Goal: Communication & Community: Answer question/provide support

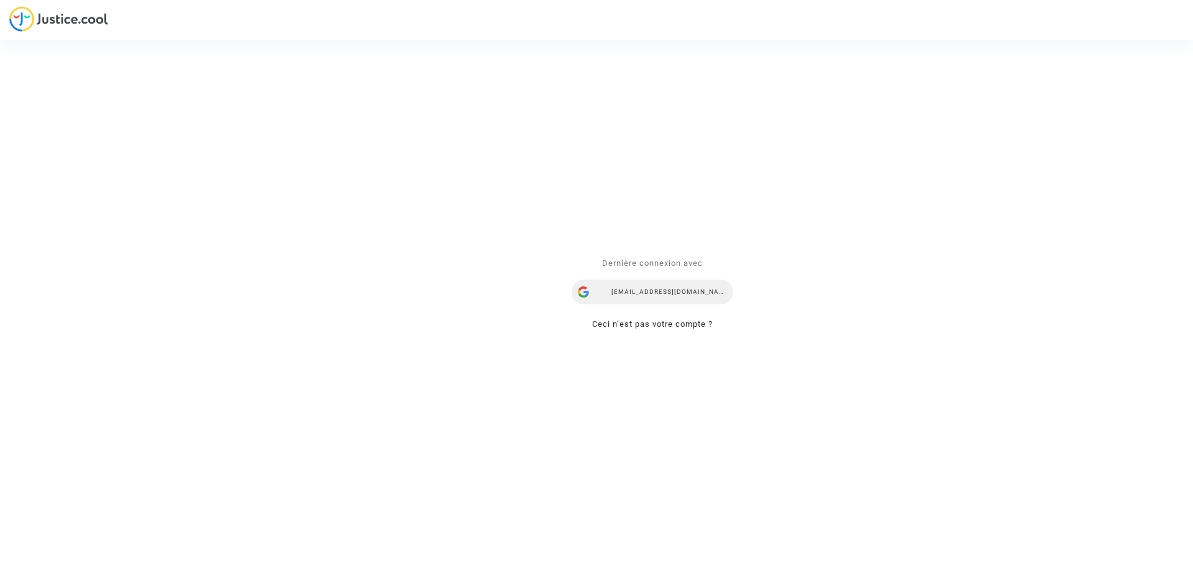
click at [673, 291] on div "snezana.radenkovic@your-ce.com" at bounding box center [651, 291] width 161 height 25
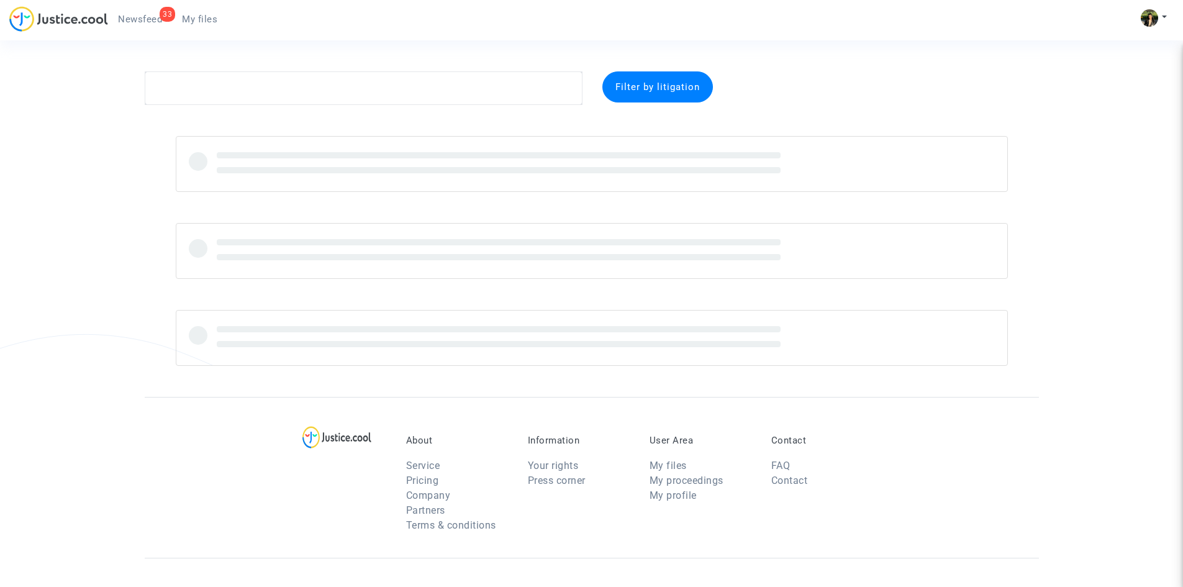
click at [140, 20] on span "Newsfeed" at bounding box center [140, 19] width 44 height 11
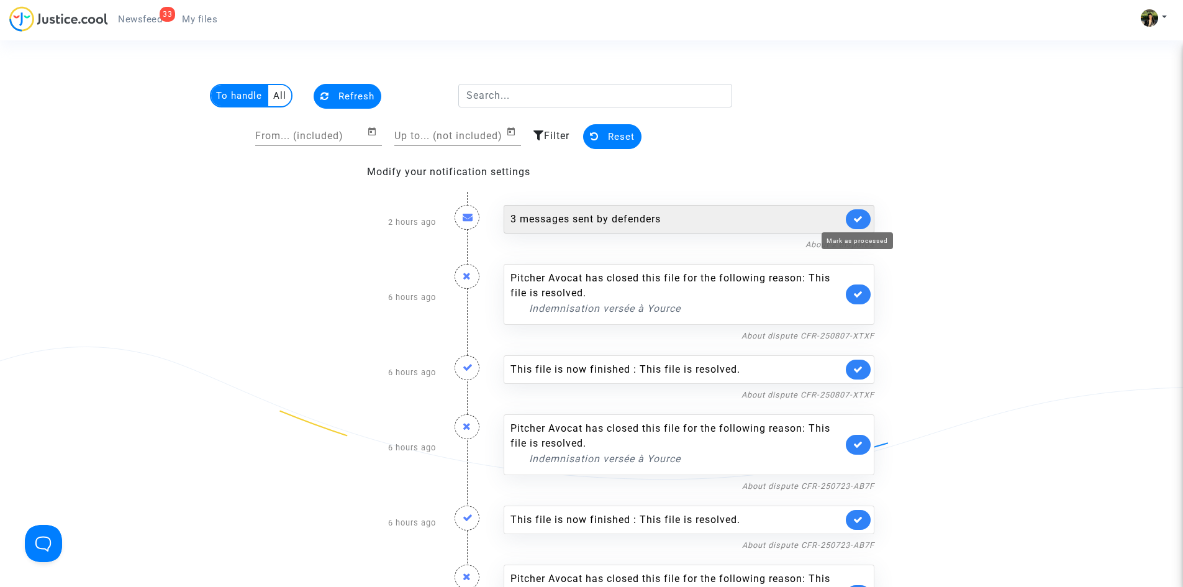
click at [860, 219] on icon at bounding box center [858, 218] width 10 height 9
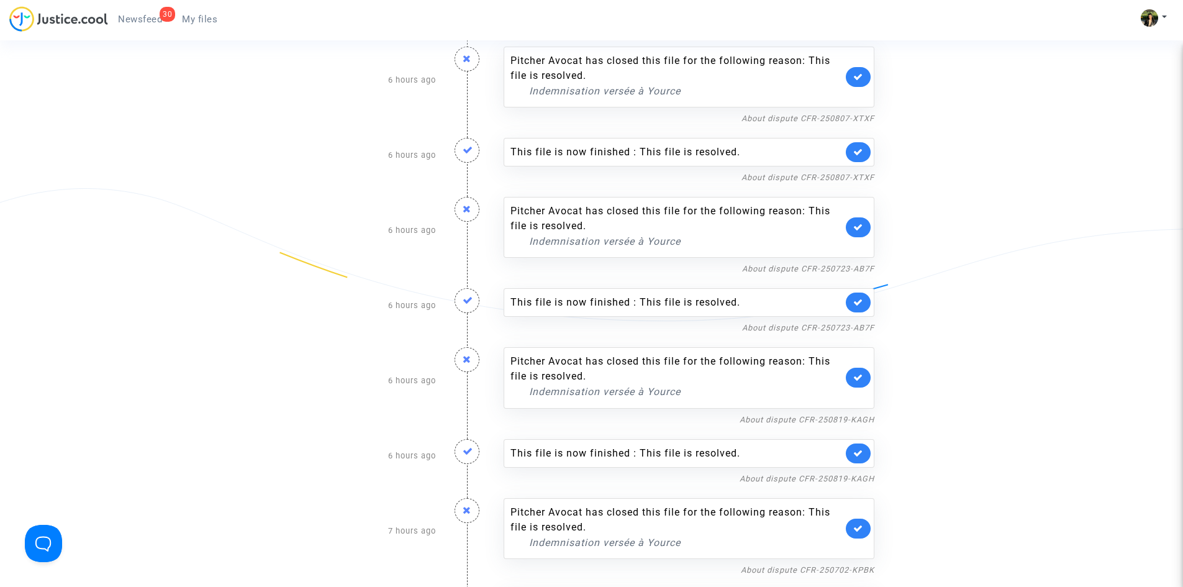
scroll to position [186, 0]
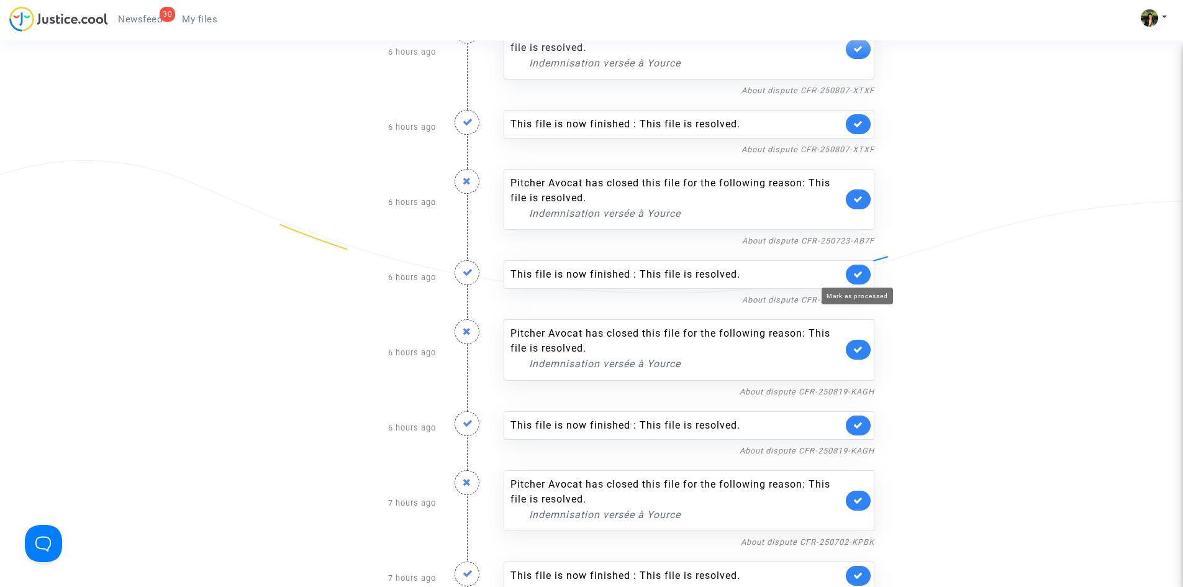
click at [858, 274] on icon at bounding box center [858, 274] width 10 height 9
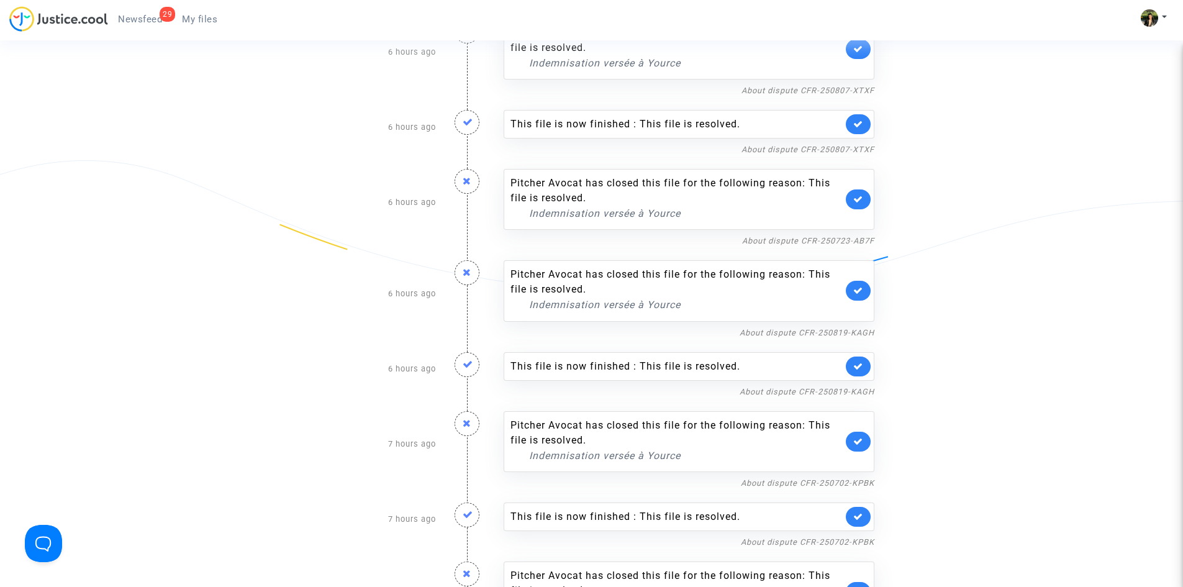
click at [863, 123] on link at bounding box center [858, 124] width 25 height 20
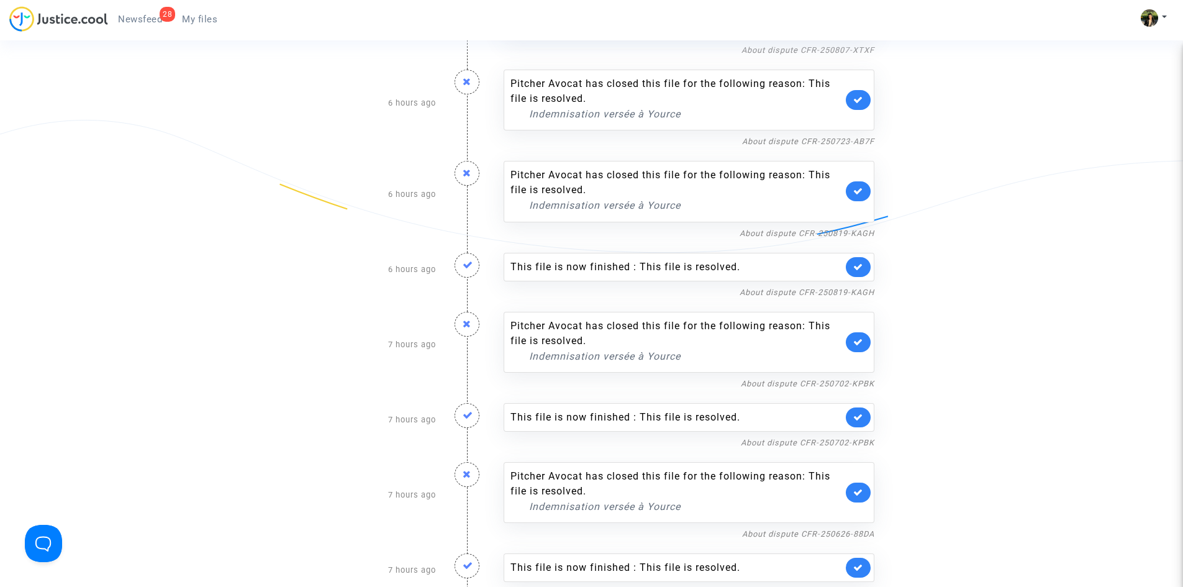
scroll to position [248, 0]
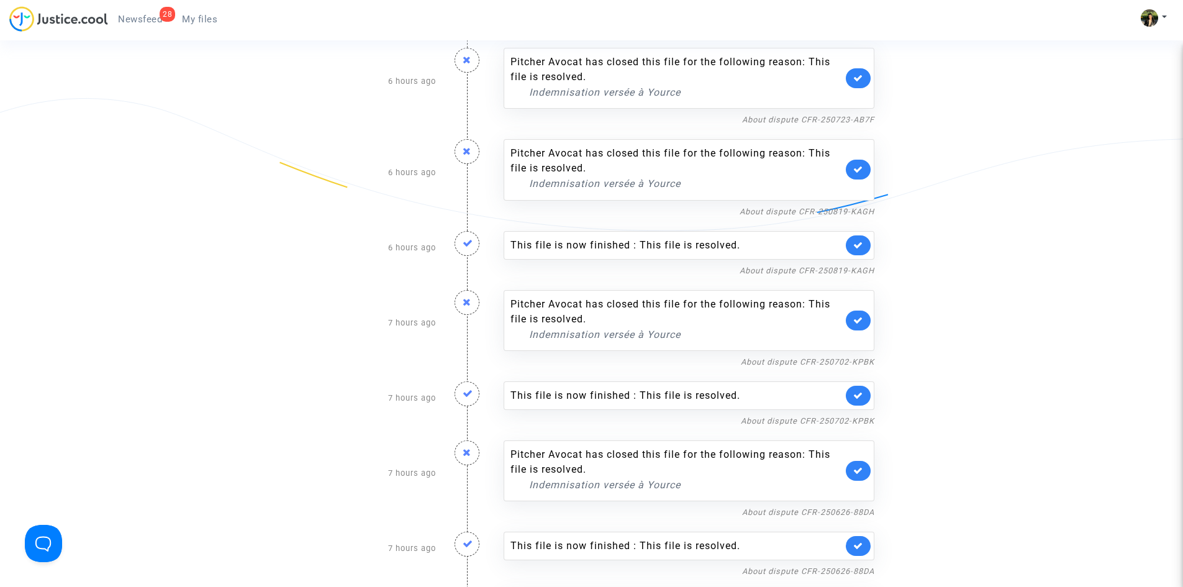
click at [866, 248] on link at bounding box center [858, 245] width 25 height 20
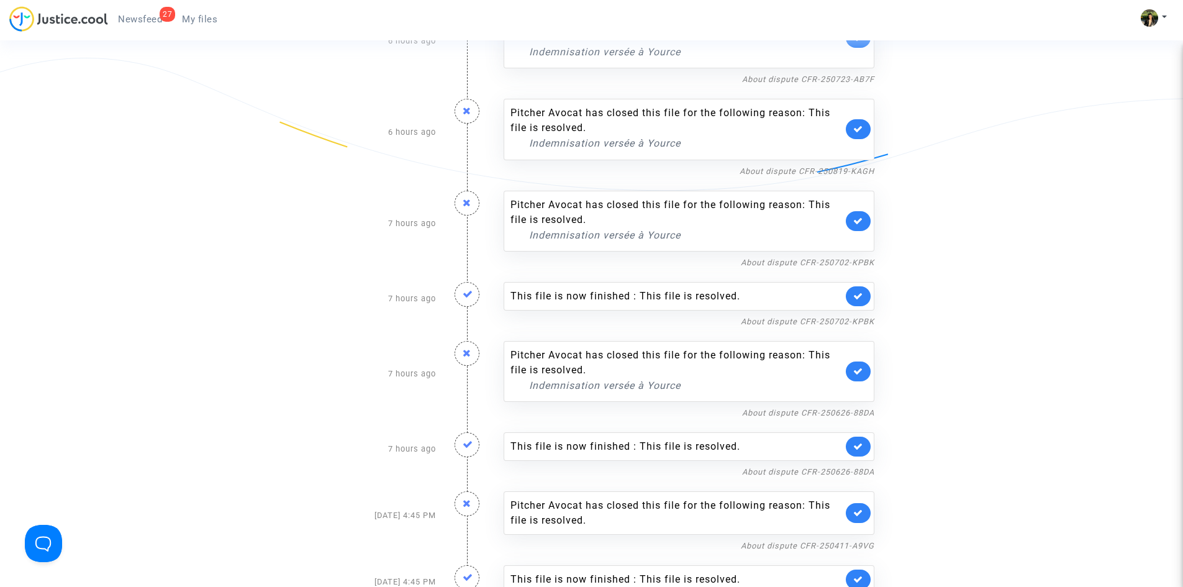
scroll to position [311, 0]
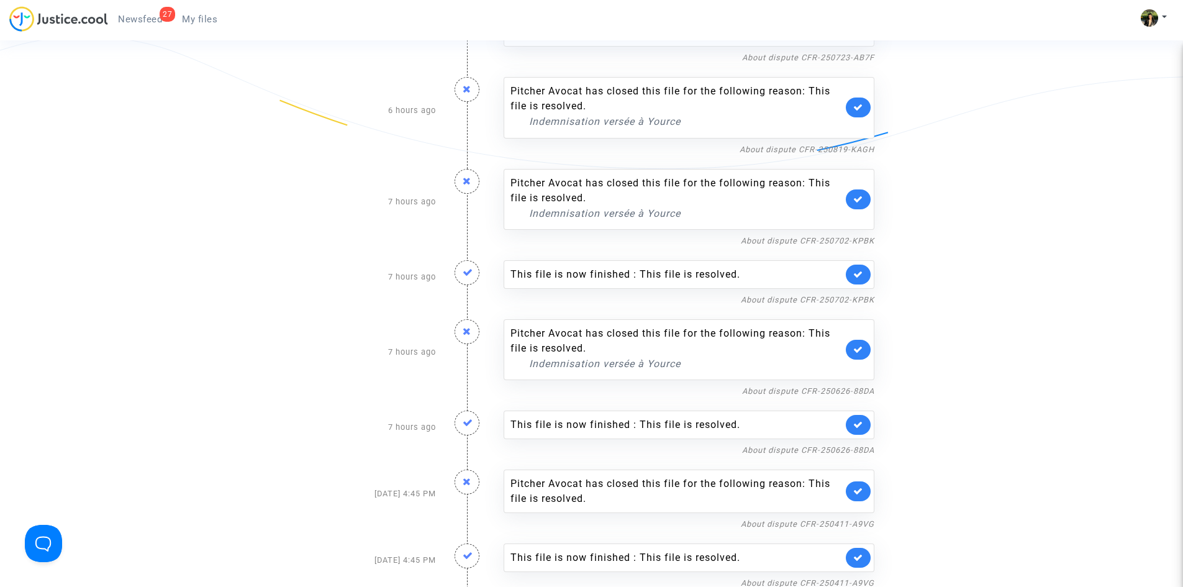
click at [865, 273] on link at bounding box center [858, 275] width 25 height 20
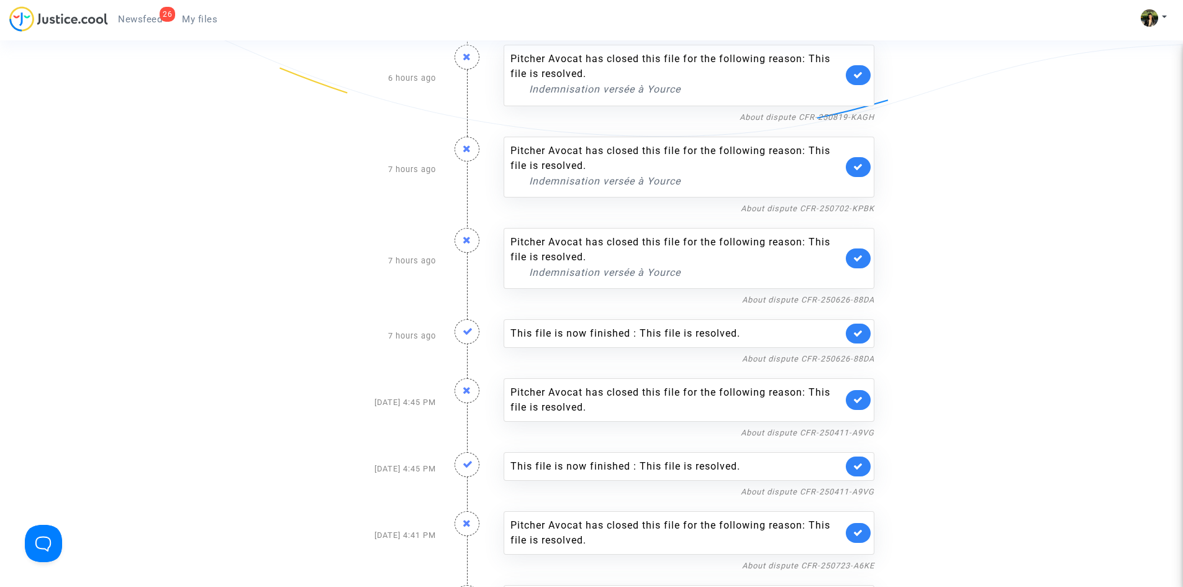
scroll to position [373, 0]
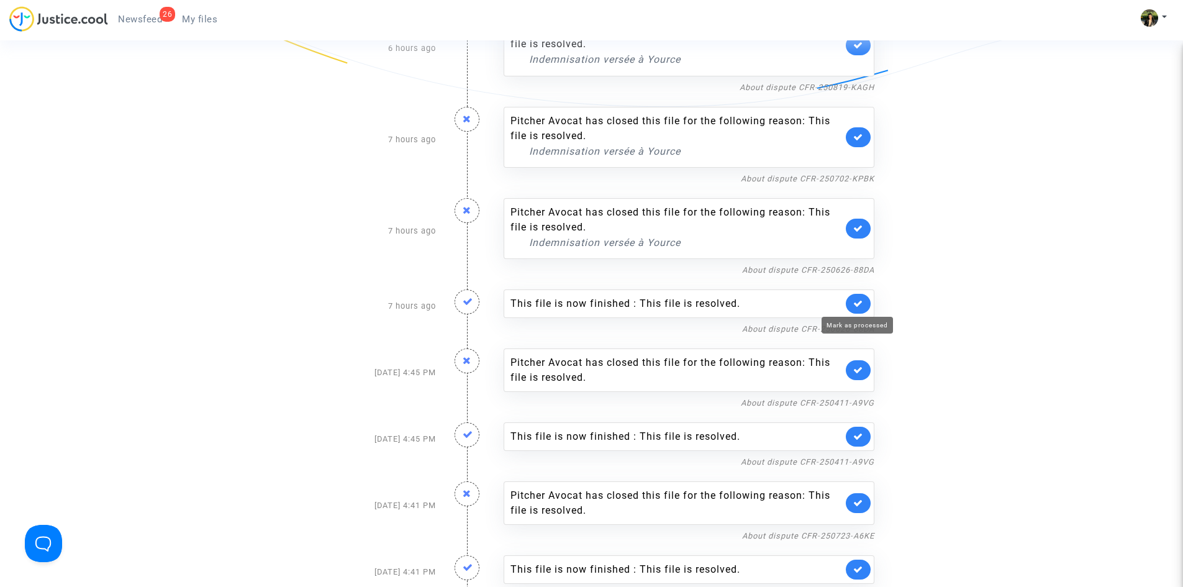
click at [855, 306] on icon at bounding box center [858, 303] width 10 height 9
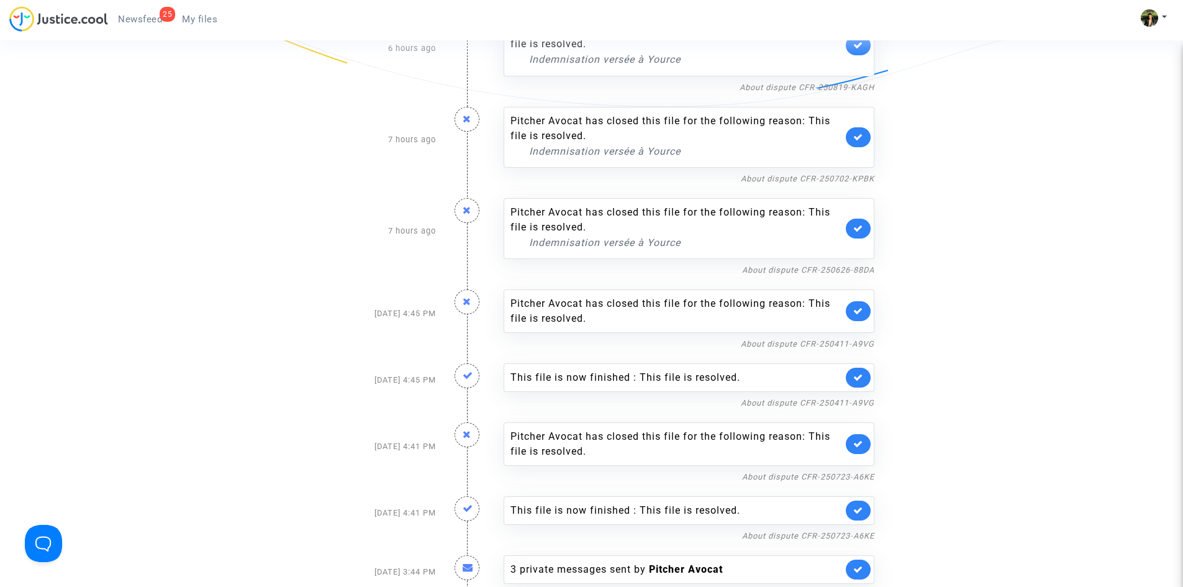
click at [855, 317] on link at bounding box center [858, 311] width 25 height 20
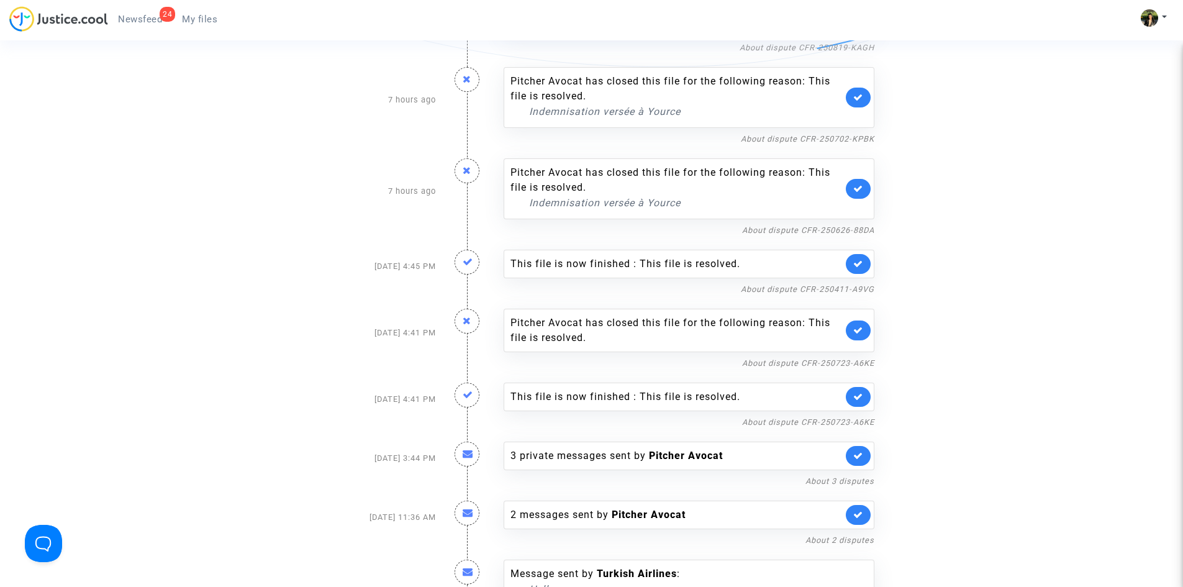
scroll to position [435, 0]
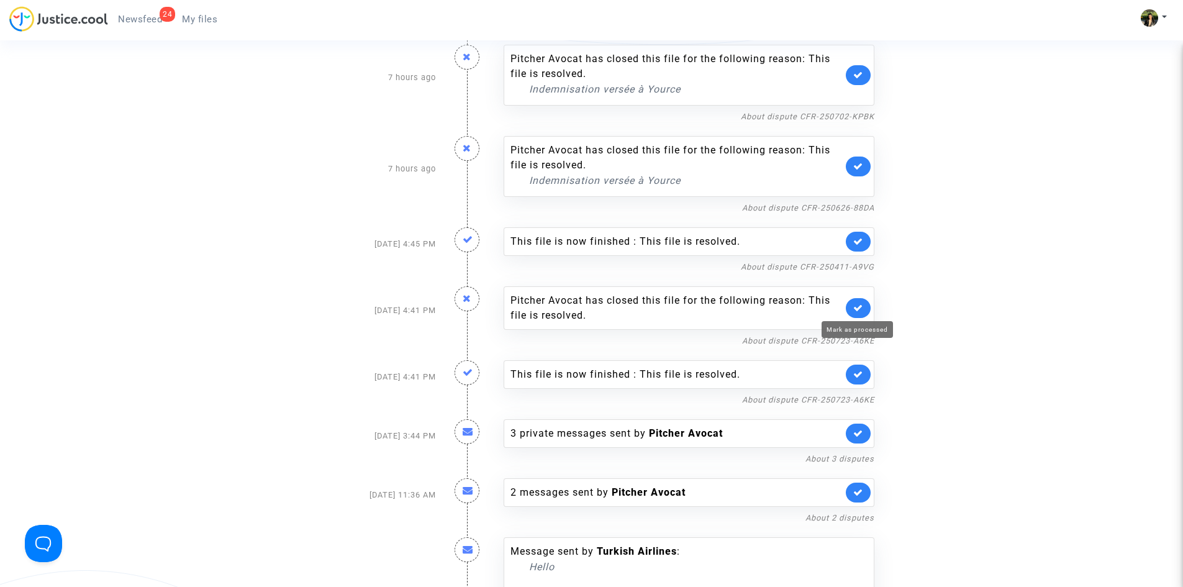
click at [859, 310] on icon at bounding box center [858, 307] width 10 height 9
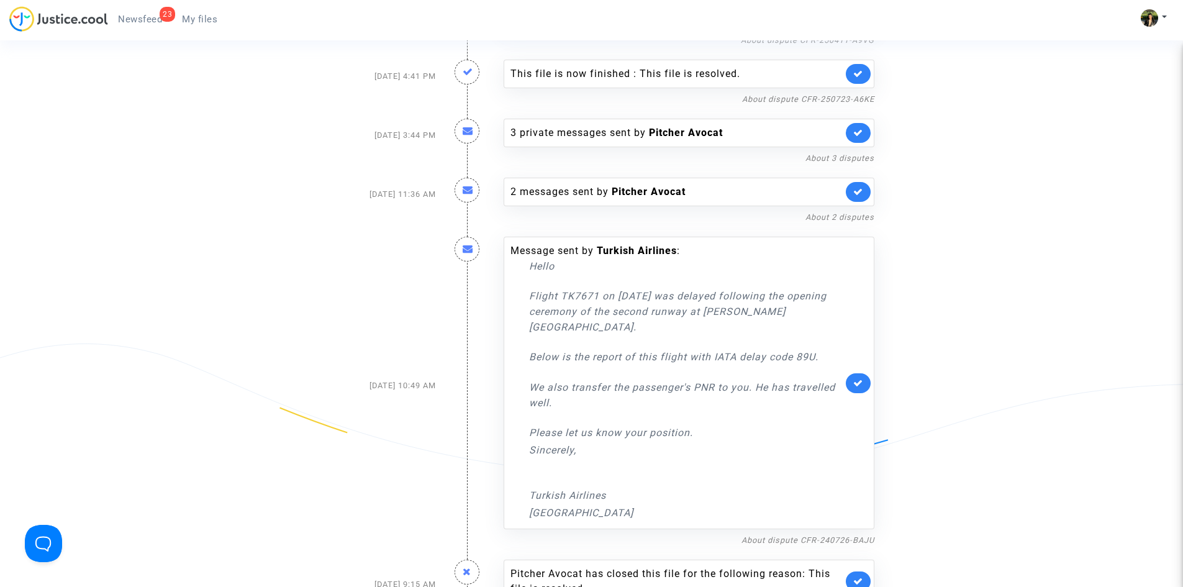
scroll to position [683, 0]
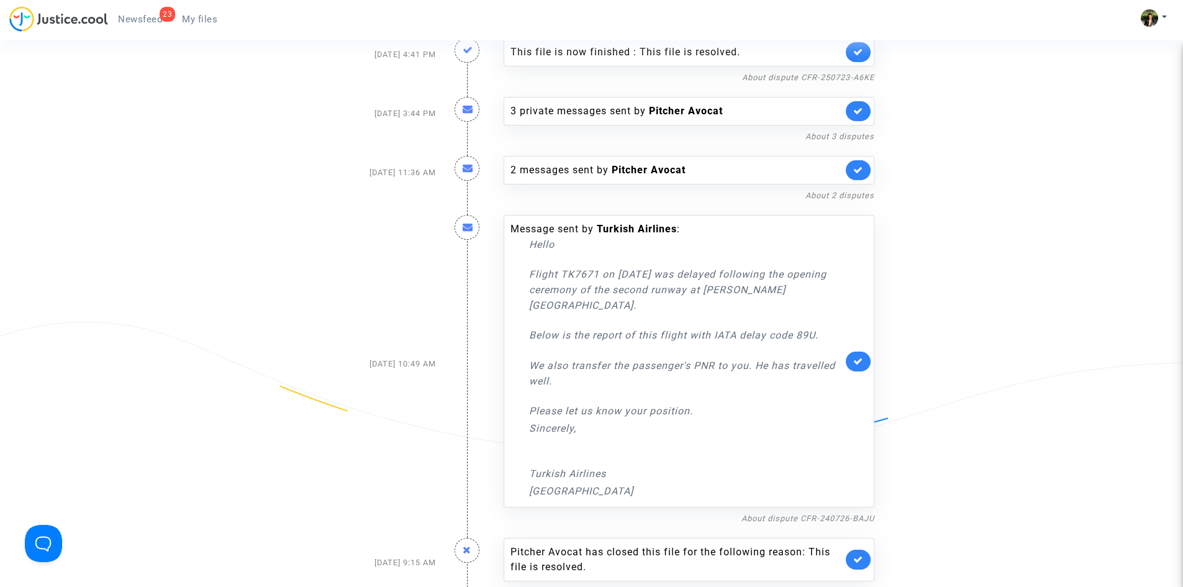
click at [860, 366] on link at bounding box center [858, 362] width 25 height 20
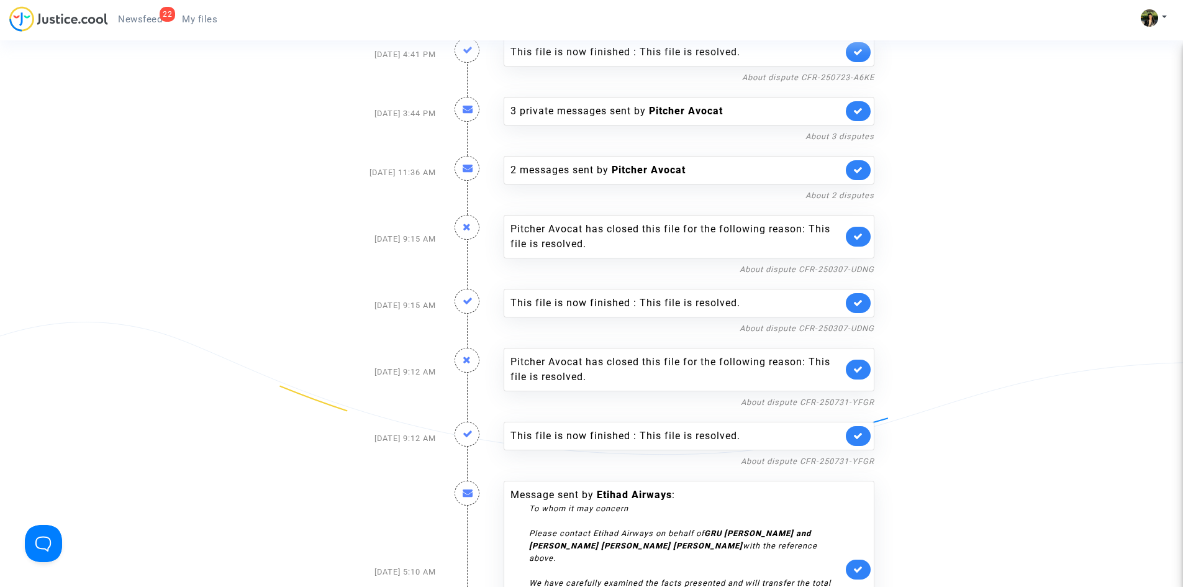
click at [860, 307] on link at bounding box center [858, 303] width 25 height 20
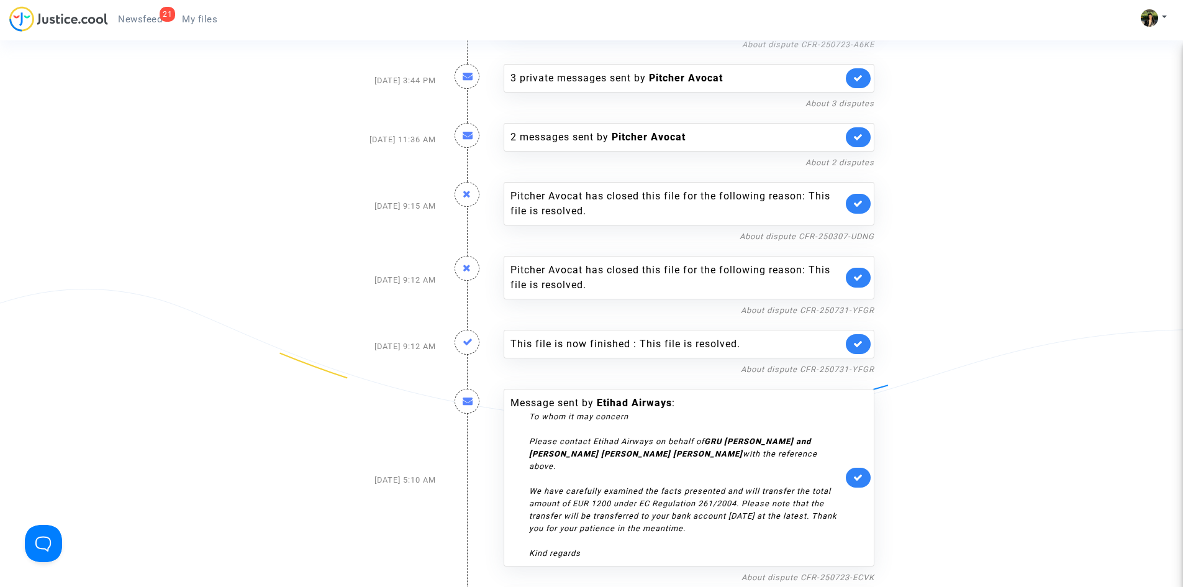
scroll to position [745, 0]
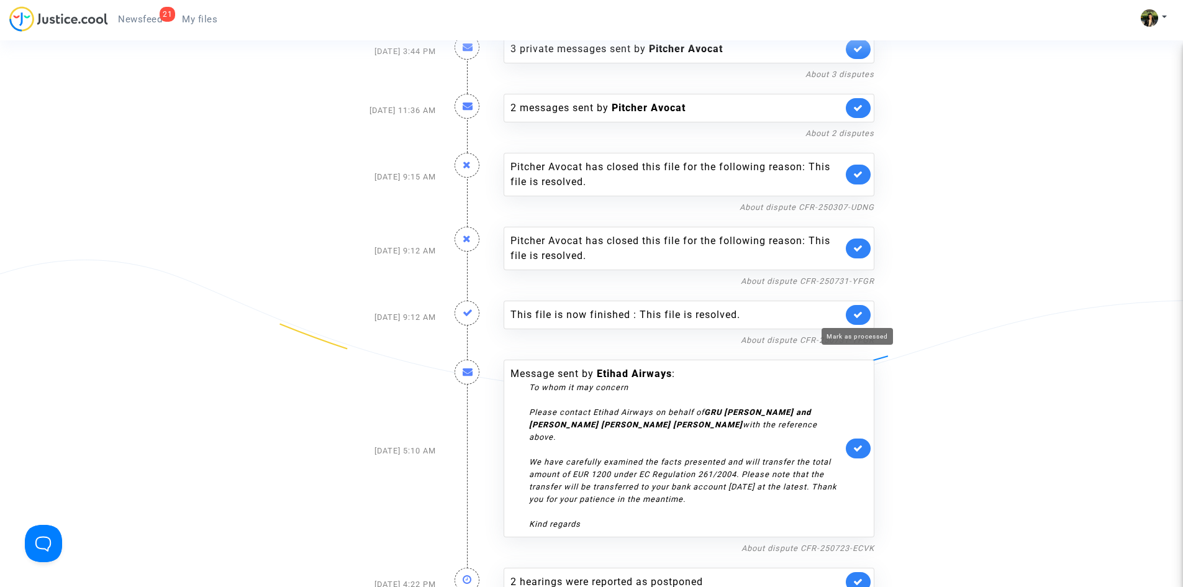
click at [852, 318] on link at bounding box center [858, 315] width 25 height 20
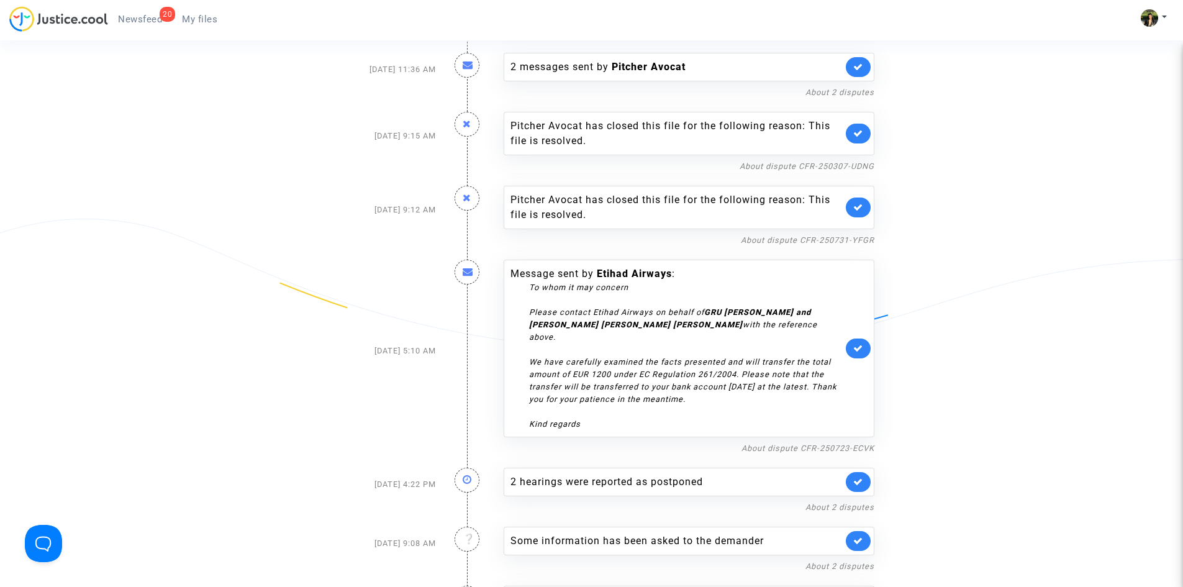
scroll to position [807, 0]
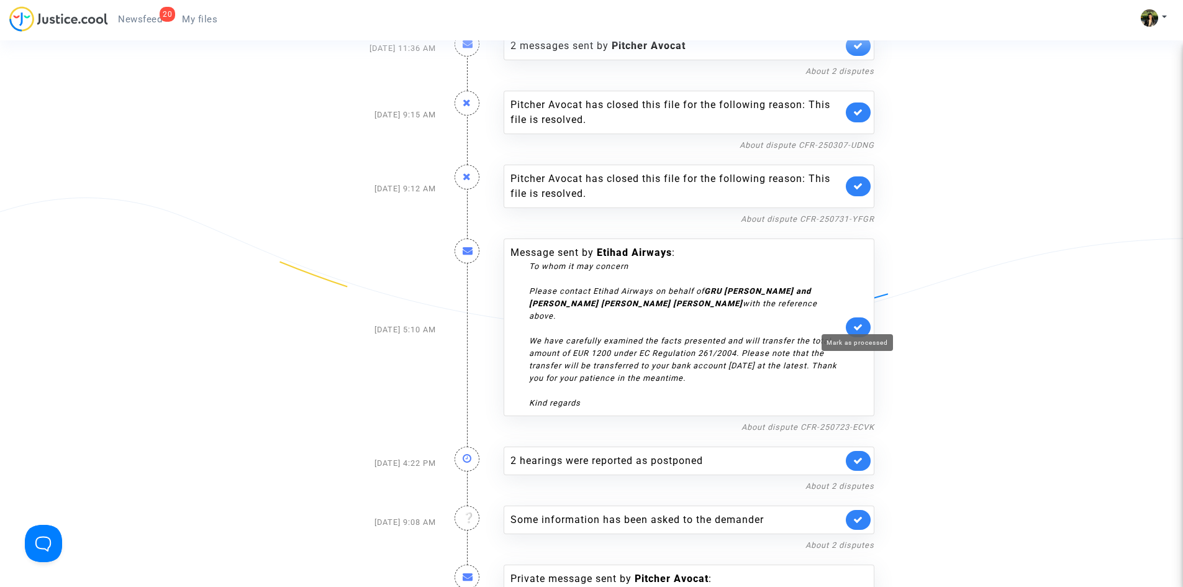
click at [859, 324] on icon at bounding box center [858, 326] width 10 height 9
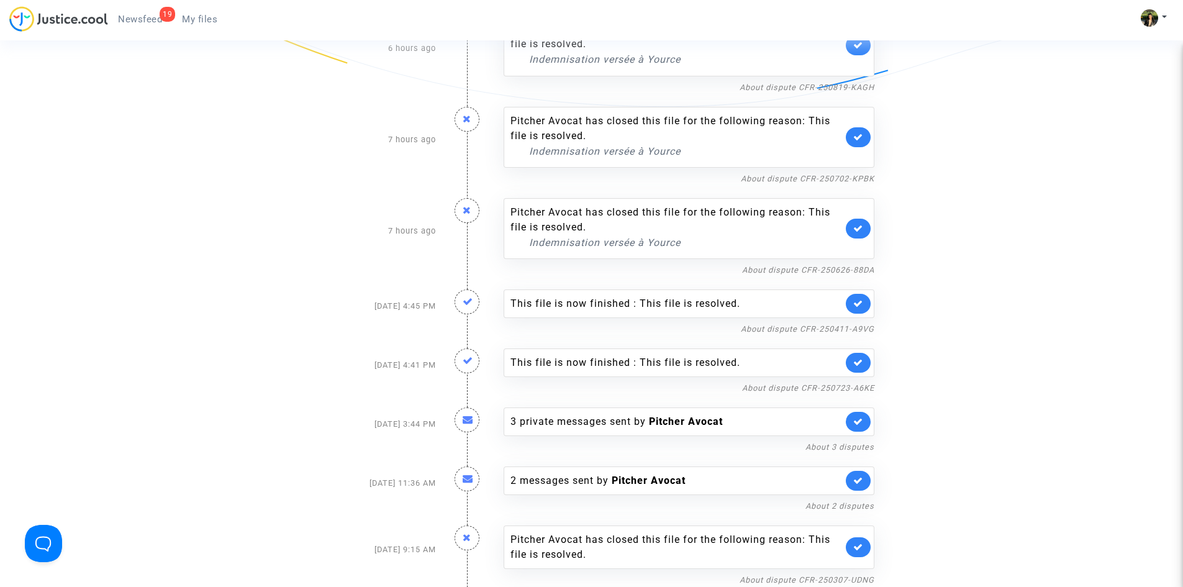
scroll to position [0, 0]
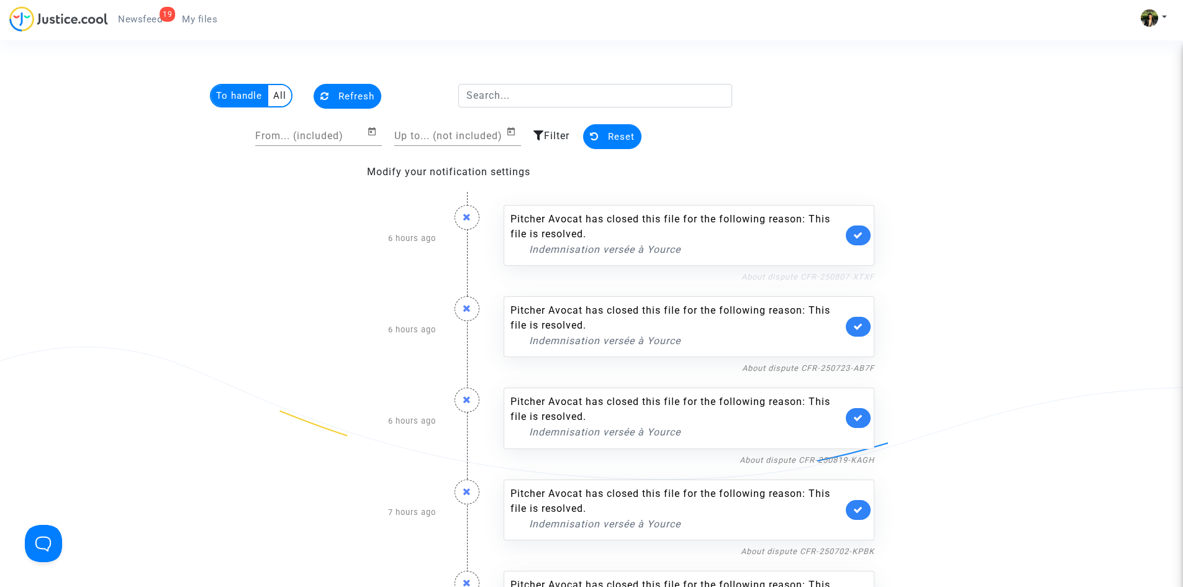
click at [801, 276] on link "About dispute CFR-250807-XTXF" at bounding box center [808, 276] width 133 height 9
click at [861, 238] on icon at bounding box center [858, 234] width 10 height 9
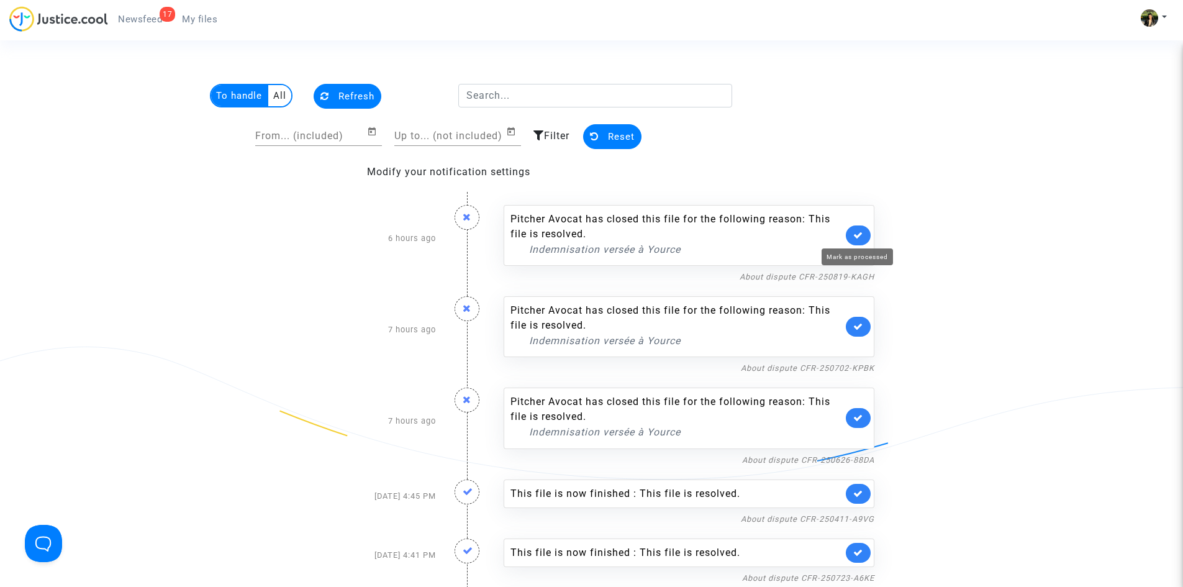
click at [861, 238] on icon at bounding box center [858, 234] width 10 height 9
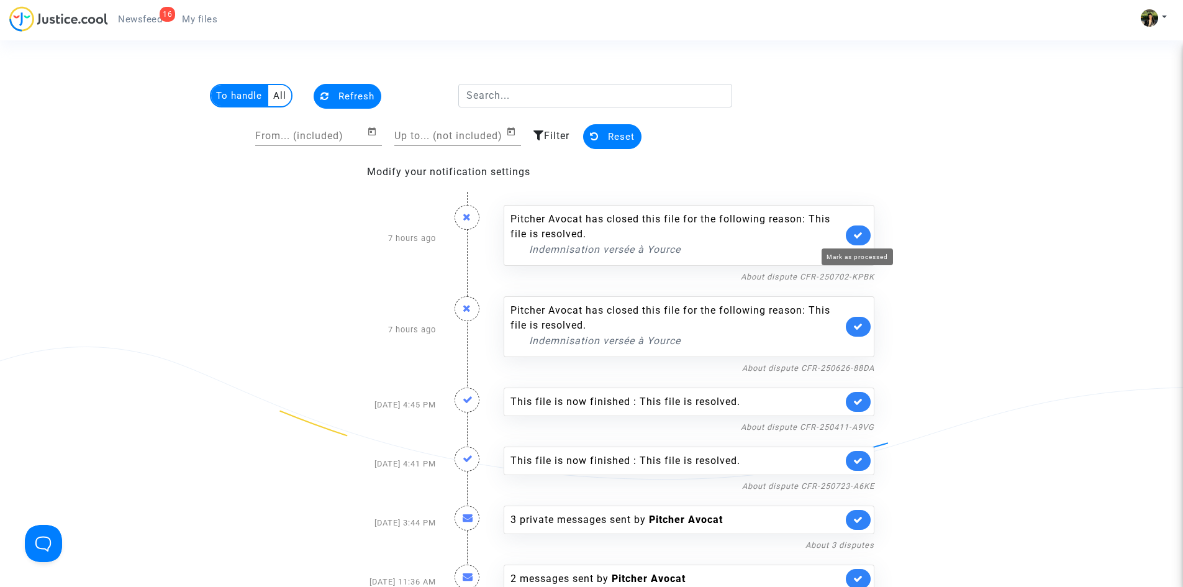
click at [861, 238] on icon at bounding box center [858, 234] width 10 height 9
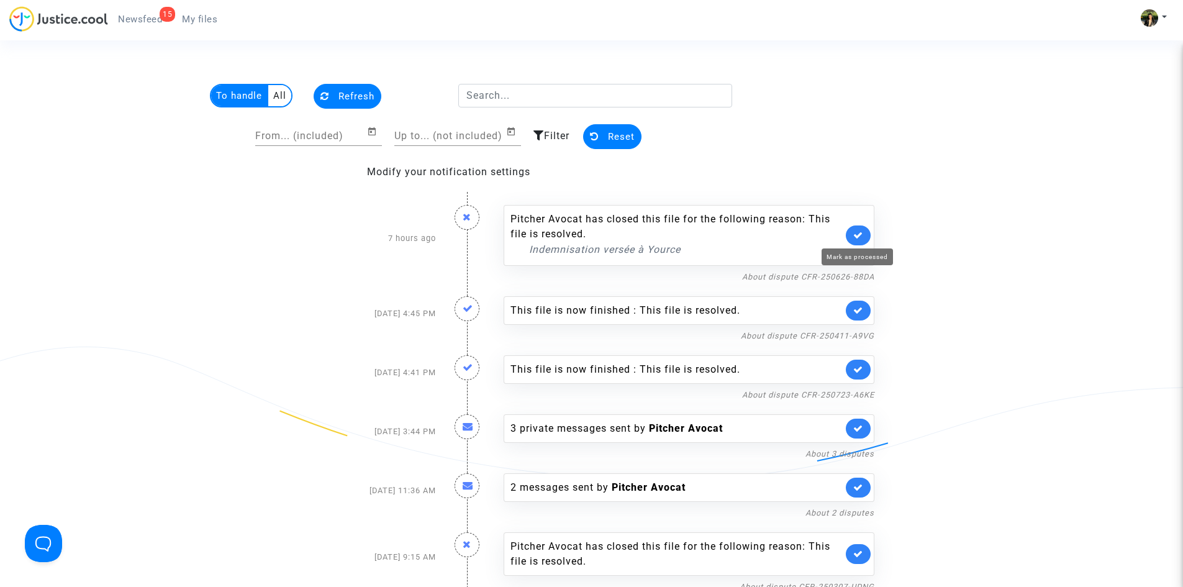
click at [861, 238] on icon at bounding box center [858, 234] width 10 height 9
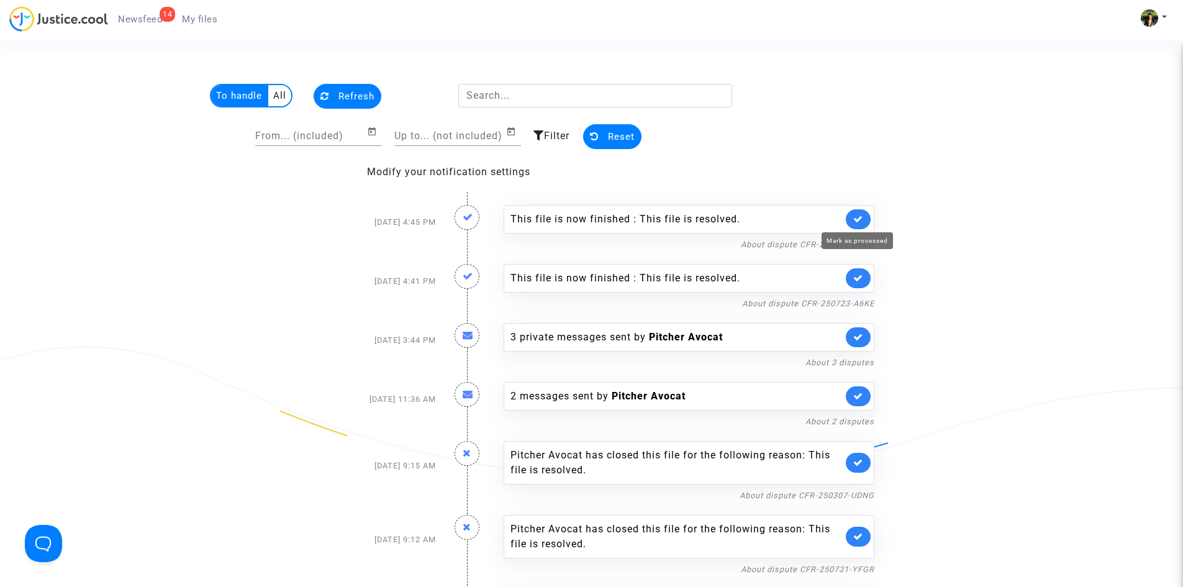
click at [859, 219] on icon at bounding box center [858, 218] width 10 height 9
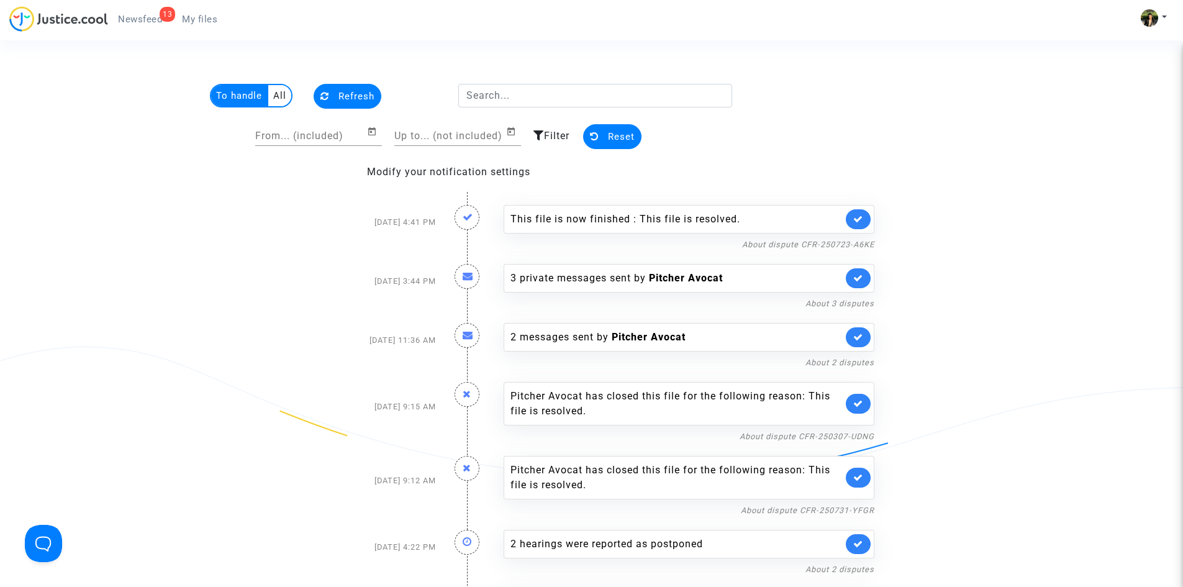
click at [863, 213] on link at bounding box center [858, 219] width 25 height 20
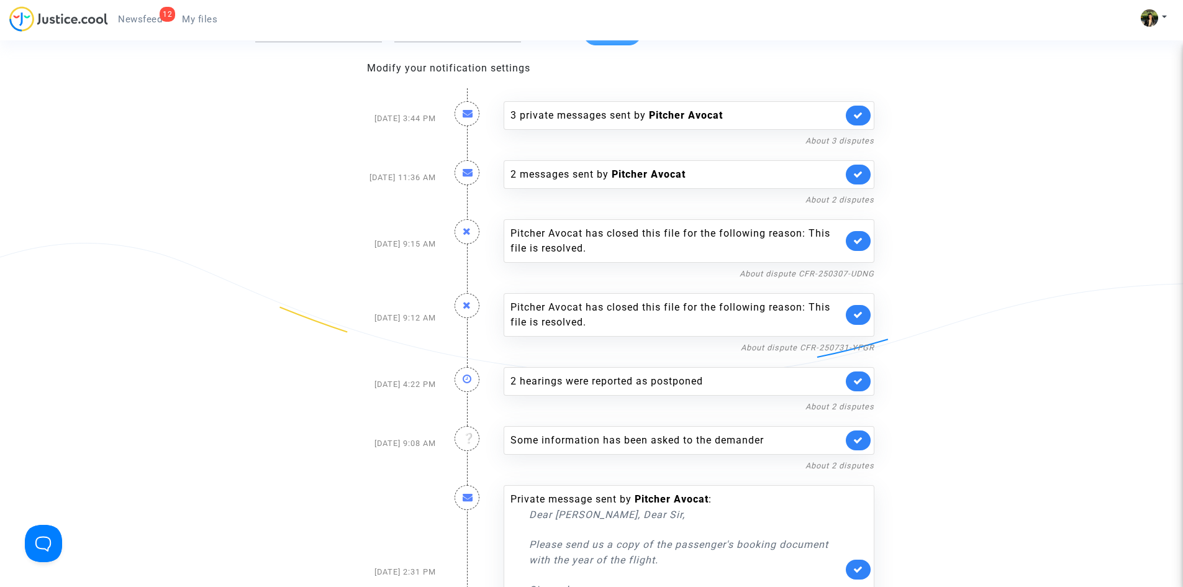
scroll to position [124, 0]
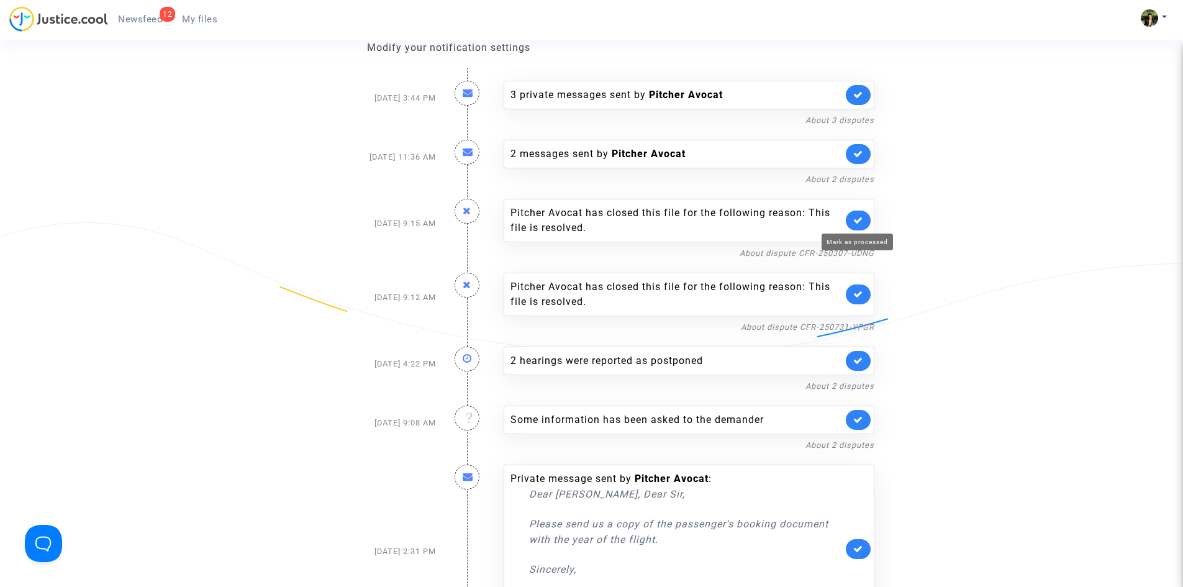
click at [857, 218] on icon at bounding box center [858, 220] width 10 height 9
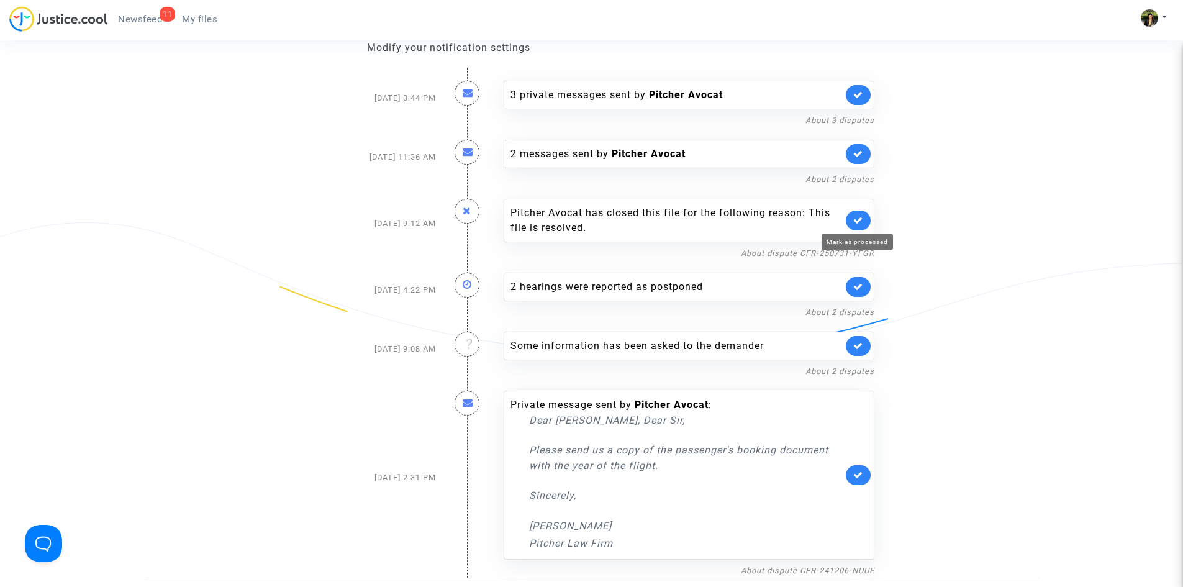
click at [859, 219] on icon at bounding box center [858, 220] width 10 height 9
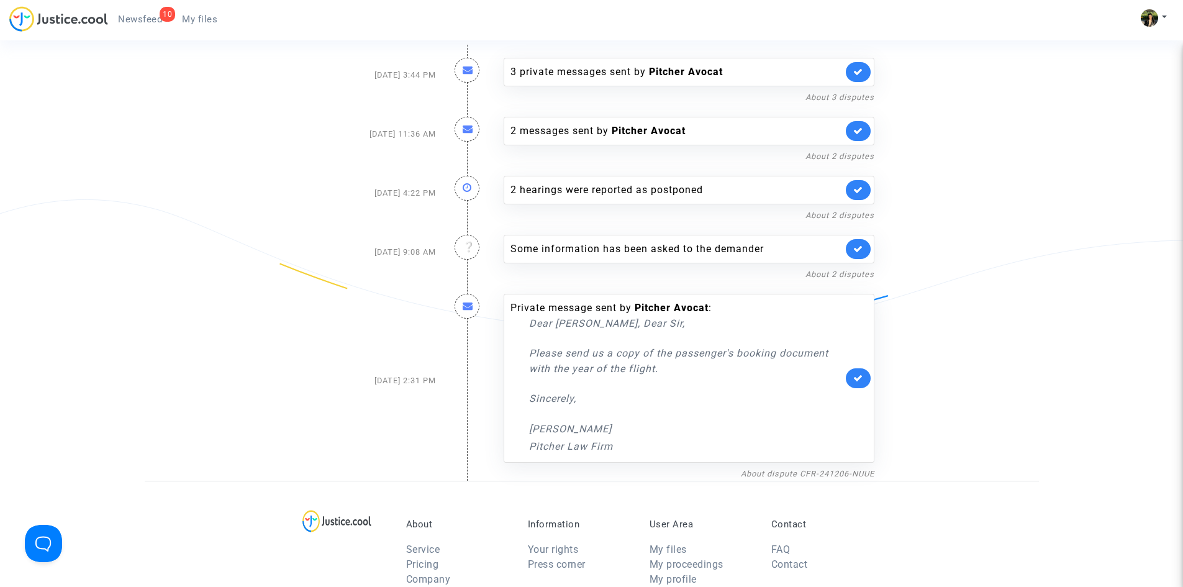
scroll to position [62, 0]
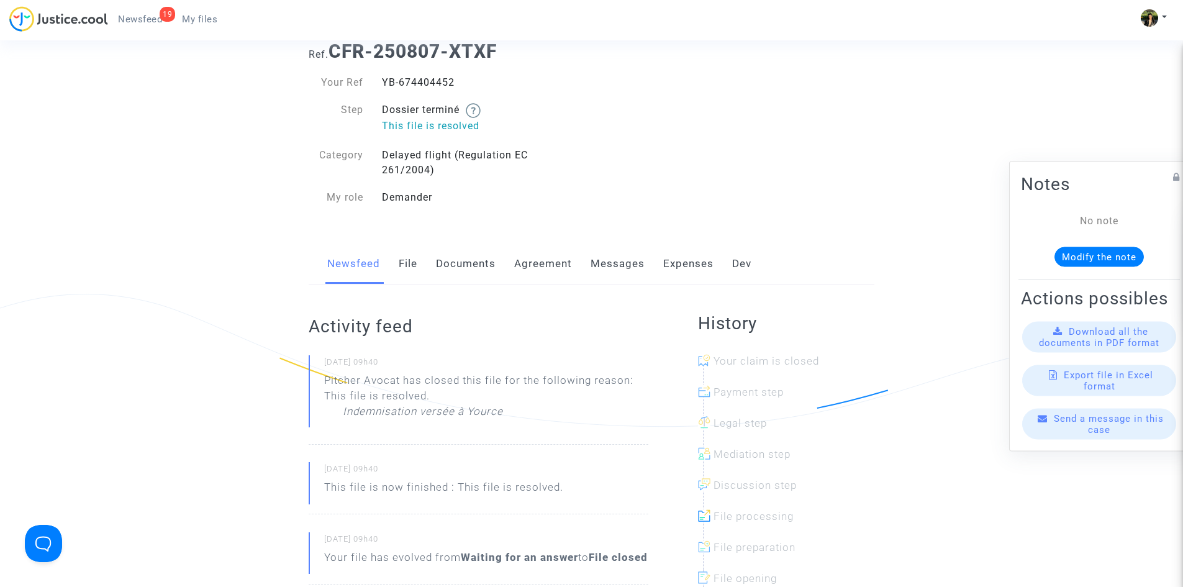
scroll to position [62, 0]
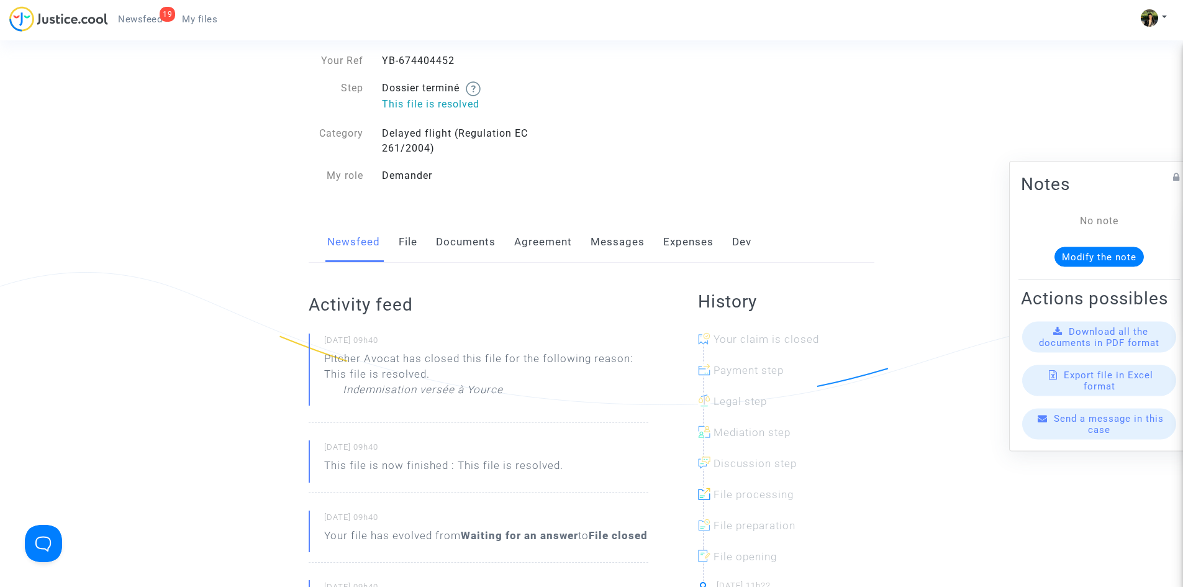
click at [608, 244] on link "Messages" at bounding box center [618, 242] width 54 height 41
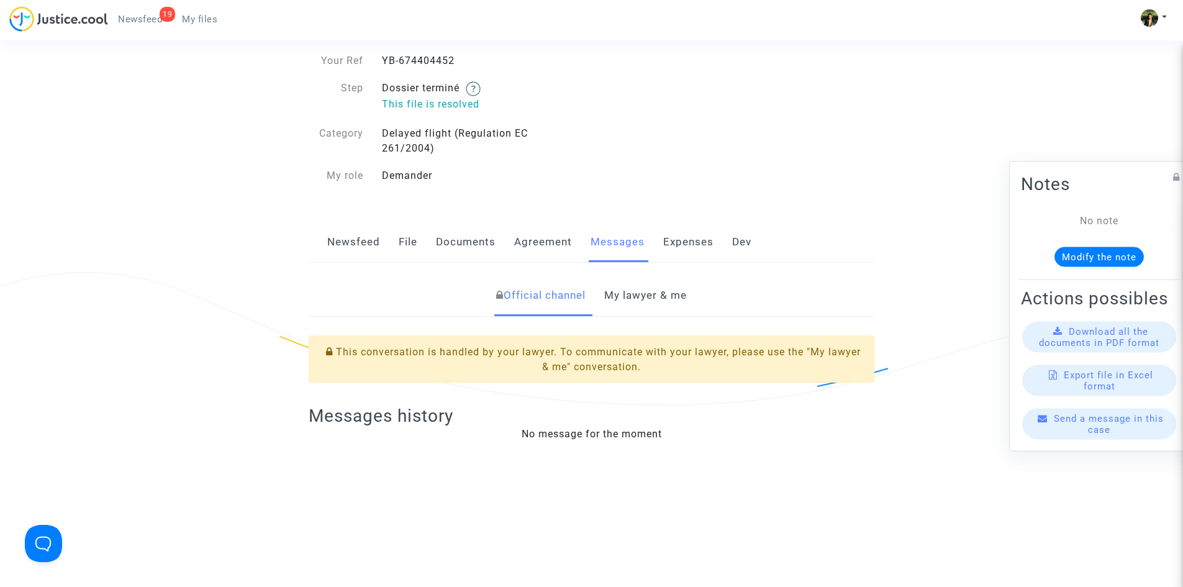
click at [626, 307] on link "My lawyer & me" at bounding box center [645, 295] width 83 height 41
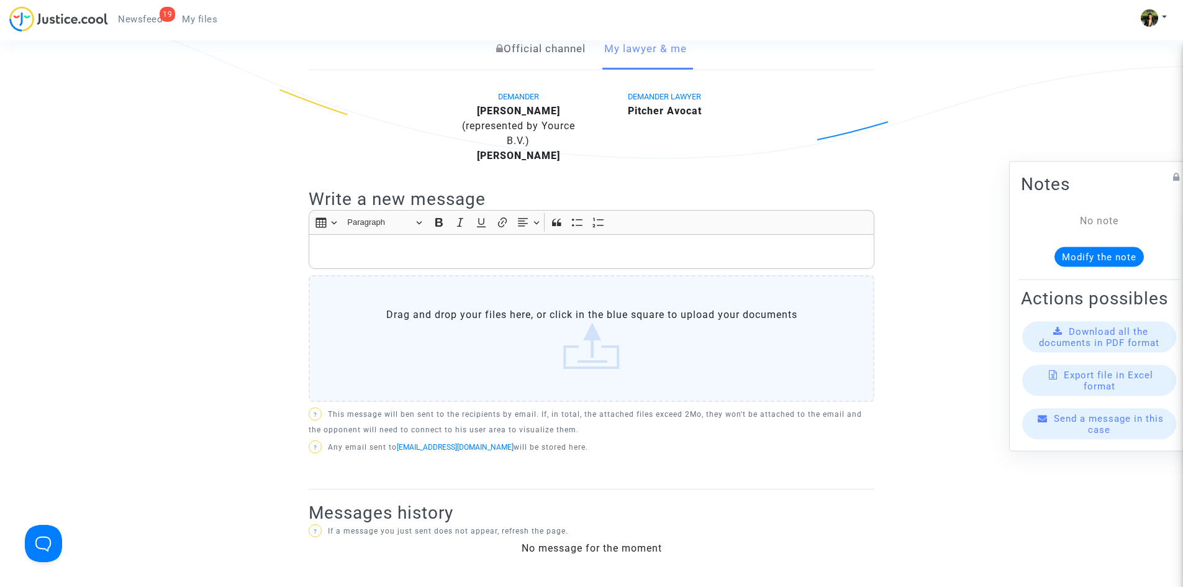
scroll to position [124, 0]
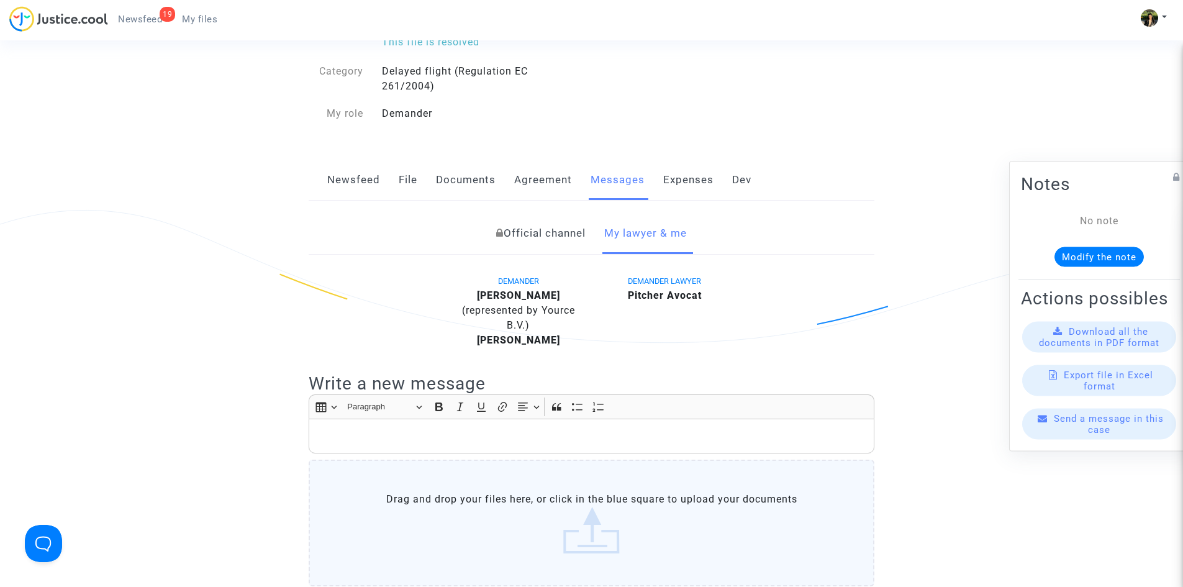
click at [548, 228] on link "Official channel" at bounding box center [540, 233] width 89 height 41
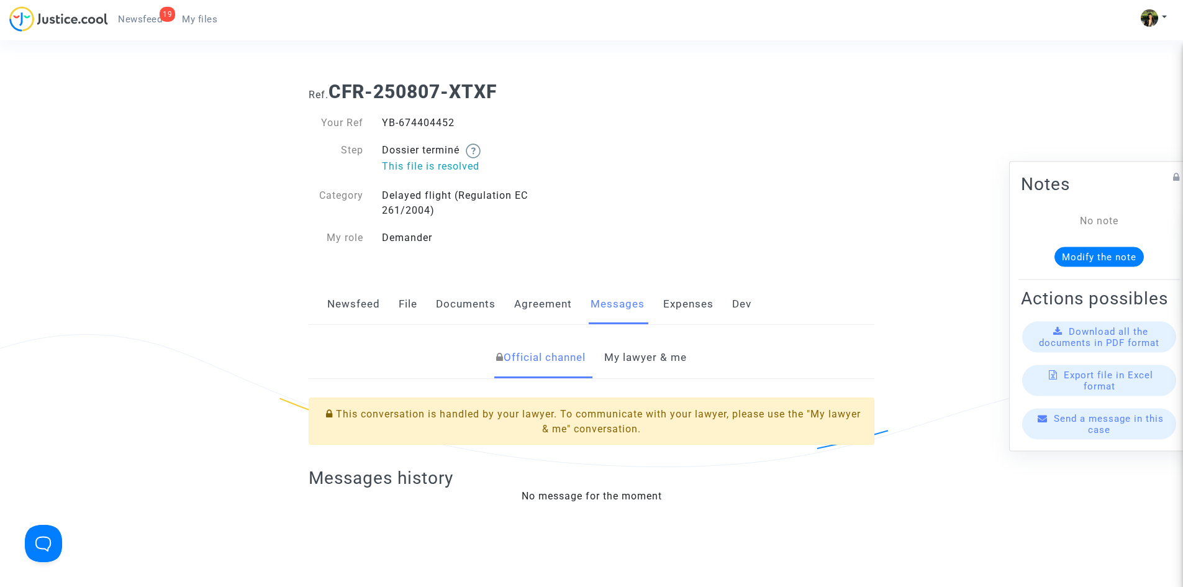
drag, startPoint x: 460, startPoint y: 122, endPoint x: 383, endPoint y: 125, distance: 77.7
click at [383, 125] on div "YB-674404452" at bounding box center [482, 123] width 219 height 15
copy div "YB-674404452"
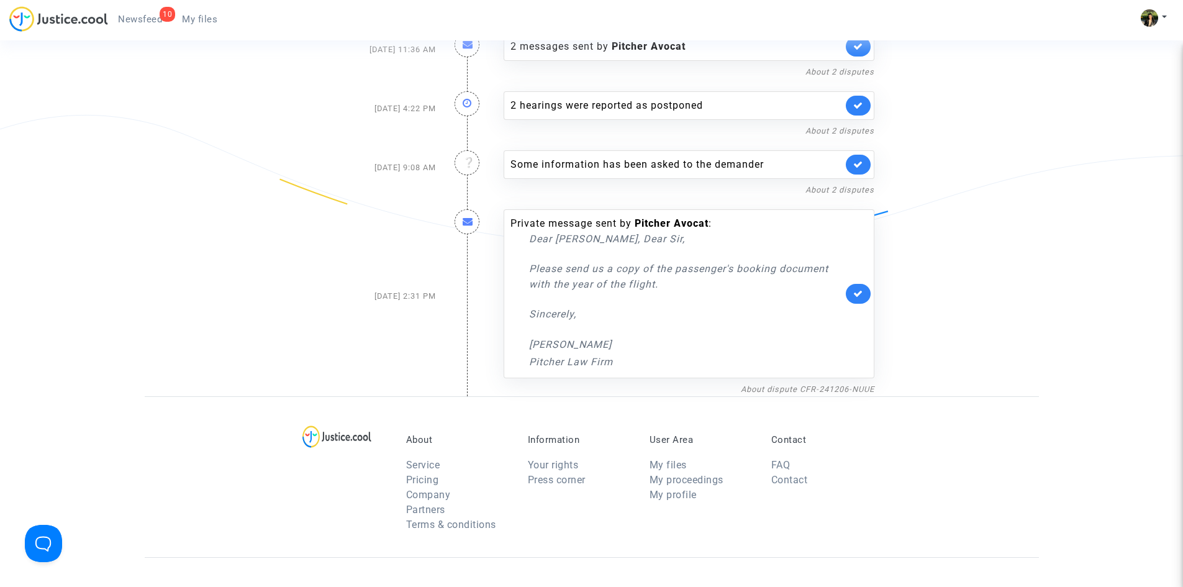
scroll to position [248, 0]
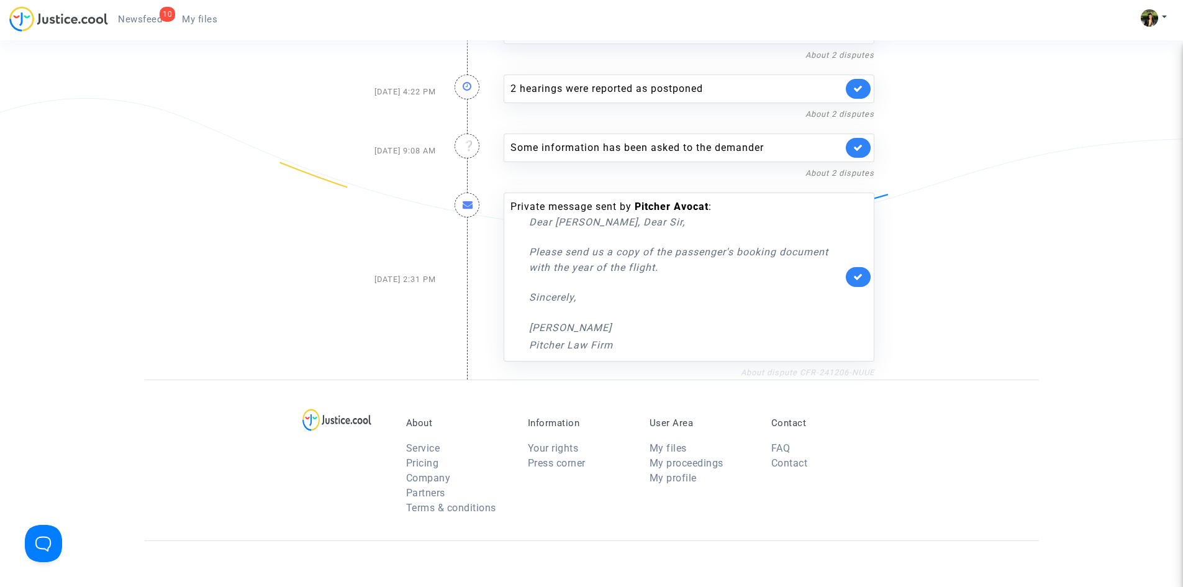
click at [818, 372] on link "About dispute CFR-241206-NUUE" at bounding box center [808, 372] width 134 height 9
click at [858, 277] on icon at bounding box center [858, 276] width 10 height 9
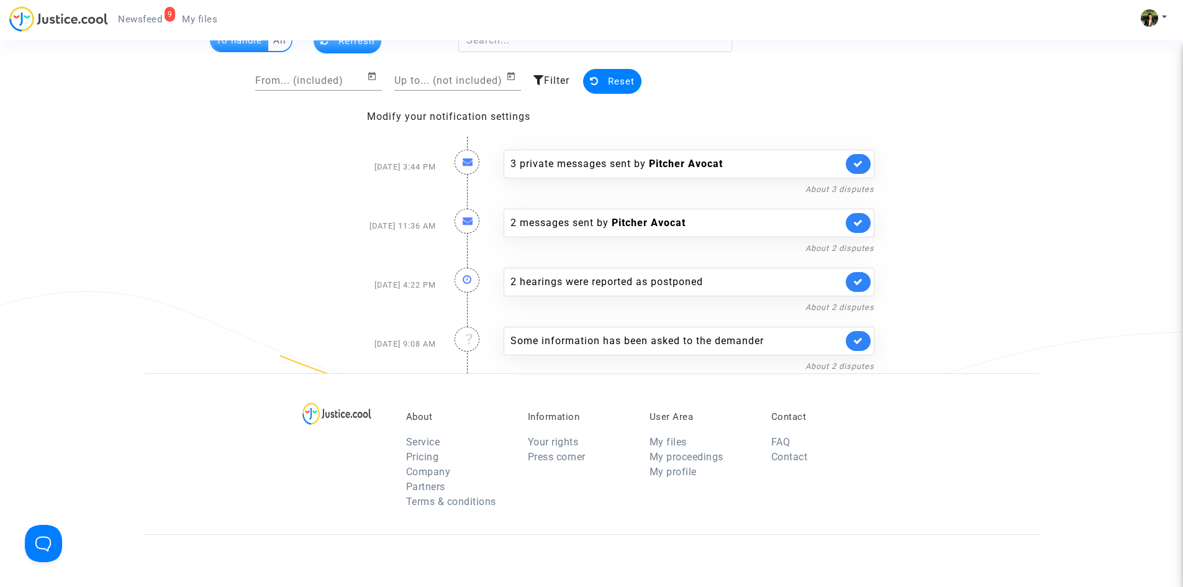
scroll to position [62, 0]
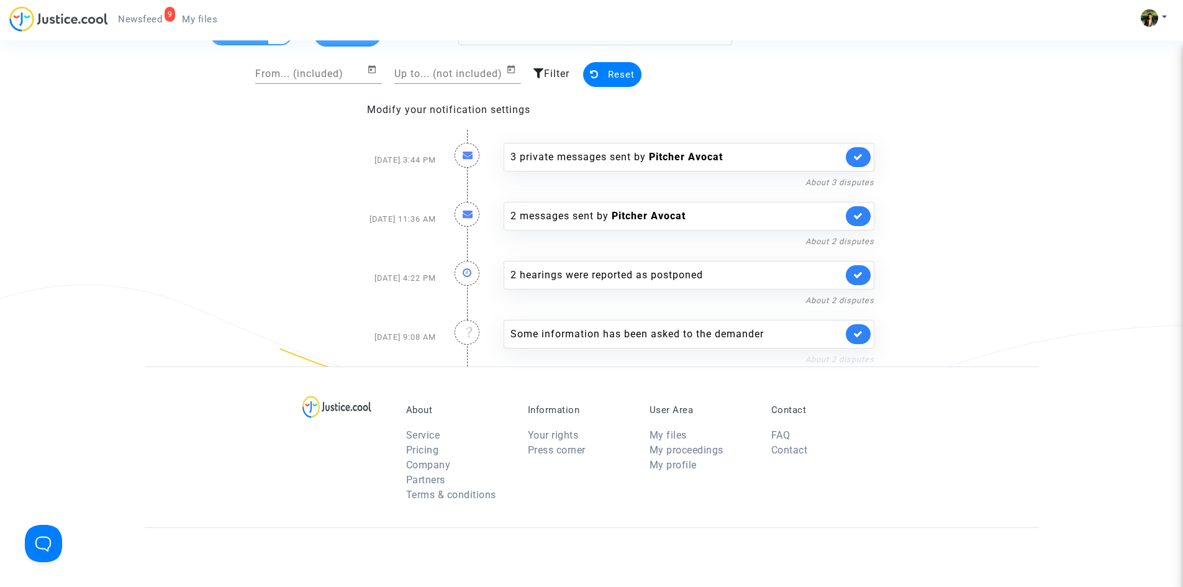
click at [823, 357] on link "About 2 disputes" at bounding box center [840, 359] width 69 height 9
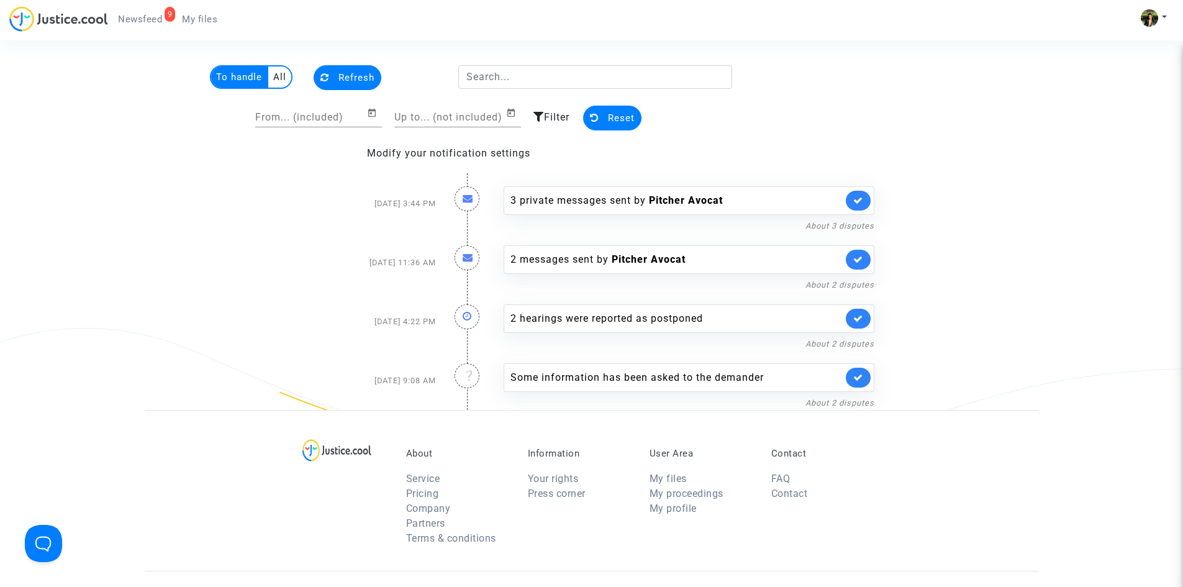
scroll to position [0, 0]
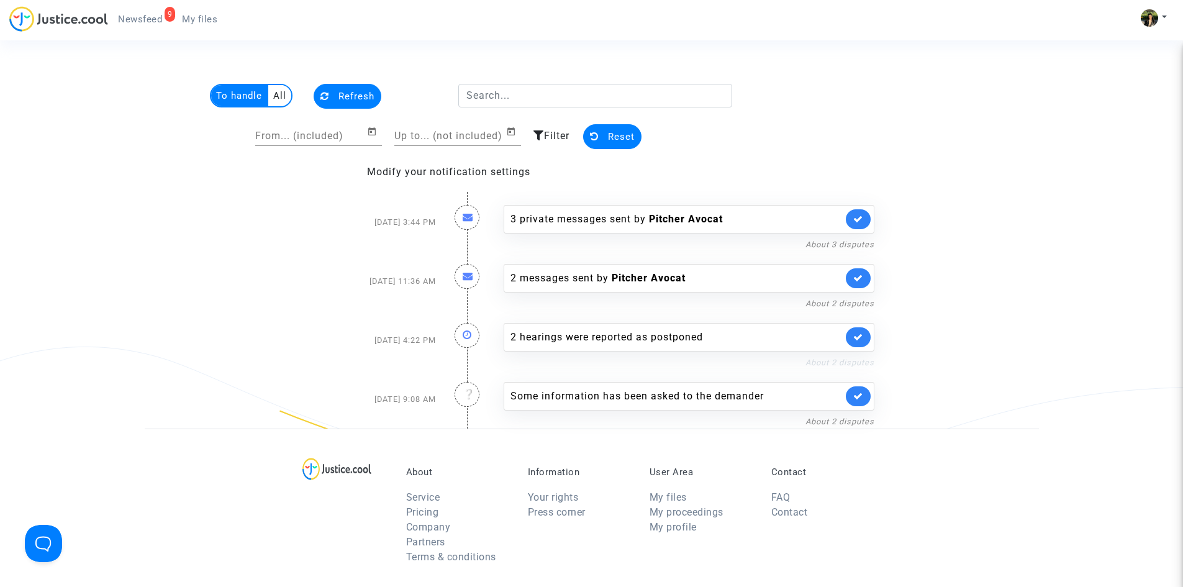
click at [826, 361] on link "About 2 disputes" at bounding box center [840, 362] width 69 height 9
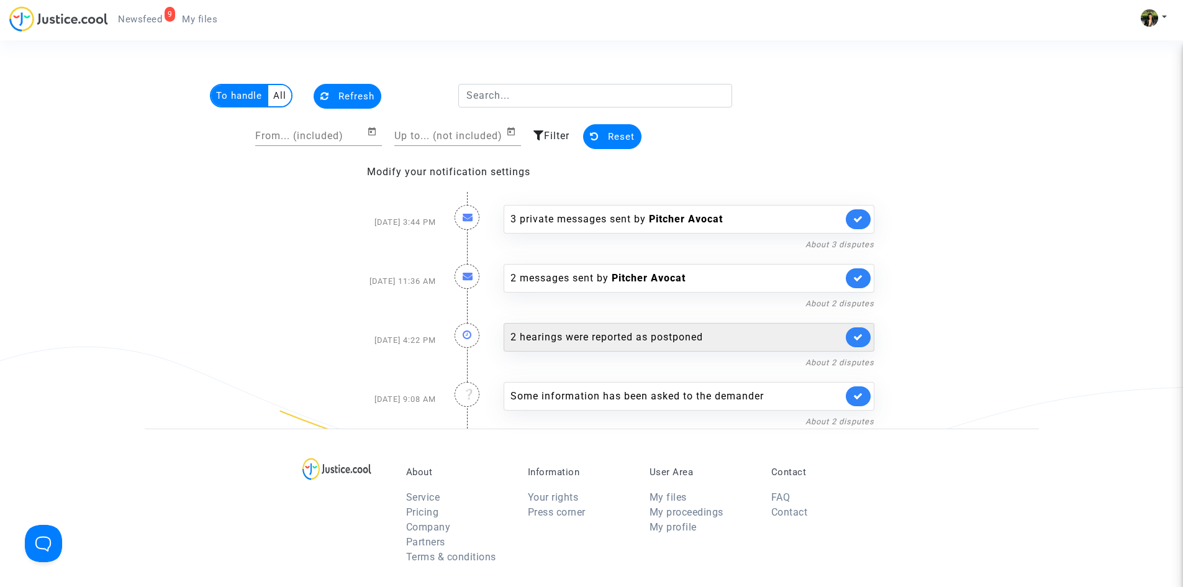
click at [853, 331] on link at bounding box center [858, 337] width 25 height 20
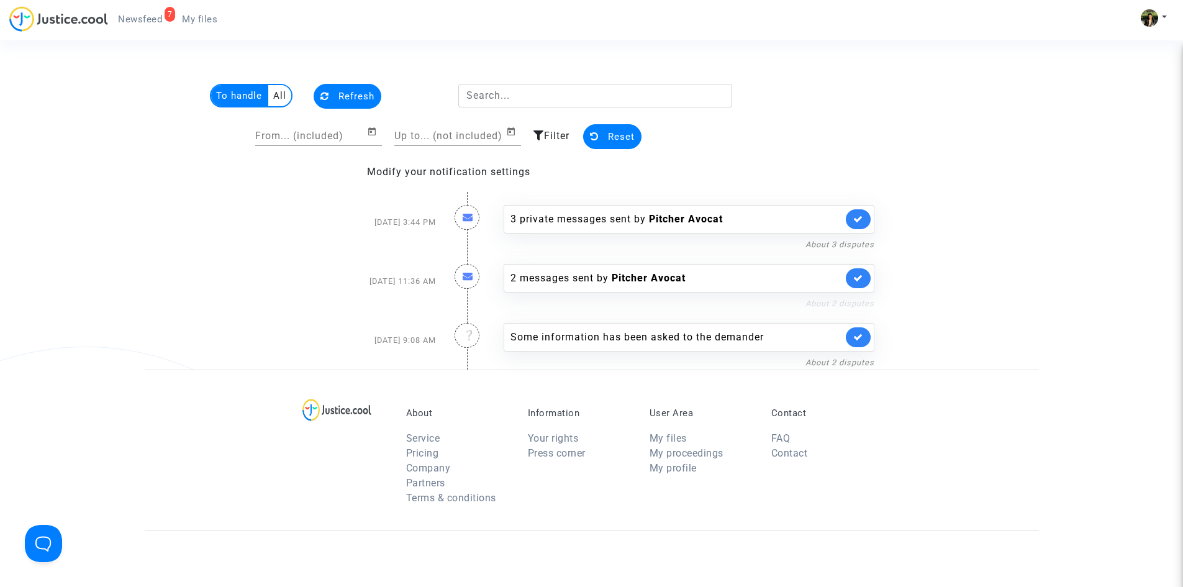
click at [839, 304] on link "About 2 disputes" at bounding box center [840, 303] width 69 height 9
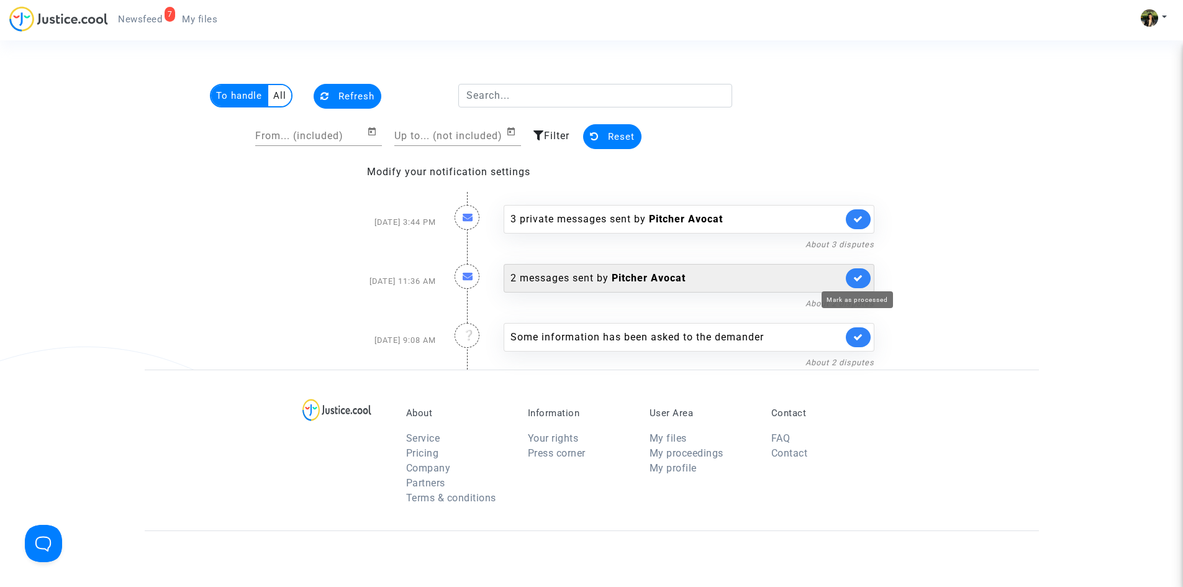
click at [862, 274] on icon at bounding box center [858, 277] width 10 height 9
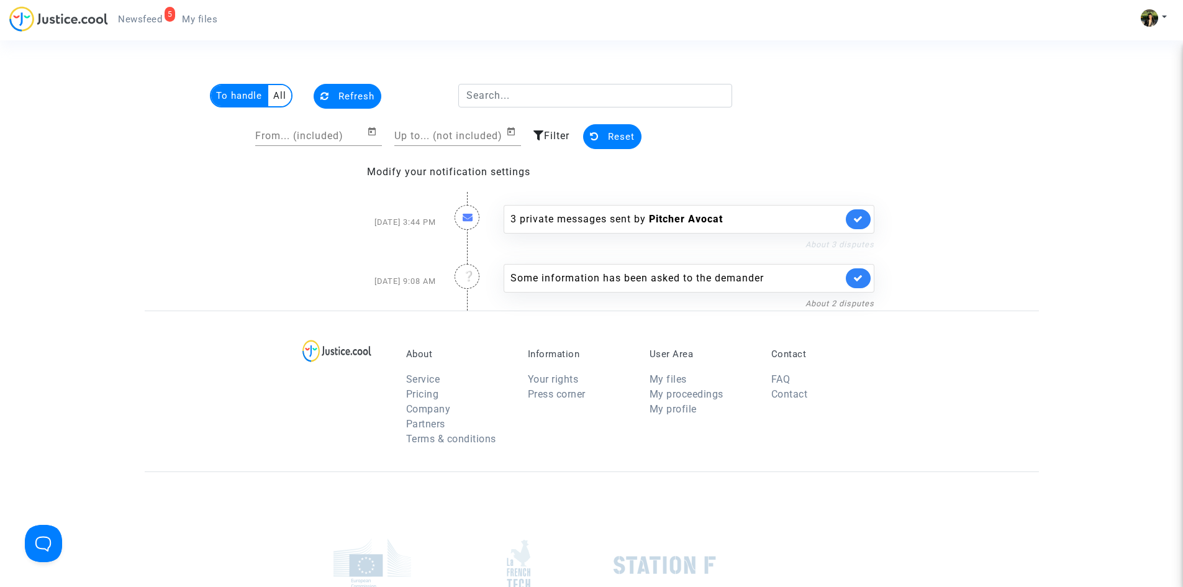
click at [820, 241] on link "About 3 disputes" at bounding box center [840, 244] width 69 height 9
click at [834, 248] on link "About 3 disputes" at bounding box center [840, 244] width 69 height 9
click at [852, 214] on link at bounding box center [858, 219] width 25 height 20
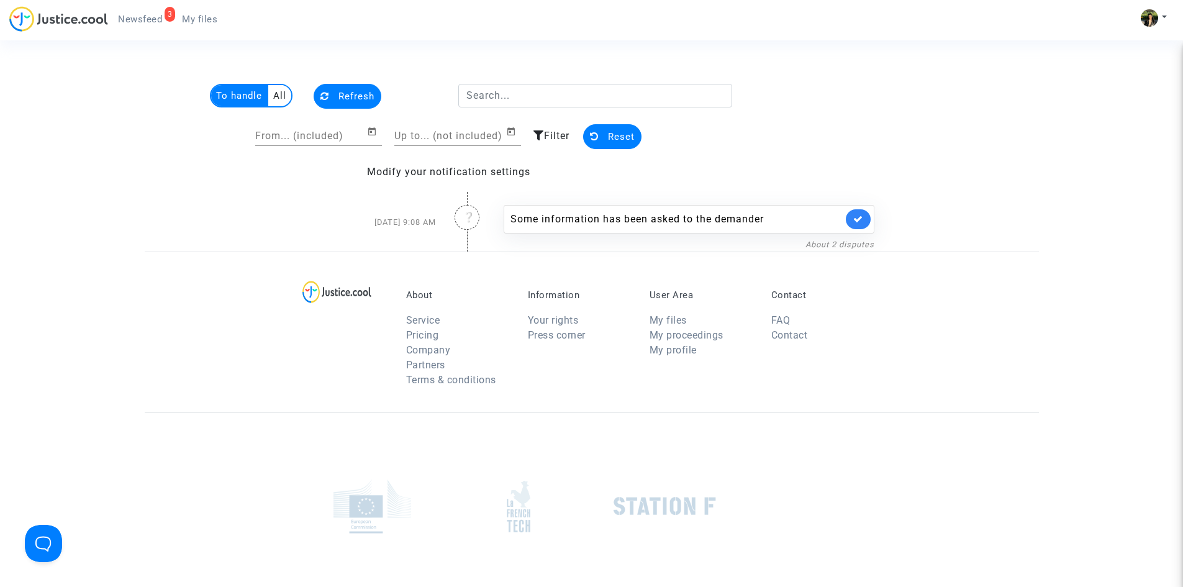
click at [134, 16] on span "Newsfeed" at bounding box center [140, 19] width 44 height 11
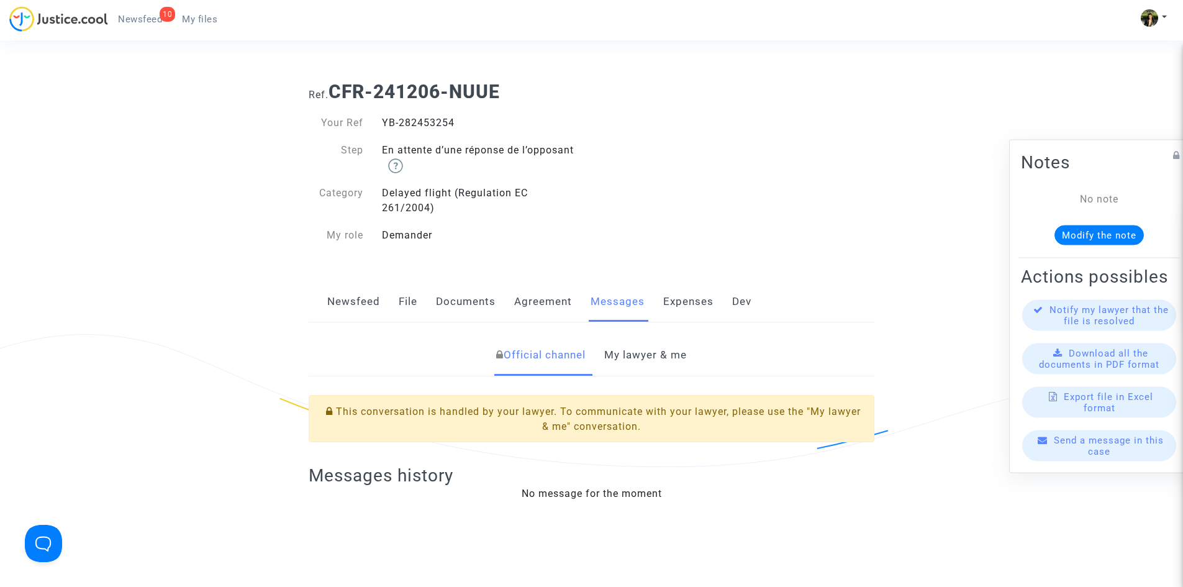
drag, startPoint x: 462, startPoint y: 120, endPoint x: 382, endPoint y: 119, distance: 80.1
click at [382, 119] on div "YB-282453254" at bounding box center [482, 123] width 219 height 15
copy div "YB-282453254"
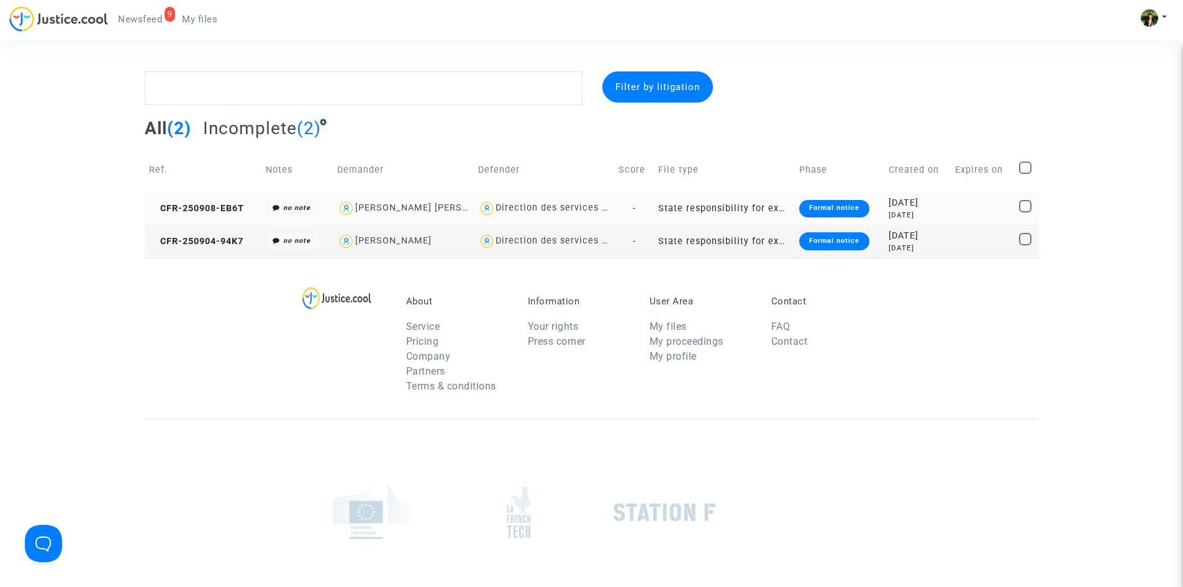
click at [725, 213] on td "State responsibility for excessive delays in the administration of justice" at bounding box center [724, 208] width 140 height 33
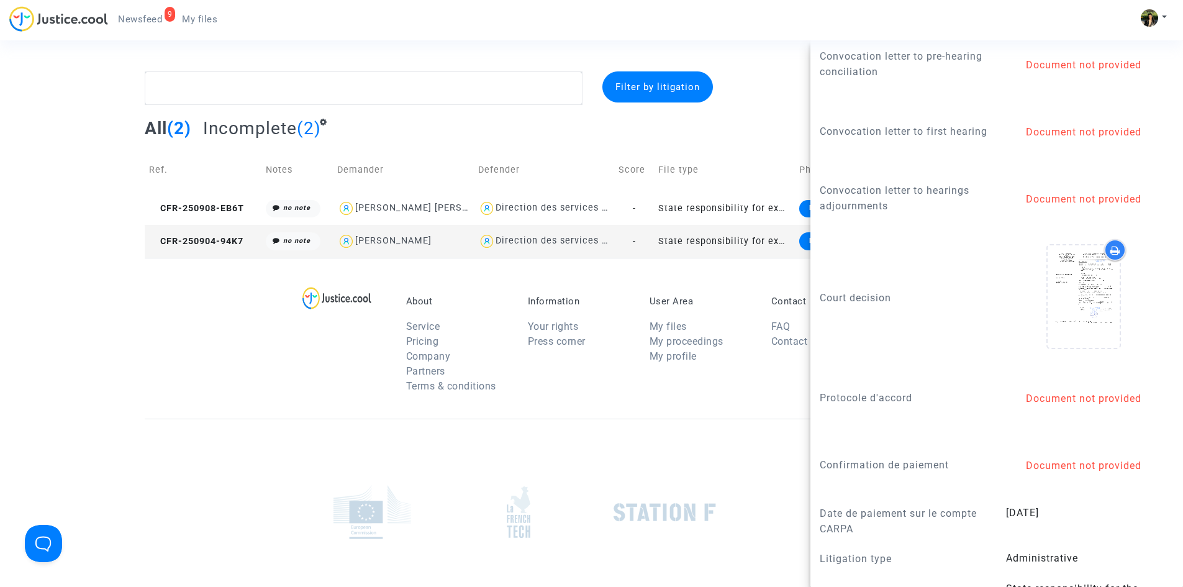
scroll to position [1180, 0]
click at [230, 430] on div at bounding box center [592, 512] width 894 height 187
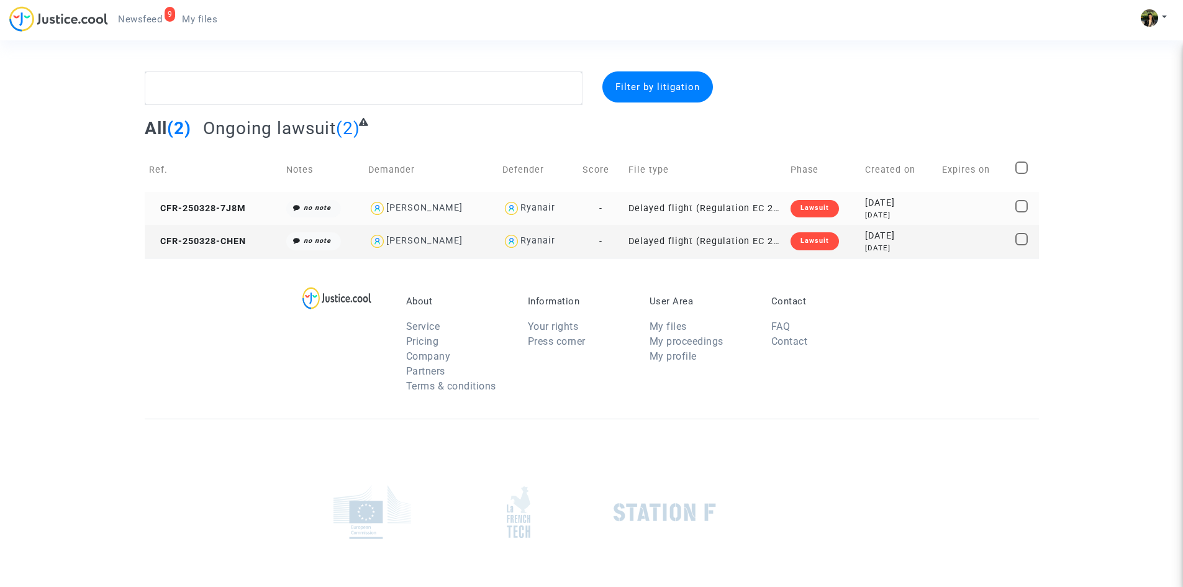
click at [687, 211] on td "Delayed flight (Regulation EC 261/2004)" at bounding box center [705, 208] width 162 height 33
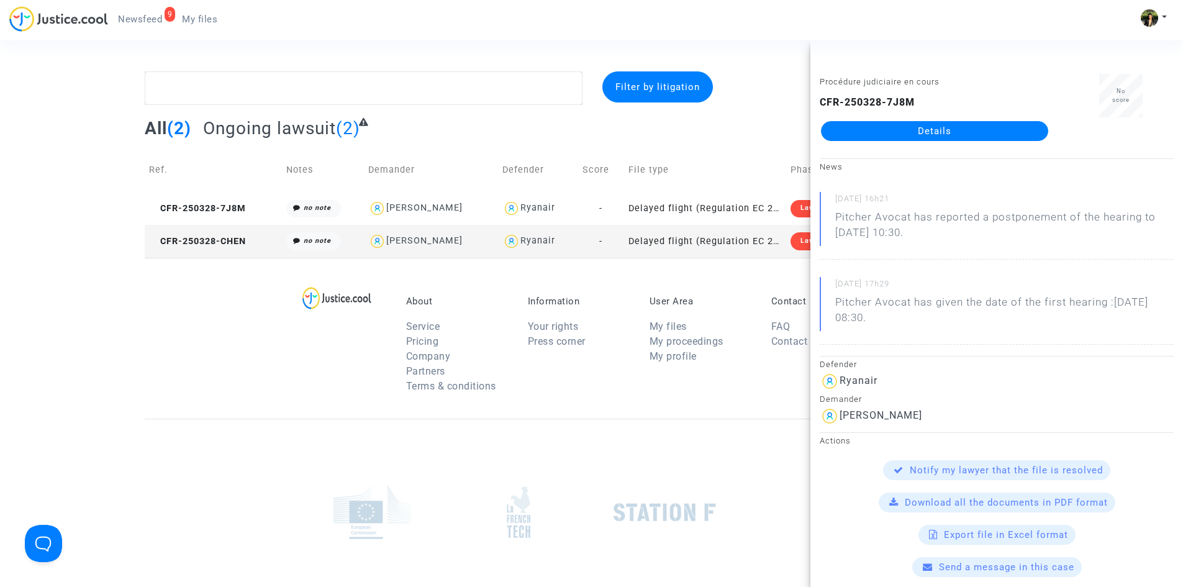
click at [971, 125] on link "Details" at bounding box center [934, 131] width 227 height 20
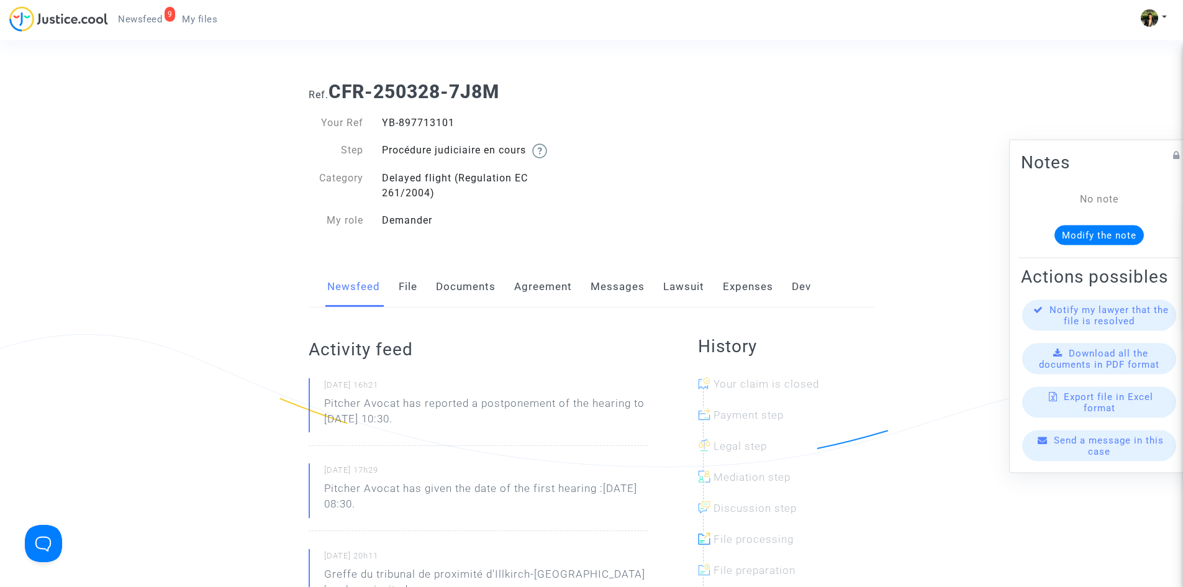
drag, startPoint x: 460, startPoint y: 120, endPoint x: 376, endPoint y: 114, distance: 84.7
click at [376, 114] on div "Your Ref YB-897713101 Step Procédure judiciaire en cours Category Delayed fligh…" at bounding box center [445, 172] width 293 height 138
copy div "YB-897713101"
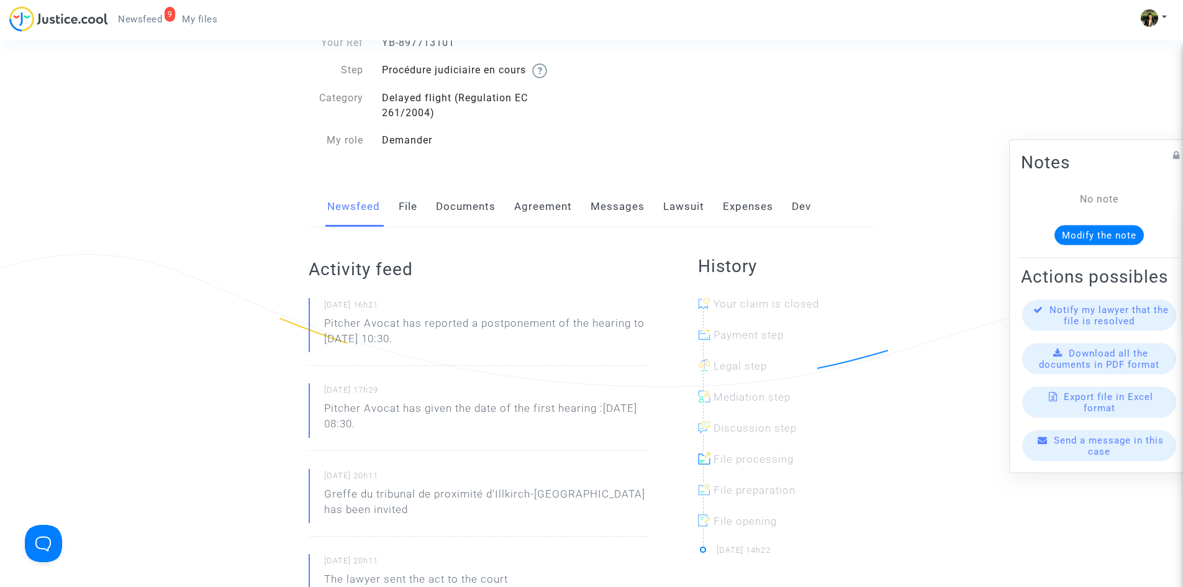
scroll to position [62, 0]
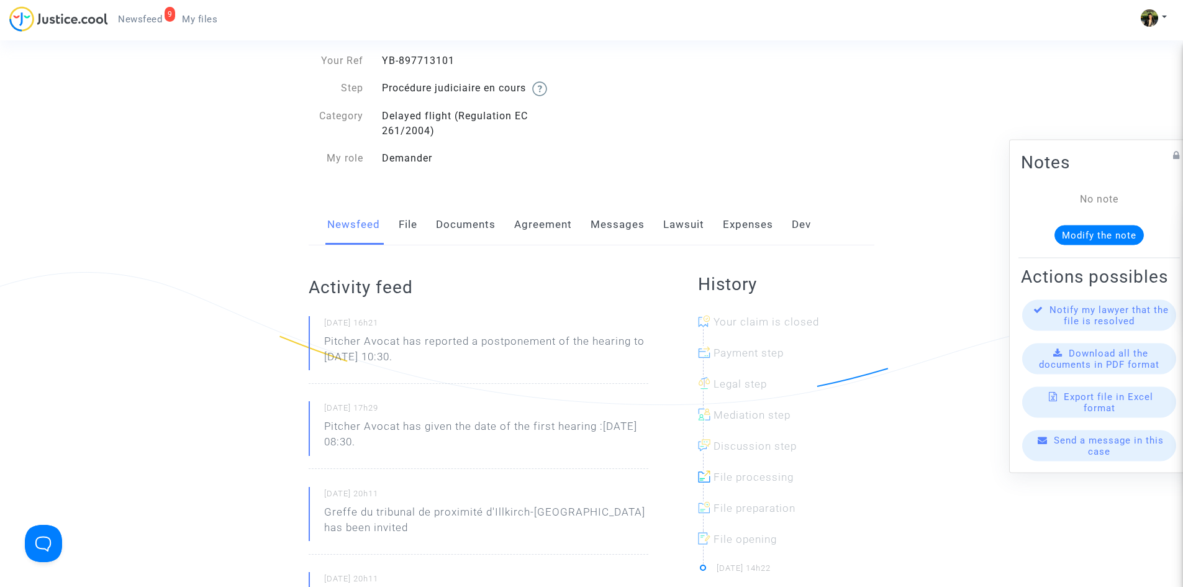
drag, startPoint x: 463, startPoint y: 353, endPoint x: 324, endPoint y: 340, distance: 139.8
click at [324, 340] on p "Pitcher Avocat has reported a postponement of the hearing to [DATE] 10:30." at bounding box center [486, 352] width 324 height 37
copy p "Pitcher Avocat has reported a postponement of the hearing to [DATE] 10:30."
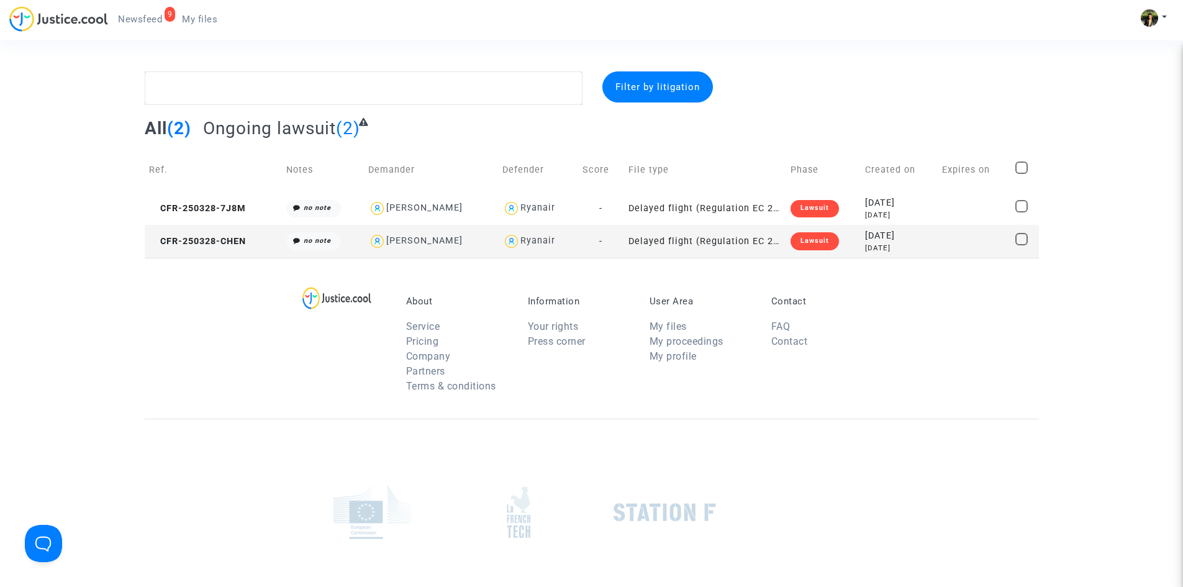
click at [689, 240] on td "Delayed flight (Regulation EC 261/2004)" at bounding box center [705, 241] width 162 height 33
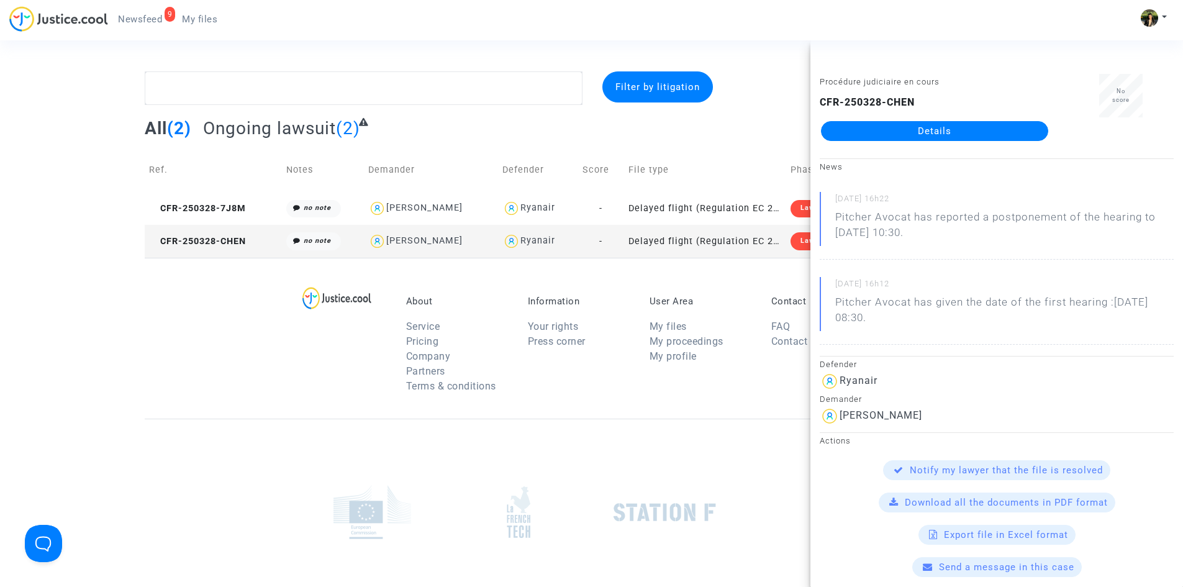
click at [937, 129] on link "Details" at bounding box center [934, 131] width 227 height 20
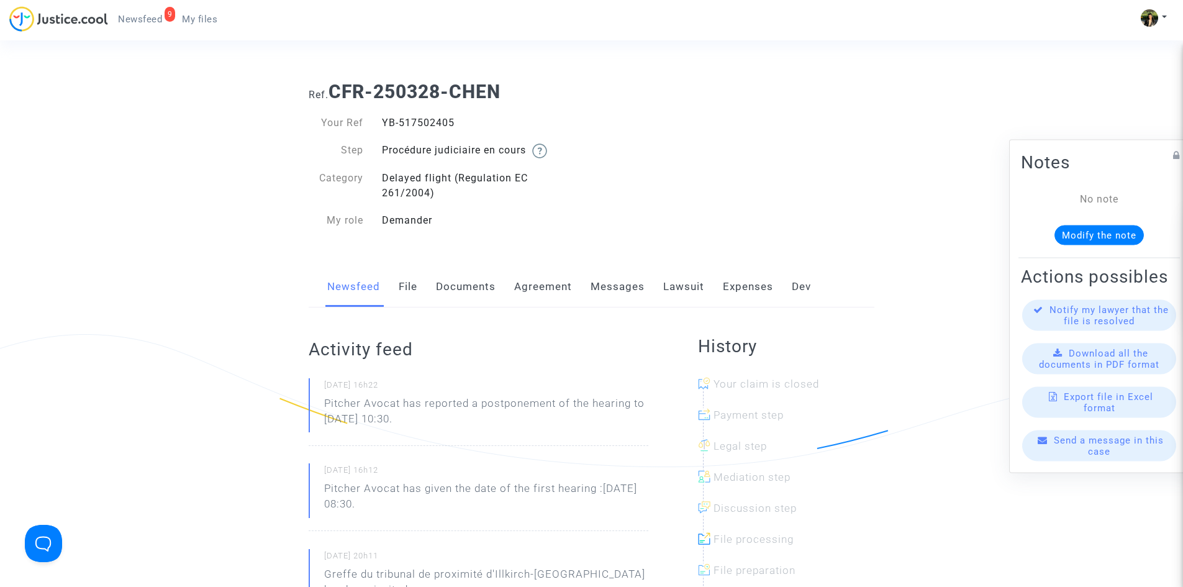
drag, startPoint x: 461, startPoint y: 120, endPoint x: 384, endPoint y: 119, distance: 77.6
click at [384, 119] on div "YB-517502405" at bounding box center [482, 123] width 219 height 15
copy div "YB-517502405"
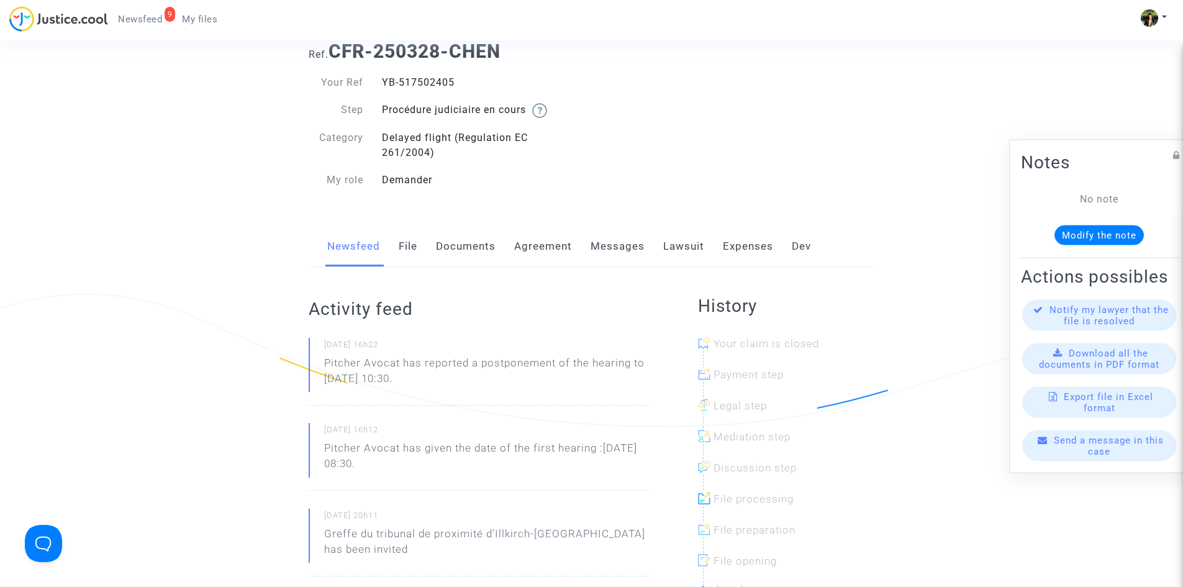
scroll to position [62, 0]
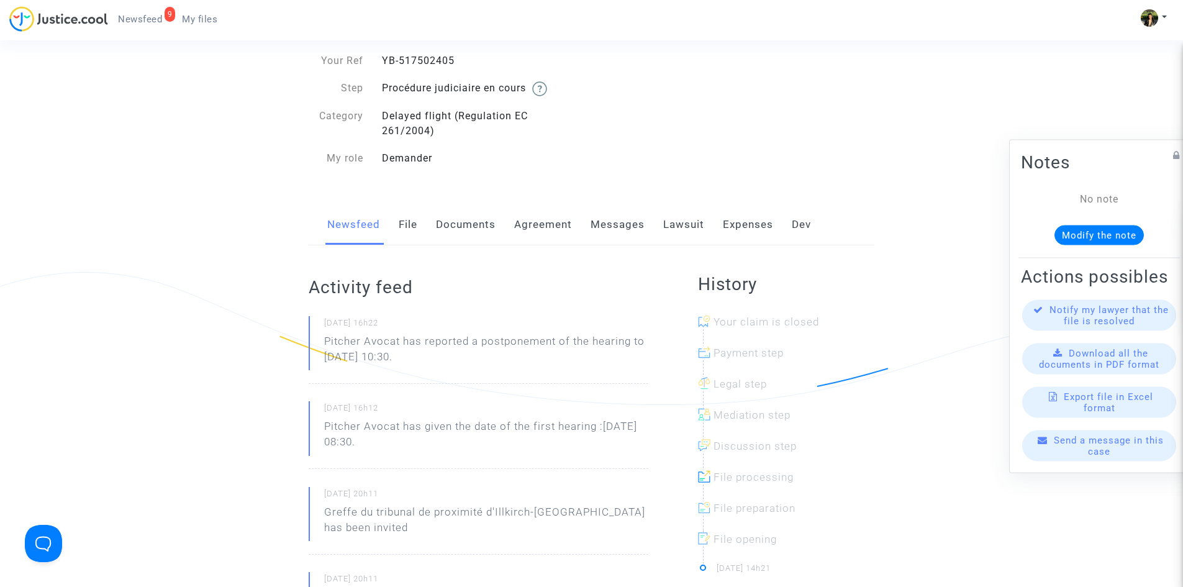
drag, startPoint x: 455, startPoint y: 352, endPoint x: 319, endPoint y: 339, distance: 136.6
click at [319, 339] on div "[DATE] 16h22 Pitcher Avocat has reported a postponement of the hearing to [DATE…" at bounding box center [479, 350] width 340 height 68
copy p "Pitcher Avocat has reported a postponement of the hearing to [DATE] 10:30."
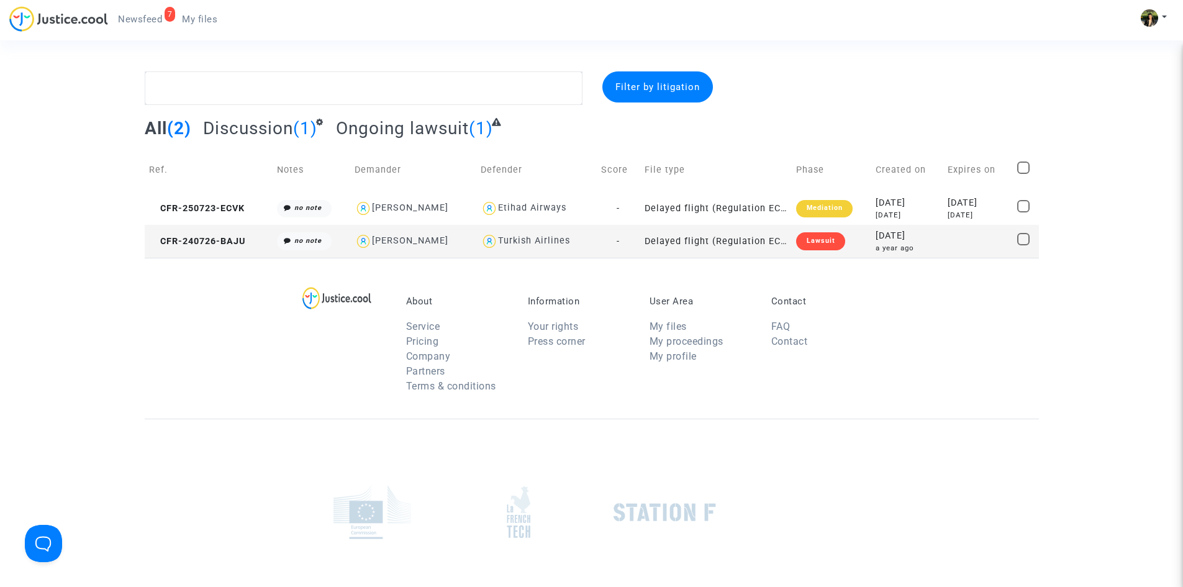
click at [704, 242] on td "Delayed flight (Regulation EC 261/2004)" at bounding box center [716, 241] width 152 height 33
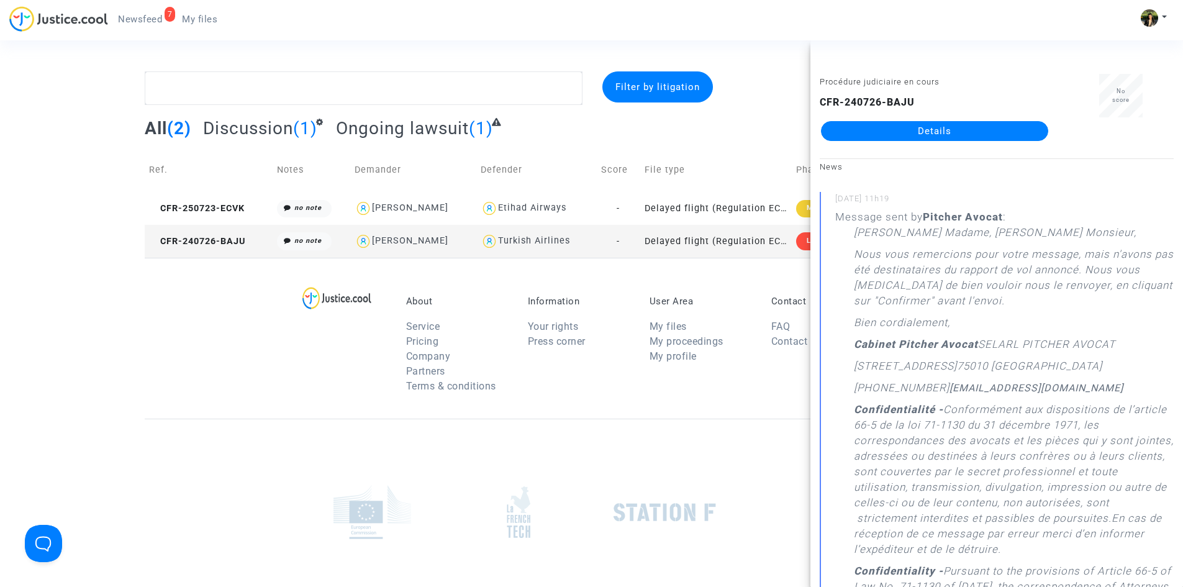
click at [951, 128] on link "Details" at bounding box center [934, 131] width 227 height 20
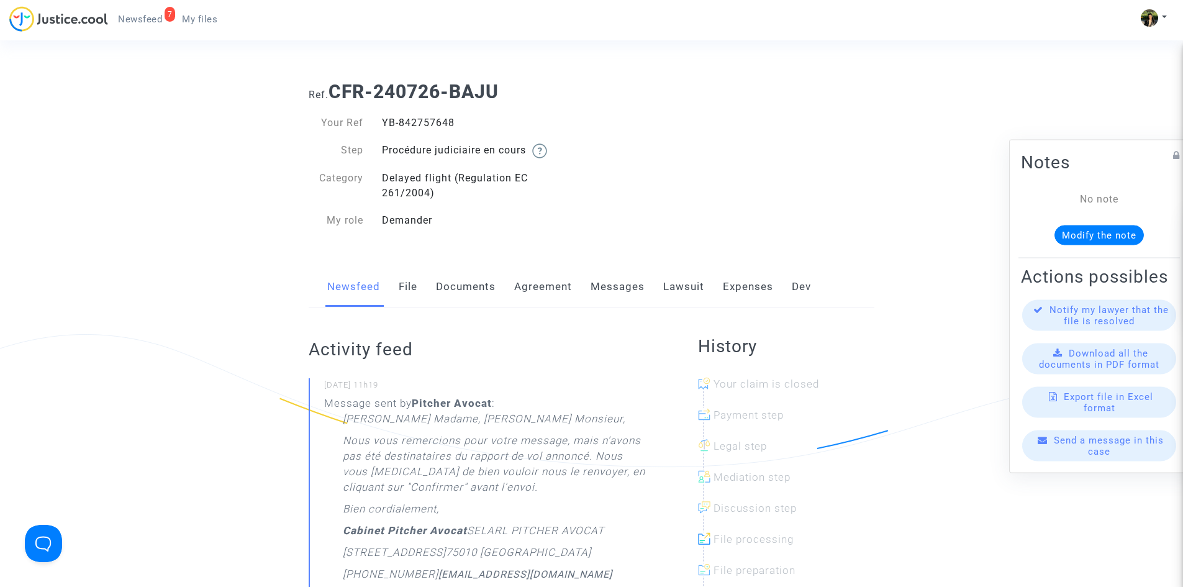
click at [607, 293] on link "Messages" at bounding box center [618, 286] width 54 height 41
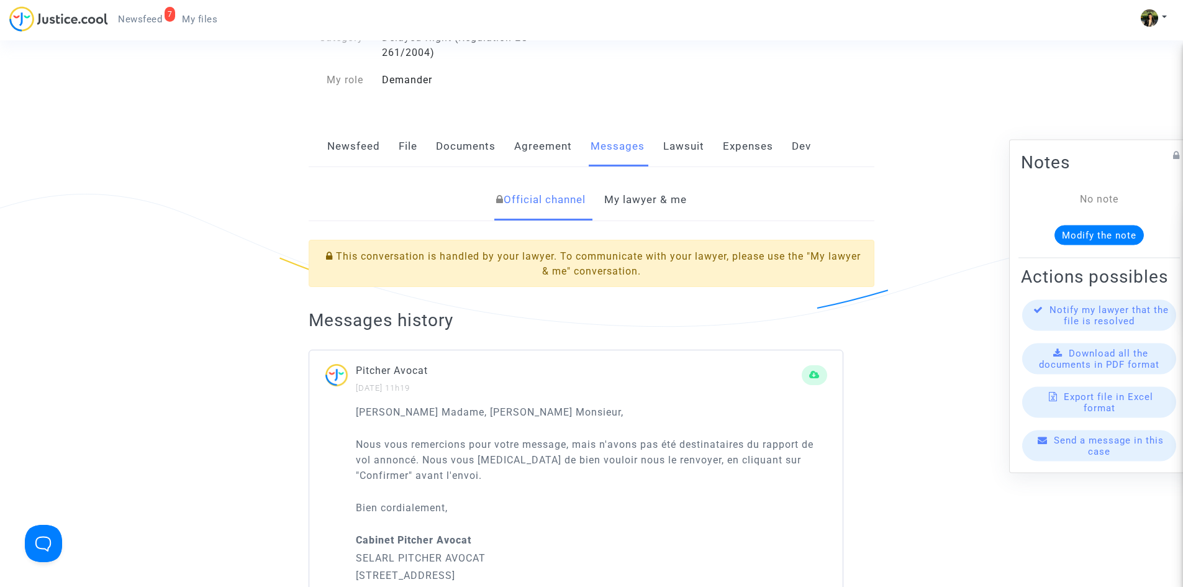
scroll to position [62, 0]
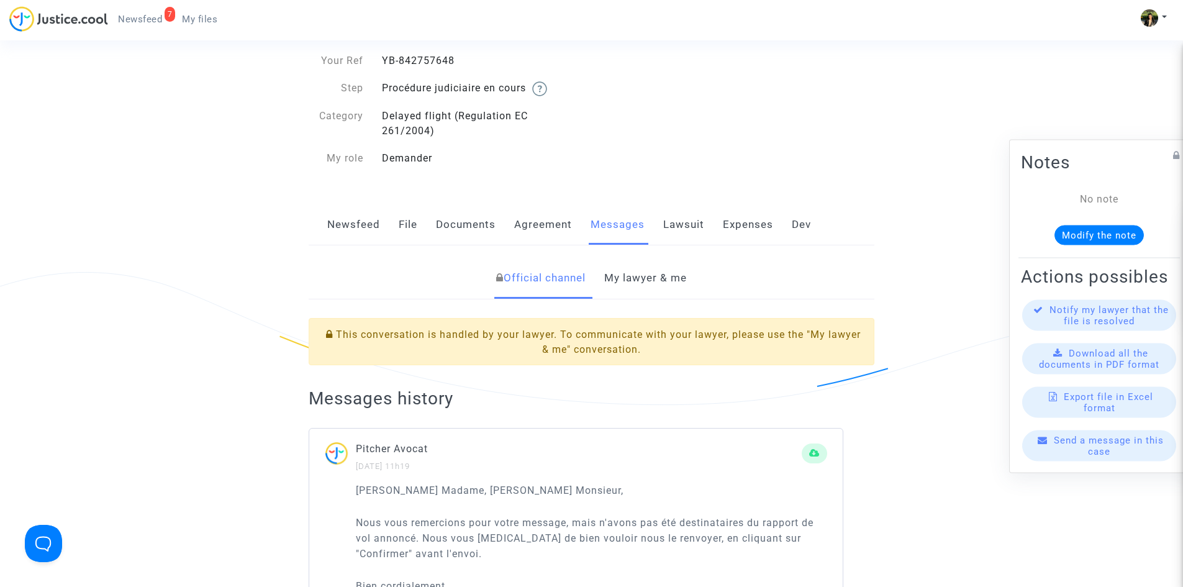
click at [643, 287] on link "My lawyer & me" at bounding box center [645, 278] width 83 height 41
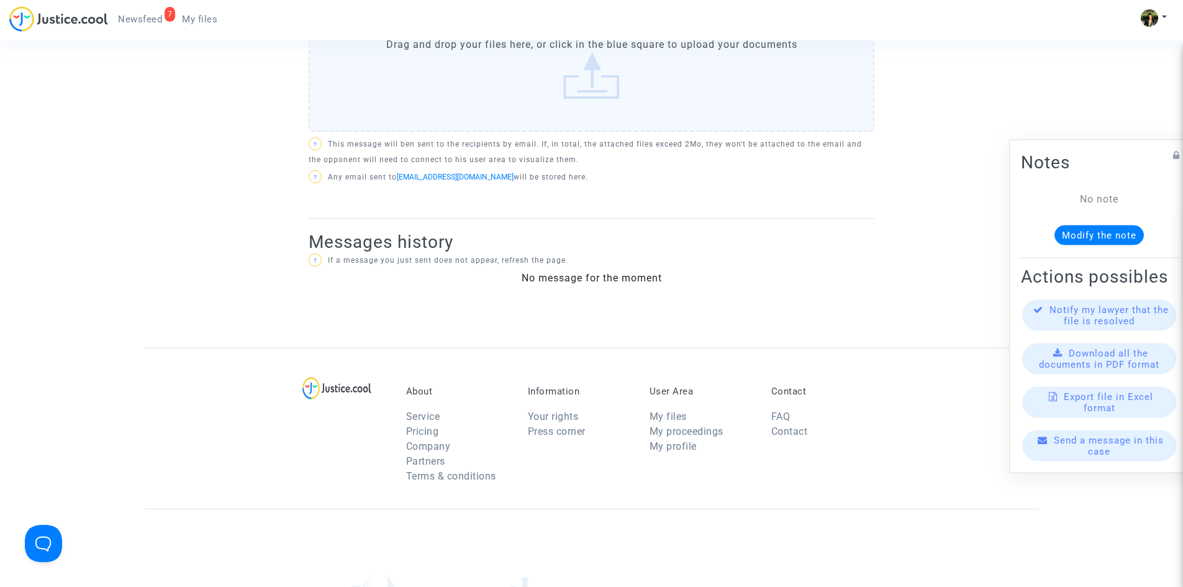
scroll to position [373, 0]
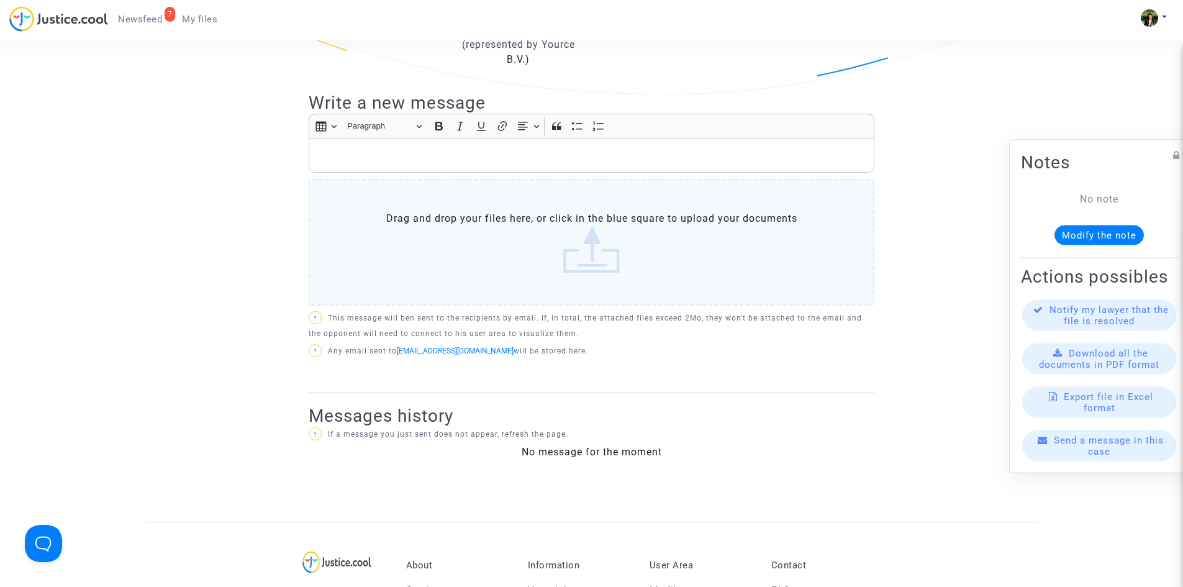
scroll to position [62, 0]
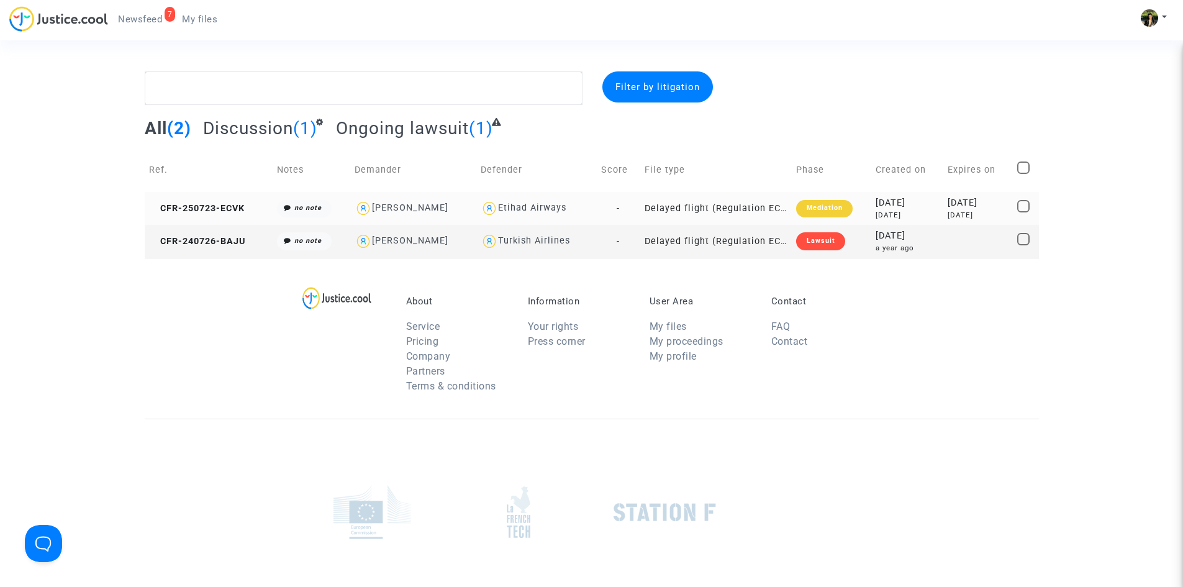
click at [712, 203] on td "Delayed flight (Regulation EC 261/2004)" at bounding box center [716, 208] width 152 height 33
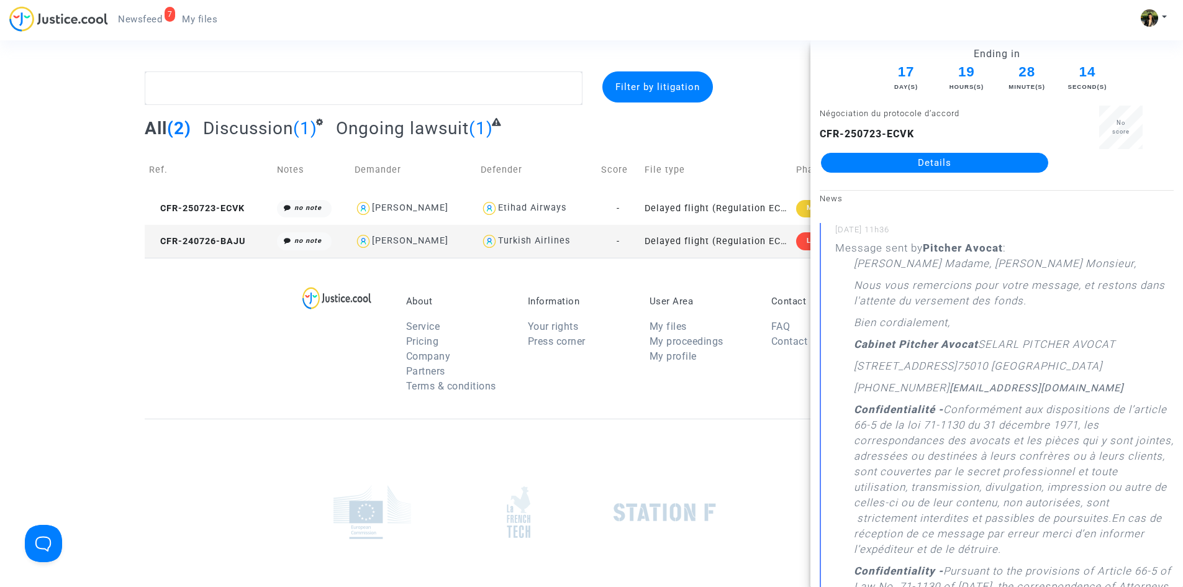
click at [970, 165] on link "Details" at bounding box center [934, 163] width 227 height 20
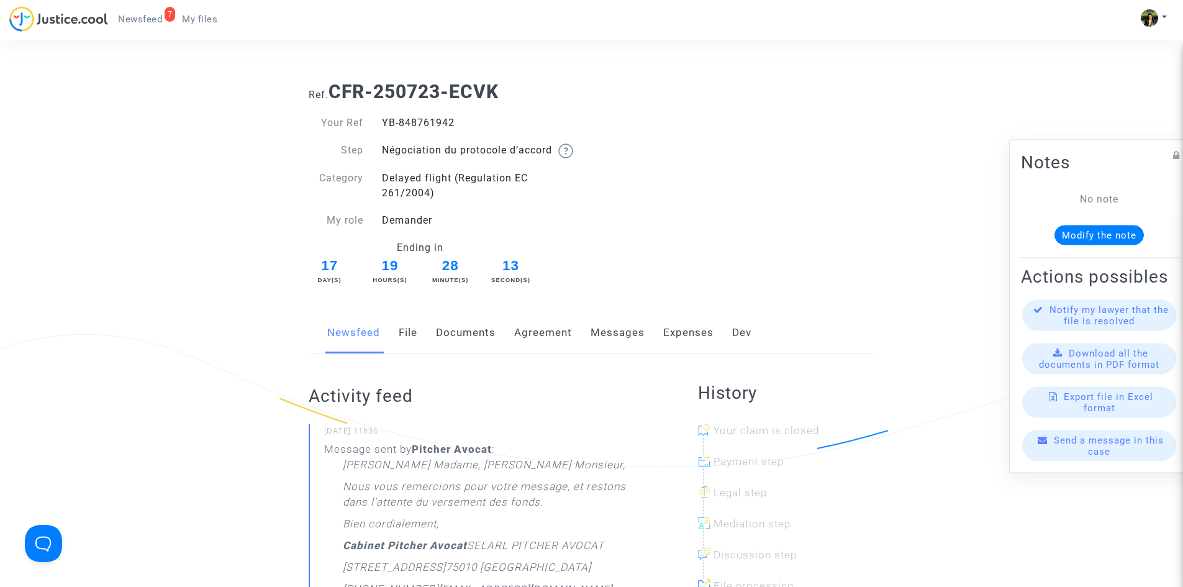
click at [591, 329] on link "Messages" at bounding box center [618, 332] width 54 height 41
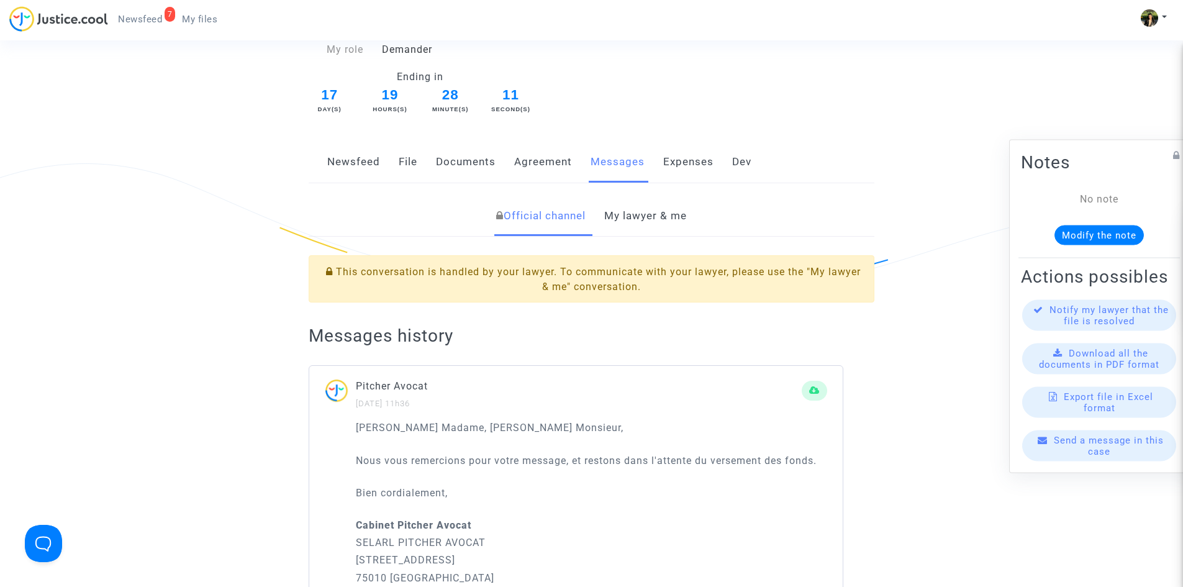
scroll to position [124, 0]
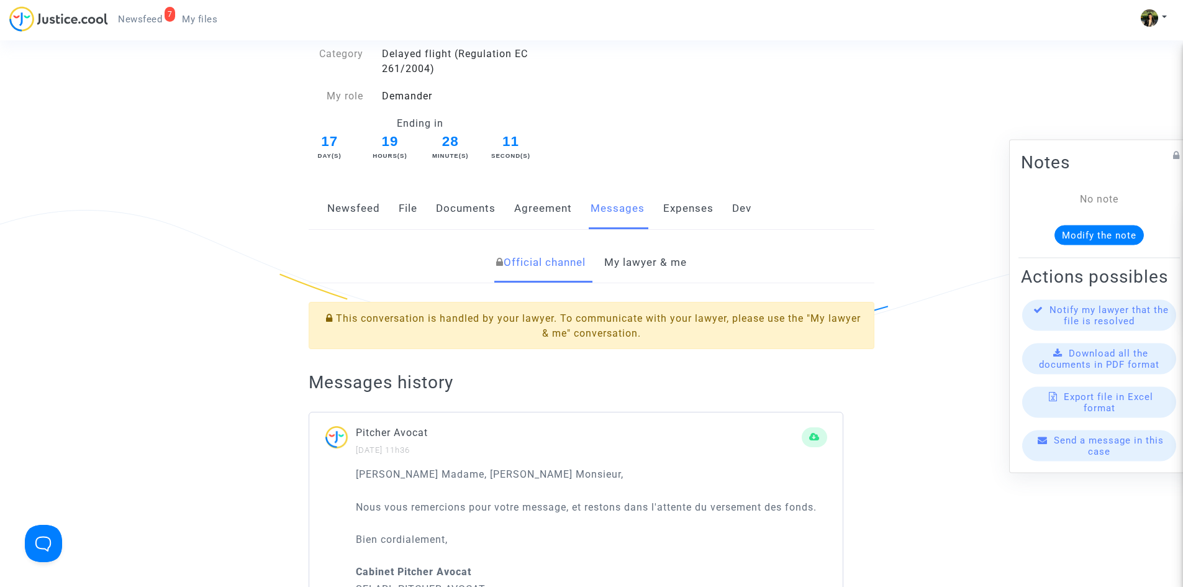
click at [658, 266] on link "My lawyer & me" at bounding box center [645, 262] width 83 height 41
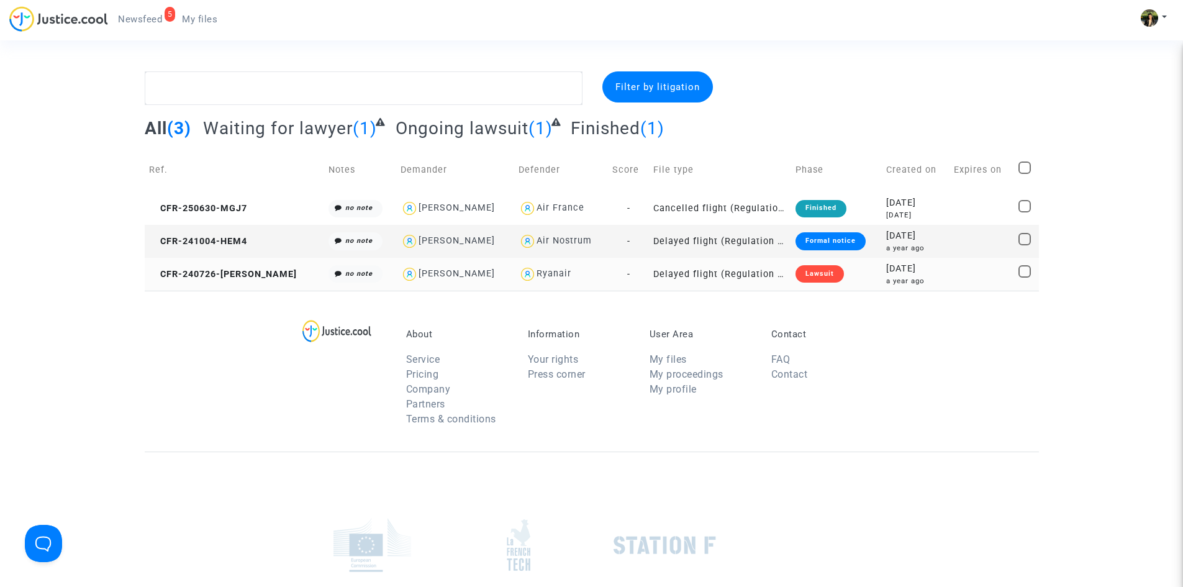
click at [670, 277] on td "Delayed flight (Regulation EC 261/2004)" at bounding box center [720, 274] width 142 height 33
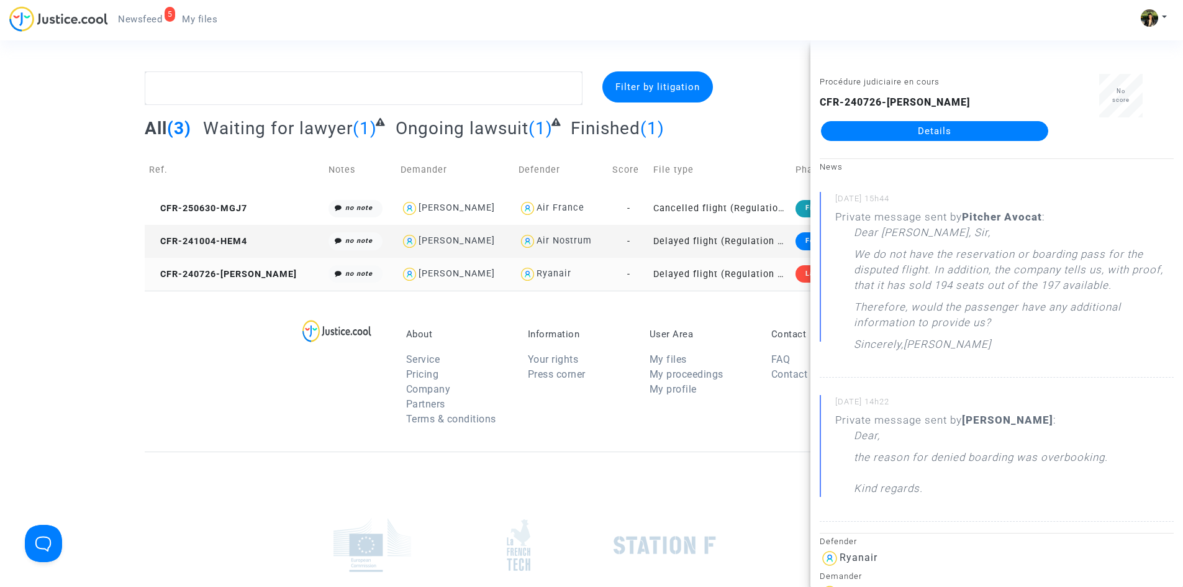
click at [649, 275] on td "Delayed flight (Regulation EC 261/2004)" at bounding box center [720, 274] width 142 height 33
click at [938, 132] on link "Details" at bounding box center [934, 131] width 227 height 20
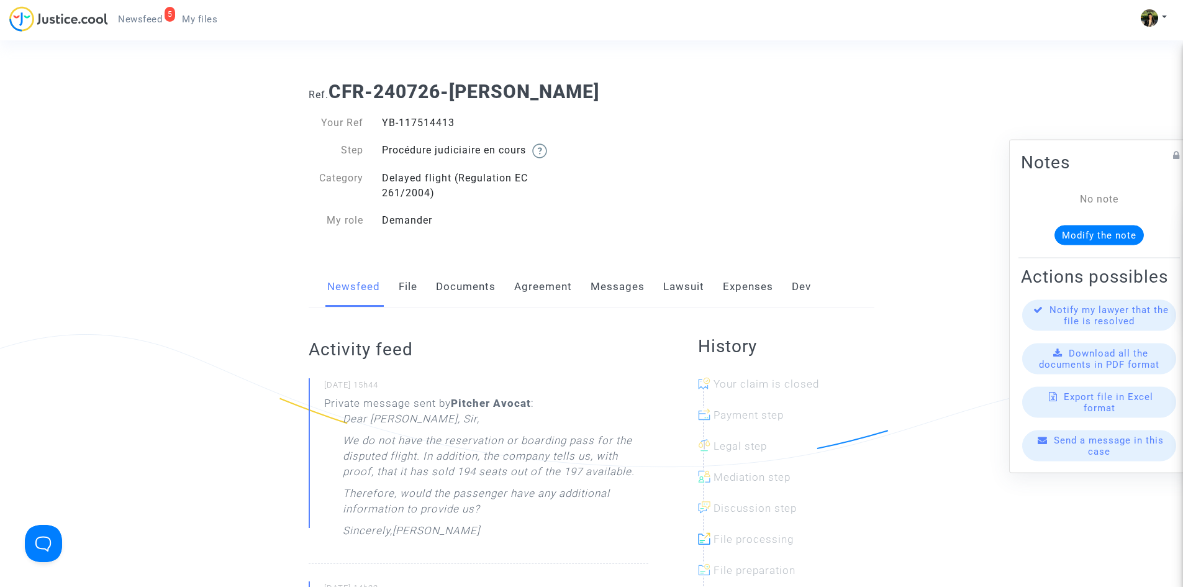
drag, startPoint x: 465, startPoint y: 122, endPoint x: 380, endPoint y: 125, distance: 84.6
click at [380, 125] on div "YB-117514413" at bounding box center [482, 123] width 219 height 15
copy div "YB-117514413"
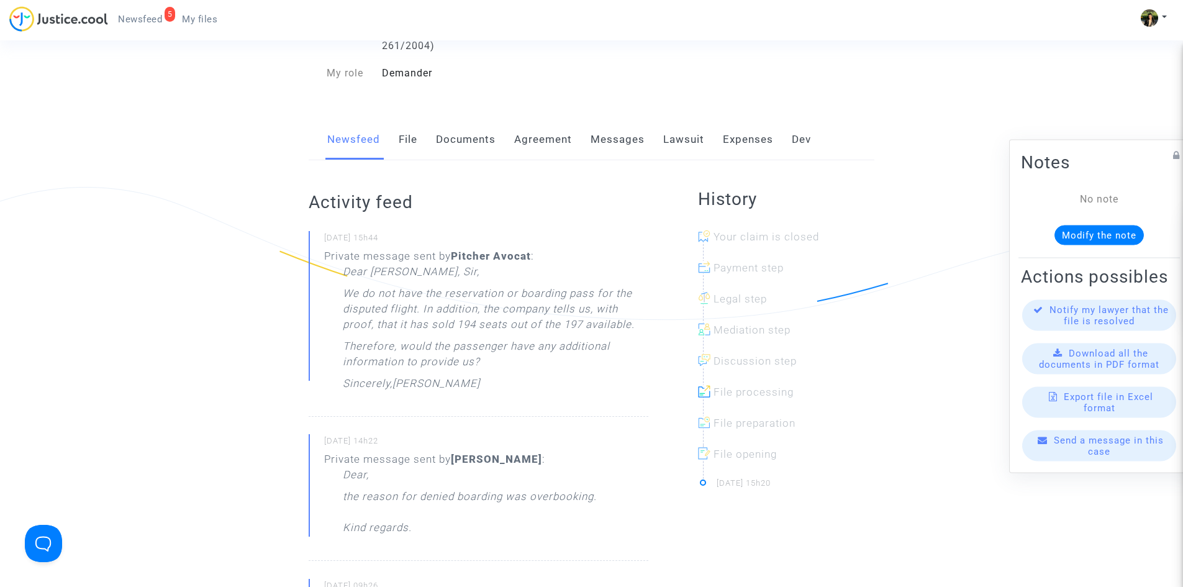
scroll to position [186, 0]
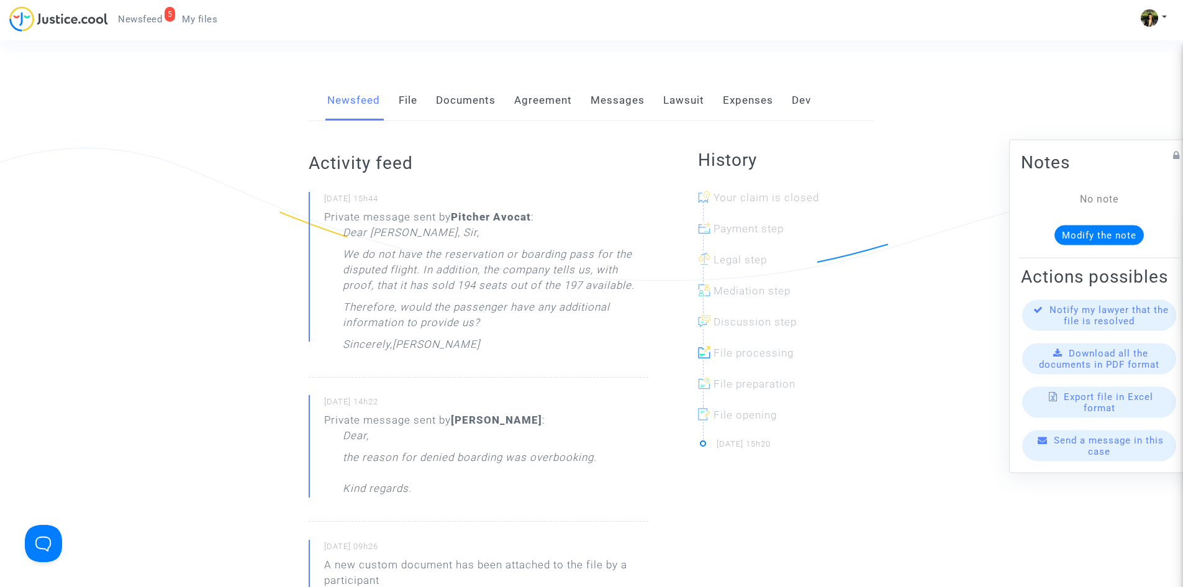
click at [621, 100] on link "Messages" at bounding box center [618, 100] width 54 height 41
click at [619, 94] on link "Messages" at bounding box center [618, 100] width 54 height 41
click at [622, 98] on link "Messages" at bounding box center [618, 100] width 54 height 41
click at [620, 104] on link "Messages" at bounding box center [618, 100] width 54 height 41
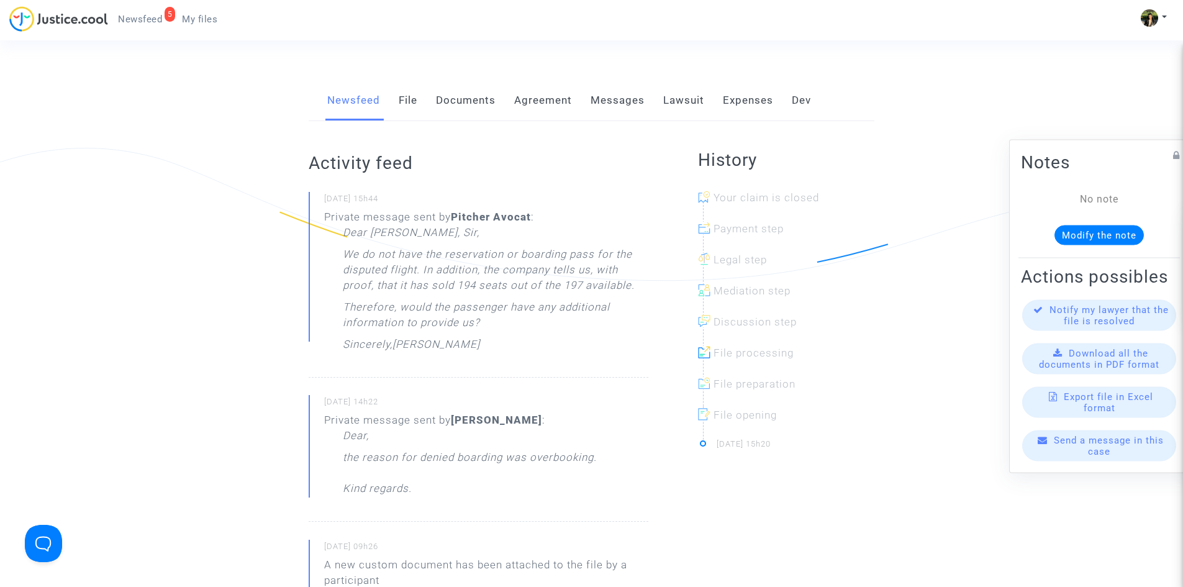
click at [620, 104] on link "Messages" at bounding box center [618, 100] width 54 height 41
click at [621, 103] on link "Messages" at bounding box center [618, 100] width 54 height 41
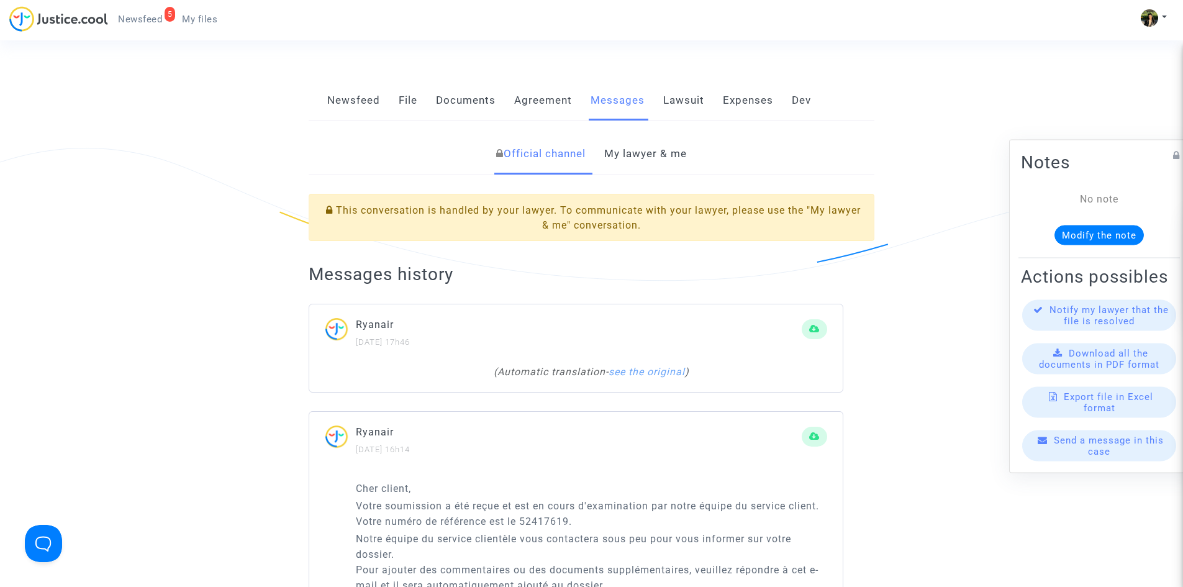
click at [630, 165] on link "My lawyer & me" at bounding box center [645, 154] width 83 height 41
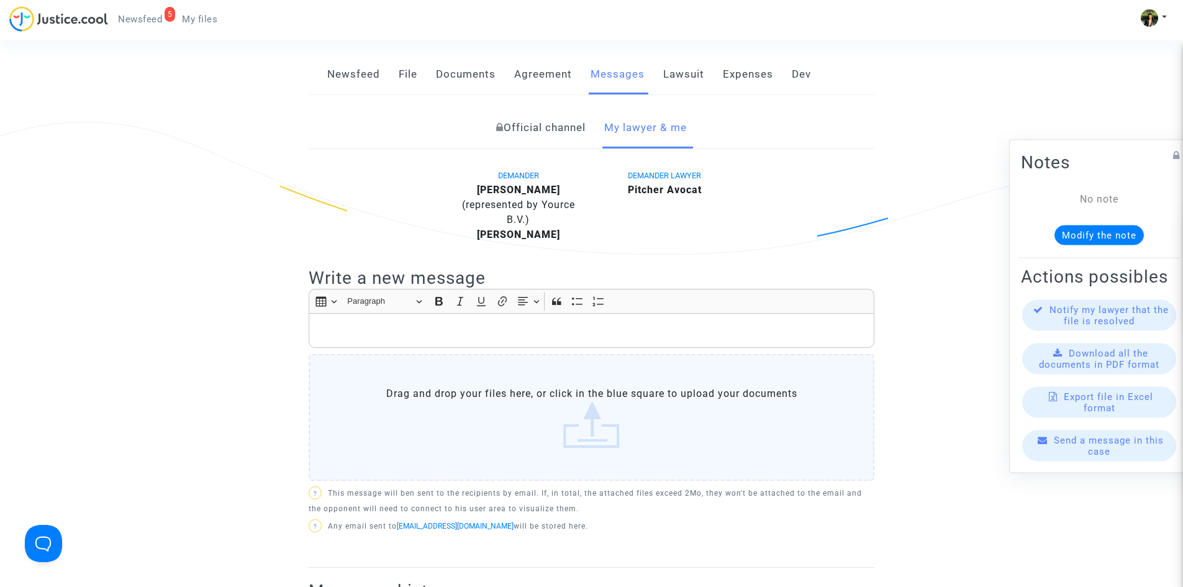
scroll to position [186, 0]
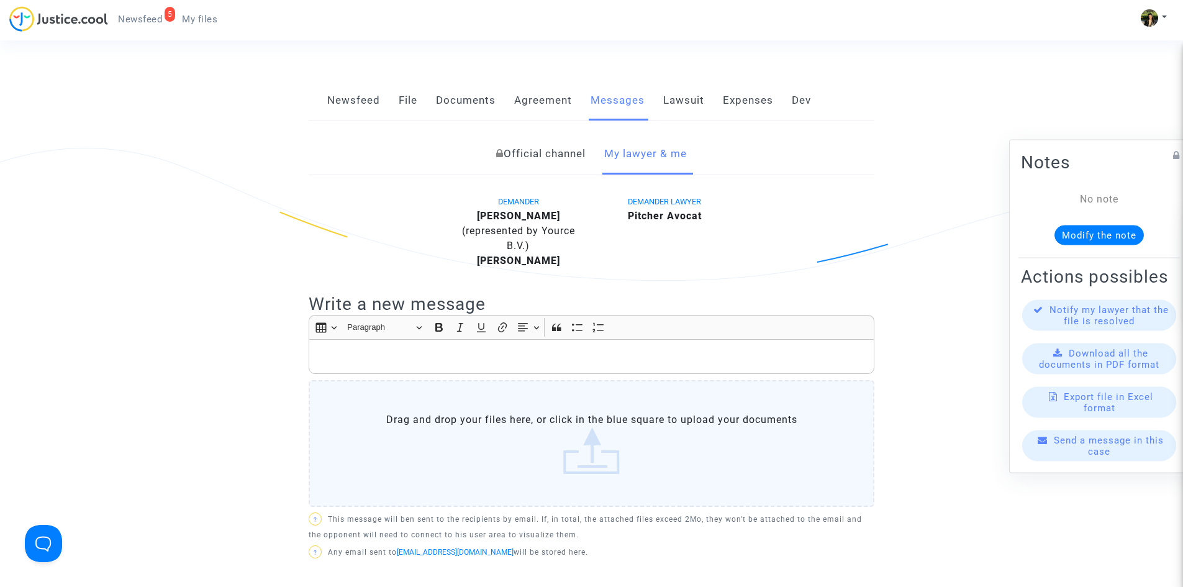
click at [580, 452] on label "Drag and drop your files here, or click in the blue square to upload your docum…" at bounding box center [592, 443] width 566 height 127
click at [0, 0] on input "Drag and drop your files here, or click in the blue square to upload your docum…" at bounding box center [0, 0] width 0 height 0
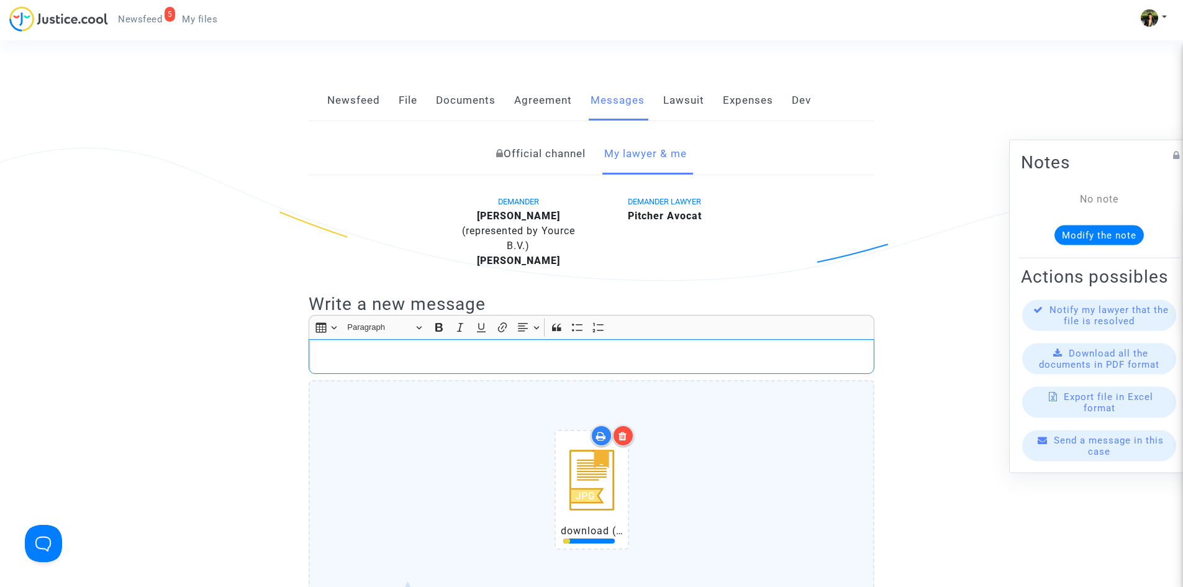
click at [422, 357] on p "Rich Text Editor, main" at bounding box center [592, 357] width 553 height 16
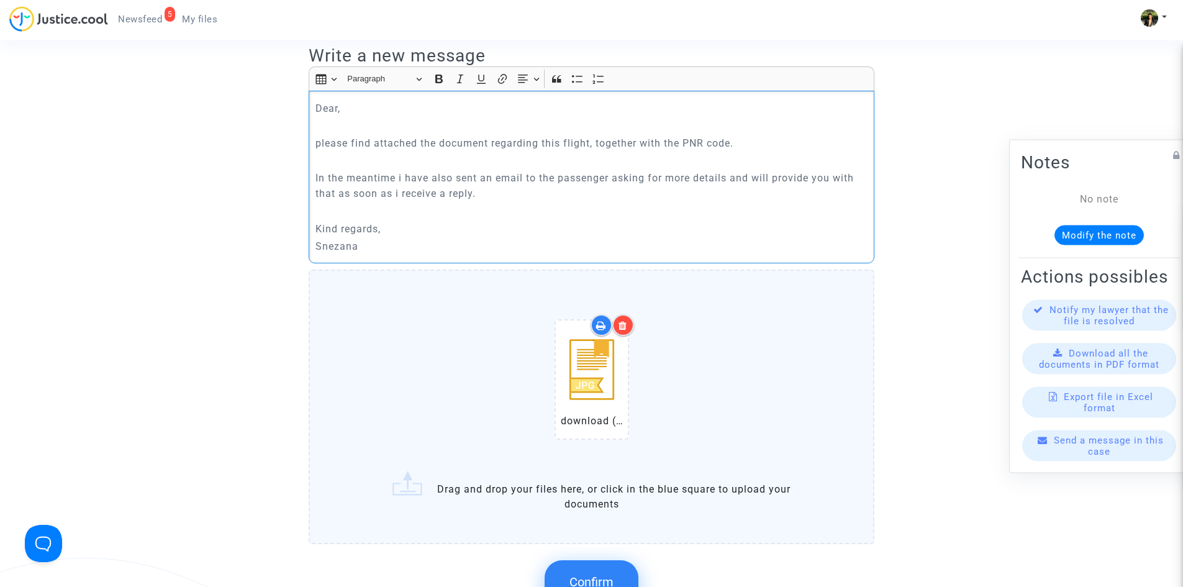
scroll to position [497, 0]
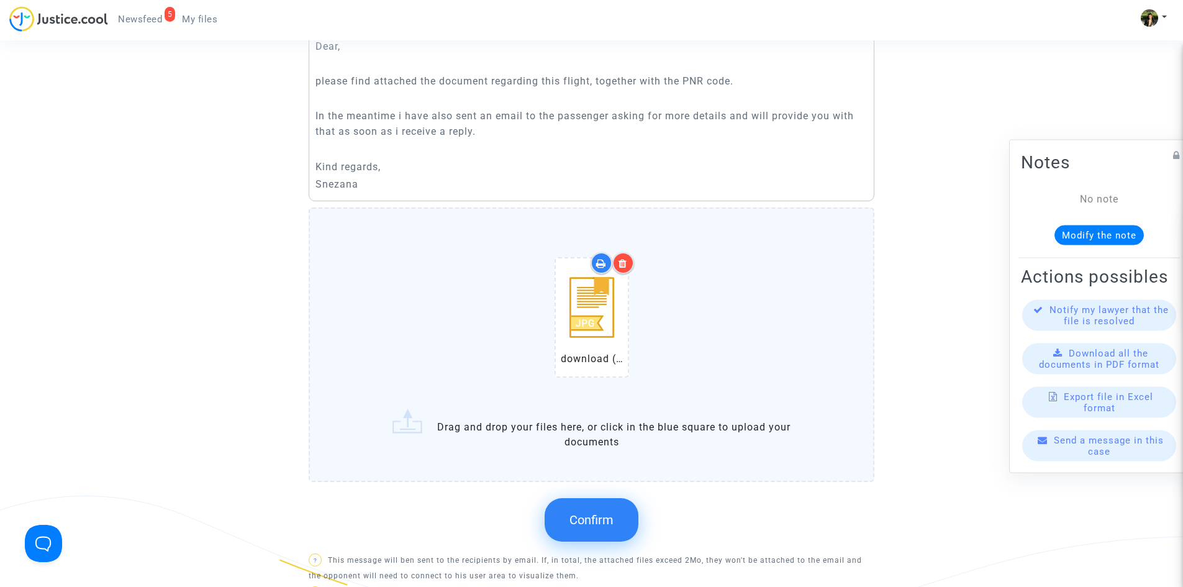
click at [581, 511] on button "Confirm" at bounding box center [592, 519] width 94 height 43
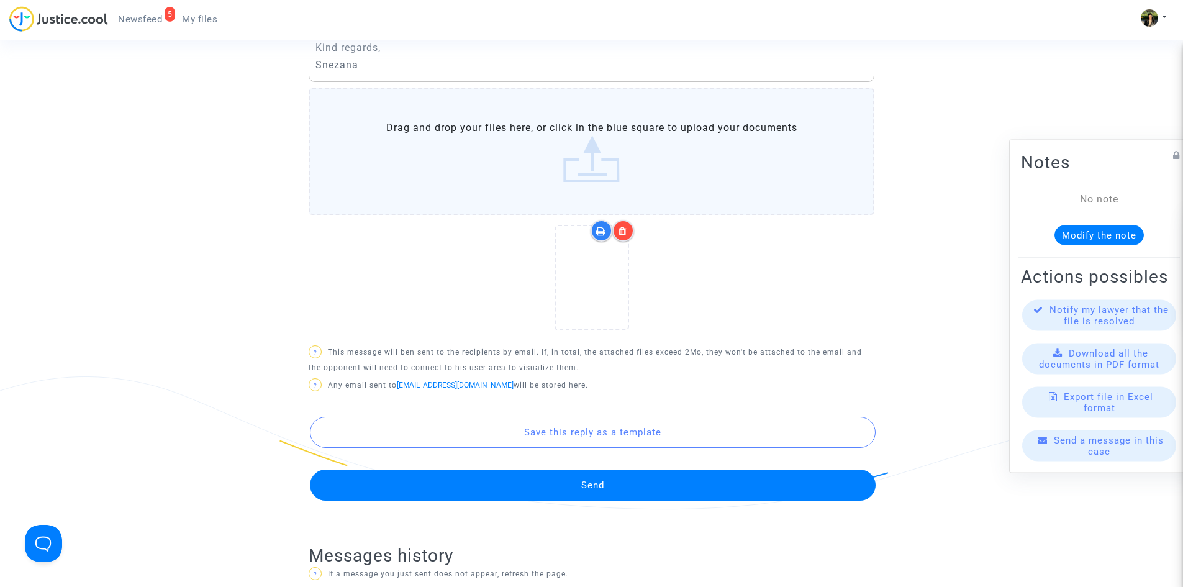
scroll to position [621, 0]
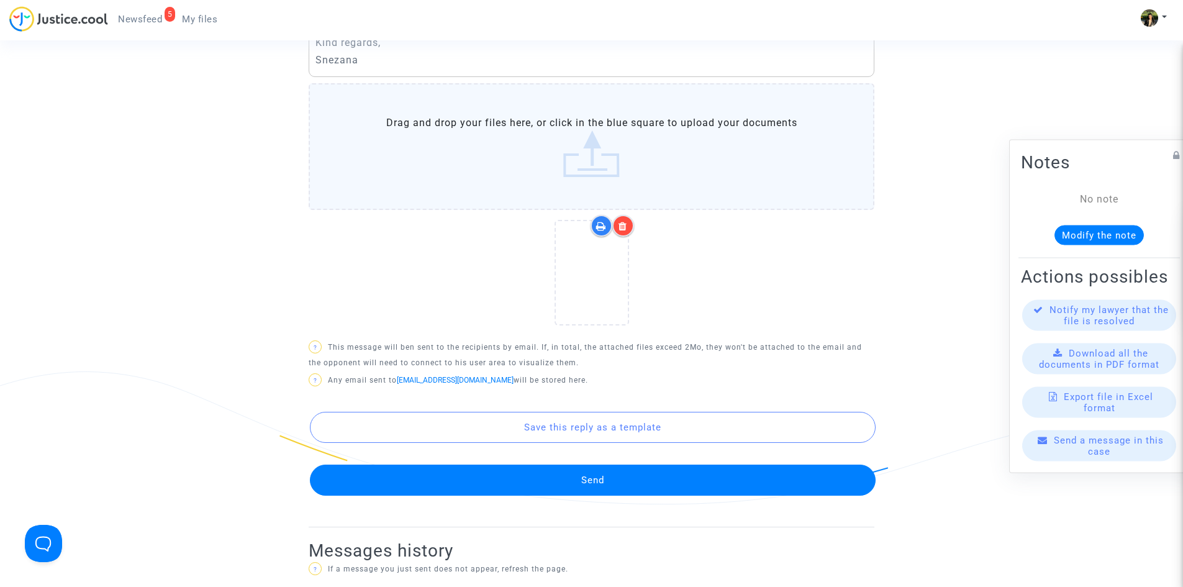
click at [562, 485] on button "Send" at bounding box center [593, 480] width 566 height 31
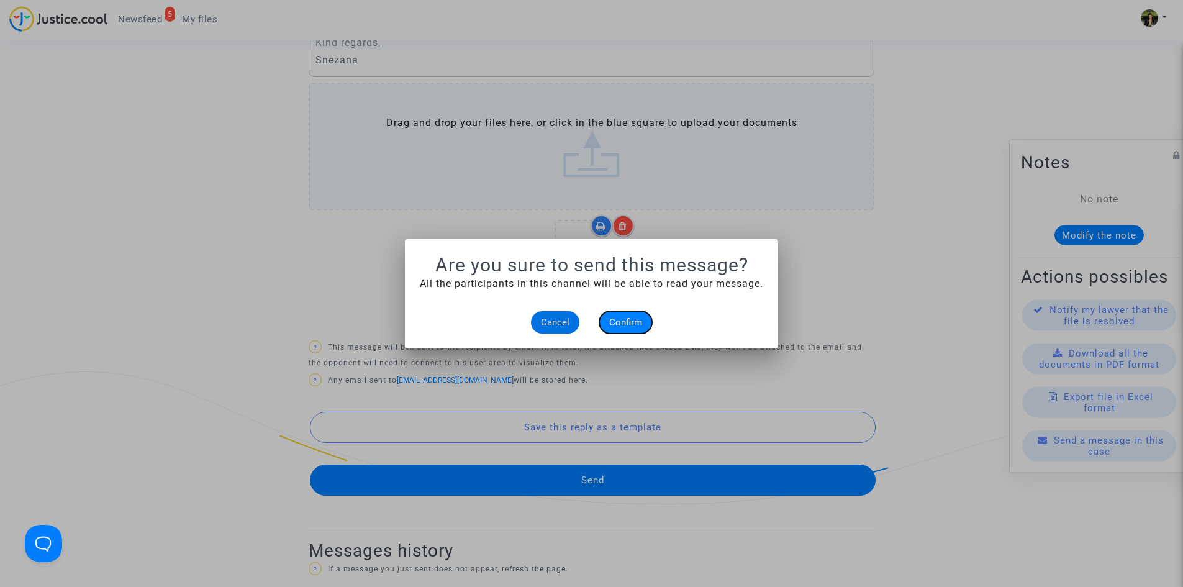
click at [634, 319] on span "Confirm" at bounding box center [625, 322] width 33 height 11
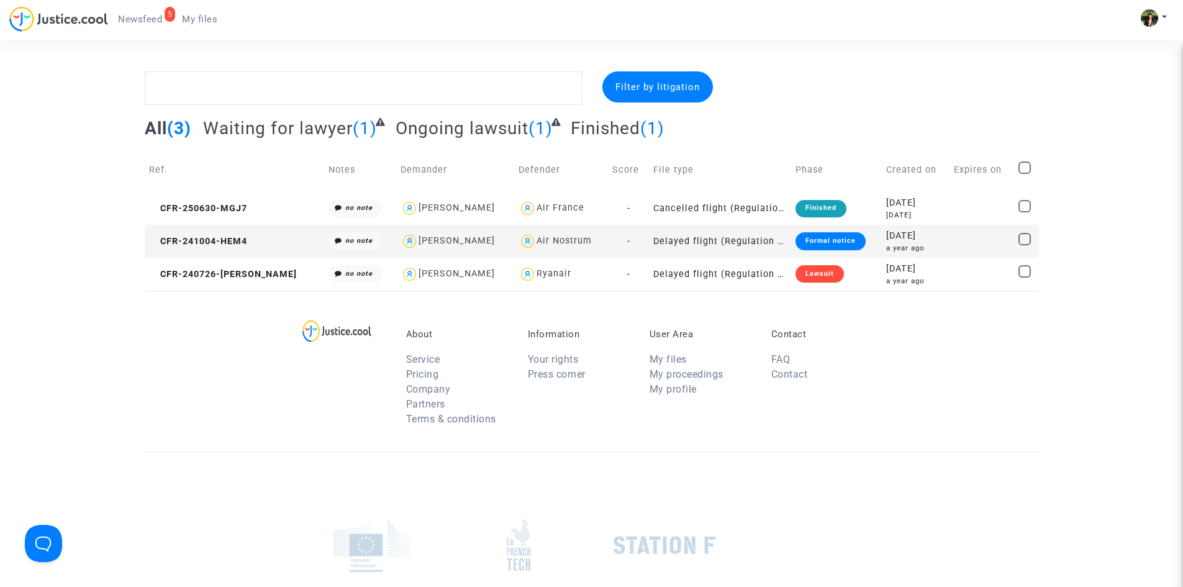
click at [686, 240] on td "Delayed flight (Regulation EC 261/2004)" at bounding box center [720, 241] width 142 height 33
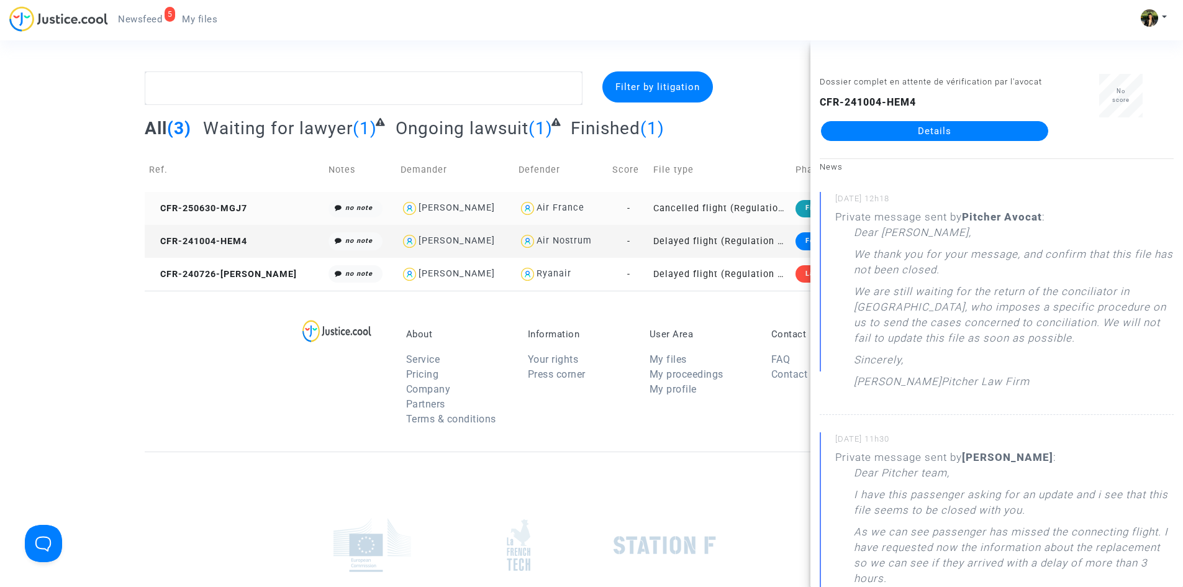
click at [671, 210] on td "Cancelled flight (Regulation EC 261/2004)" at bounding box center [720, 208] width 142 height 33
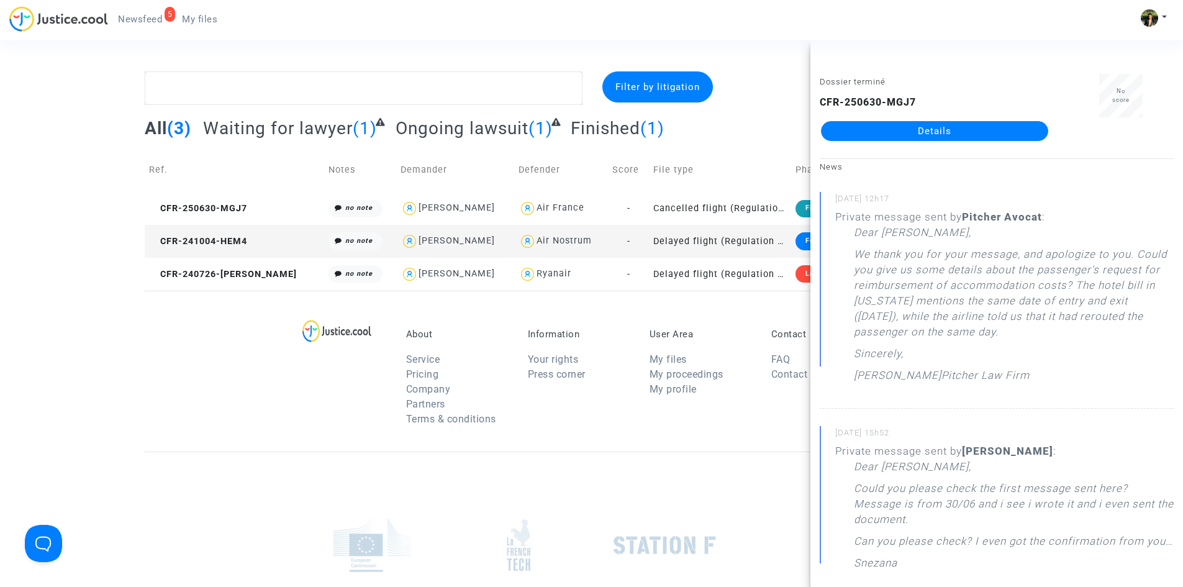
click at [928, 134] on link "Details" at bounding box center [934, 131] width 227 height 20
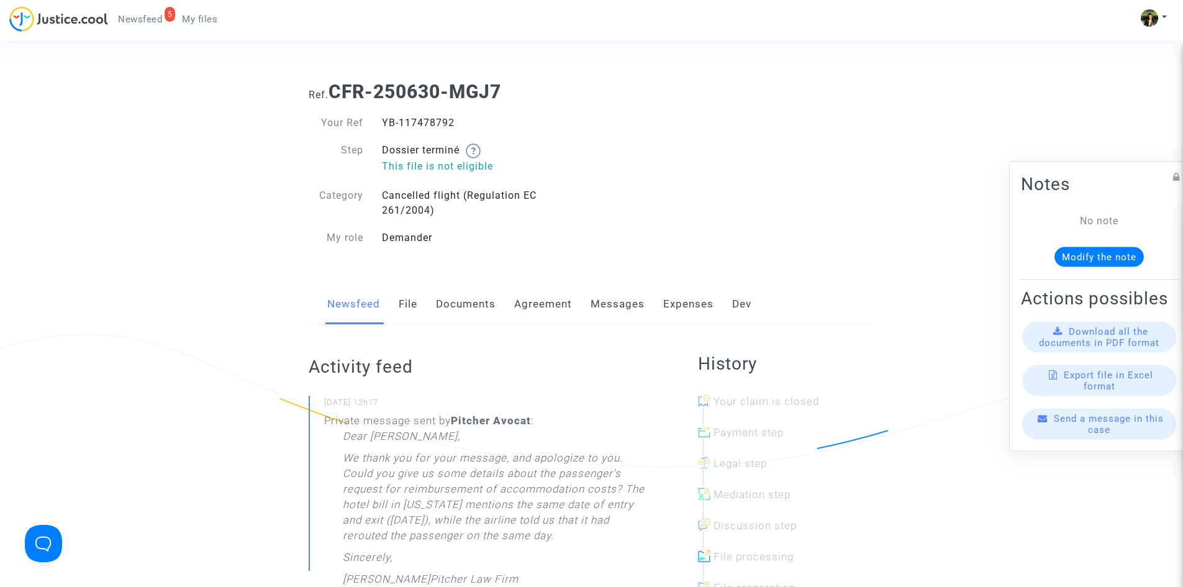
drag, startPoint x: 459, startPoint y: 121, endPoint x: 379, endPoint y: 122, distance: 80.1
click at [379, 122] on div "YB-117478792" at bounding box center [482, 123] width 219 height 15
copy div "YB-117478792"
click at [614, 306] on link "Messages" at bounding box center [618, 304] width 54 height 41
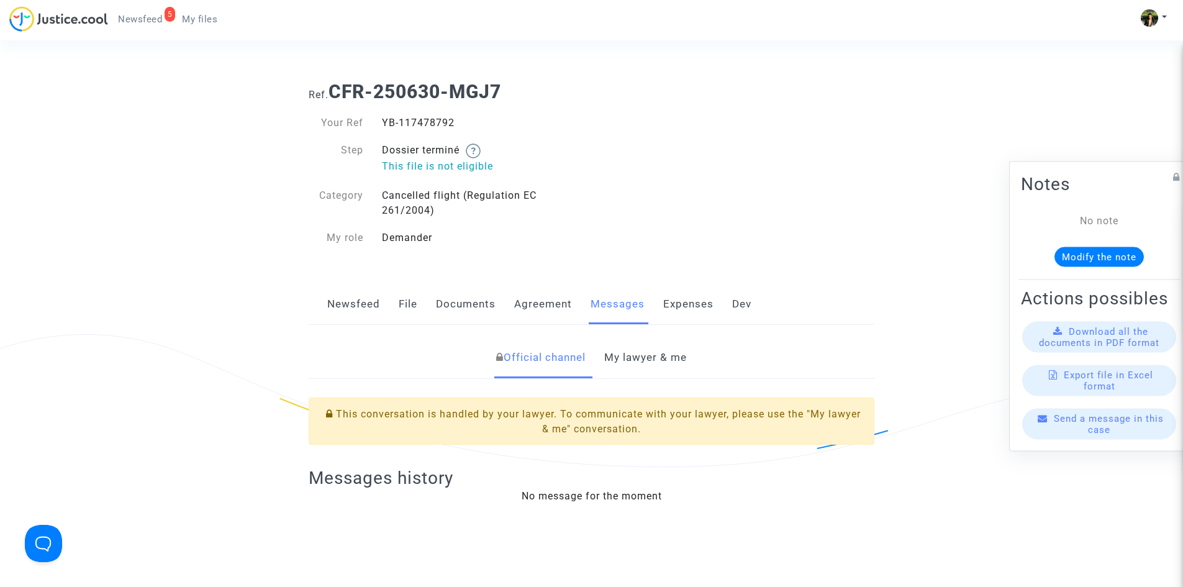
click at [691, 349] on div "Official channel My lawyer & me" at bounding box center [592, 358] width 566 height 42
click at [679, 352] on link "My lawyer & me" at bounding box center [645, 357] width 83 height 41
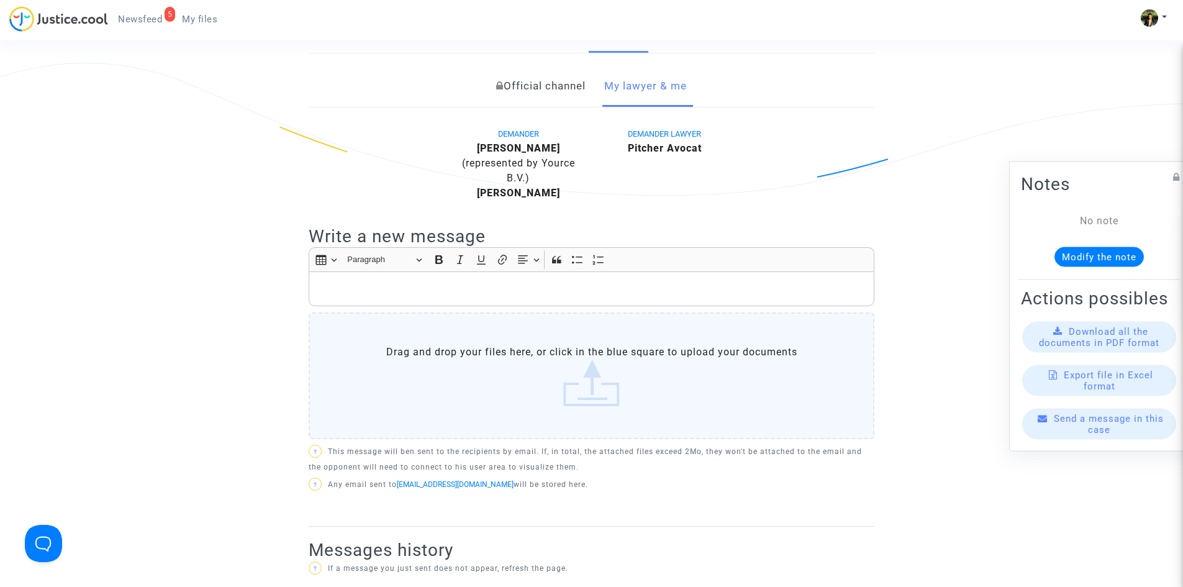
scroll to position [248, 0]
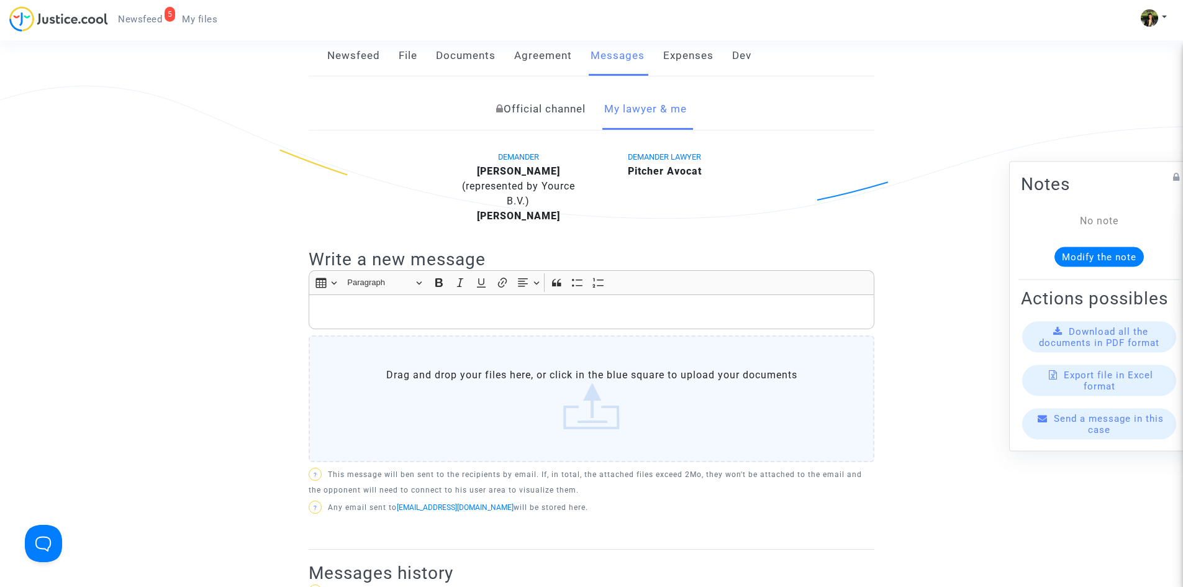
click at [471, 322] on div "Rich Text Editor, main" at bounding box center [592, 311] width 566 height 35
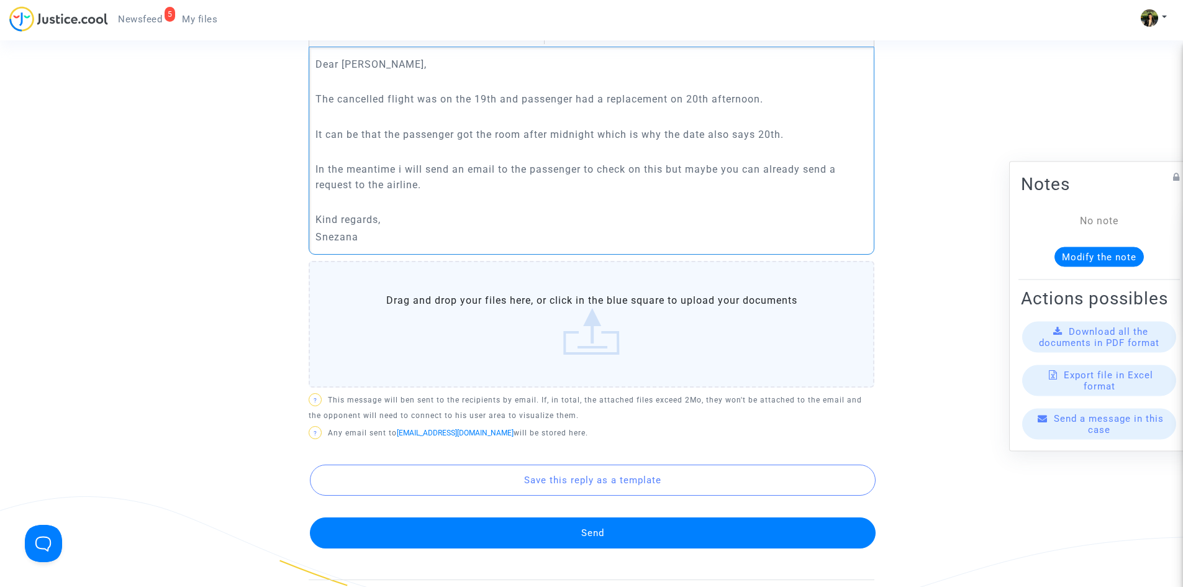
scroll to position [497, 0]
click at [635, 537] on button "Send" at bounding box center [593, 532] width 566 height 31
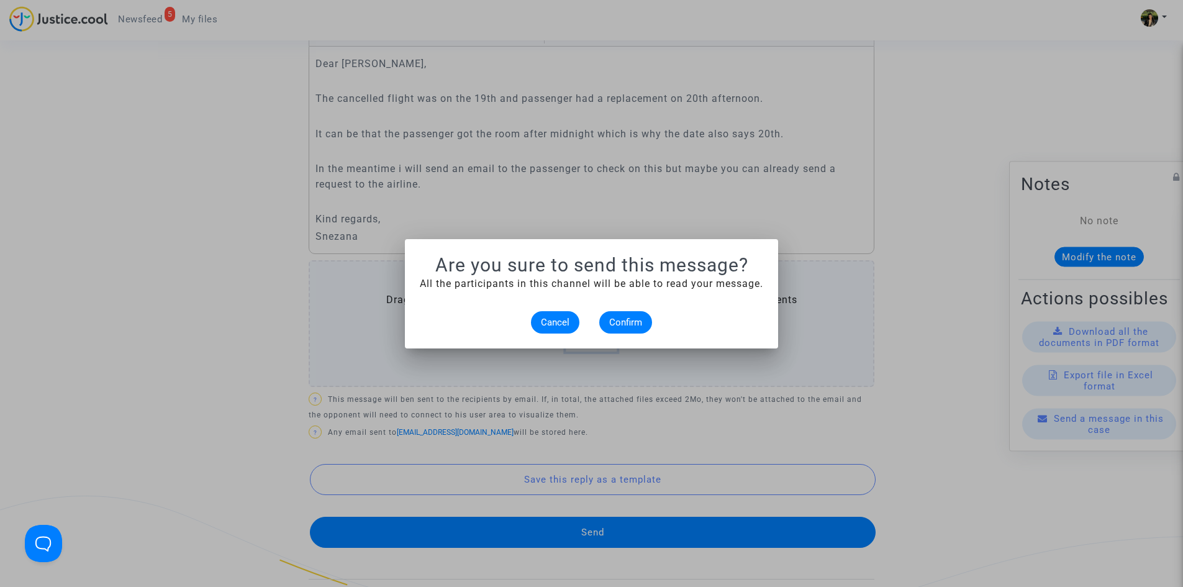
scroll to position [0, 0]
click at [630, 314] on button "Confirm" at bounding box center [625, 322] width 53 height 22
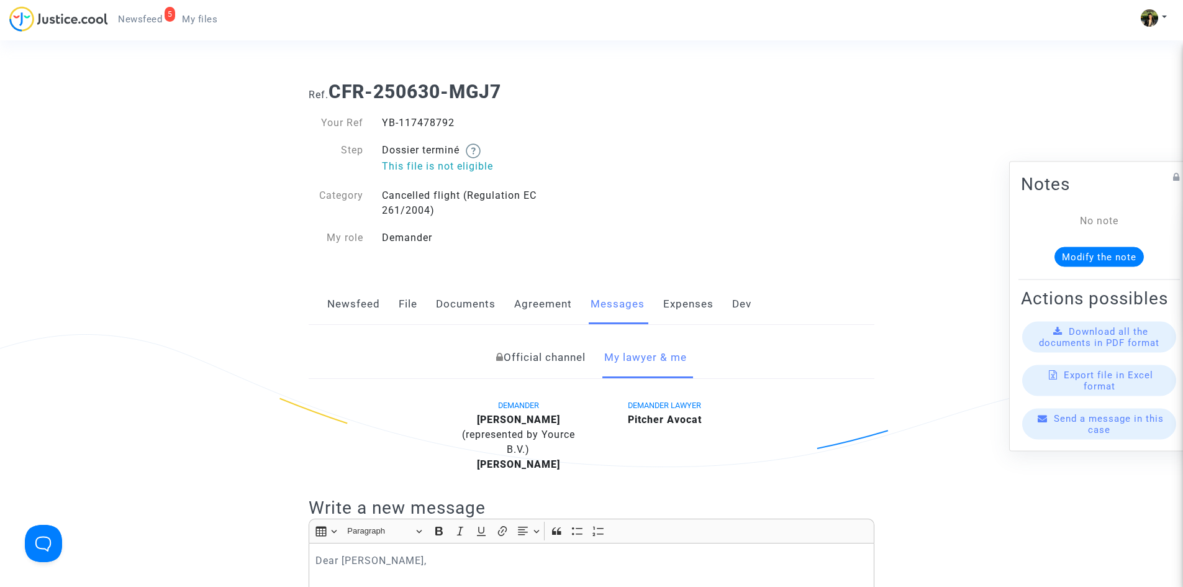
scroll to position [497, 0]
